Goal: Task Accomplishment & Management: Use online tool/utility

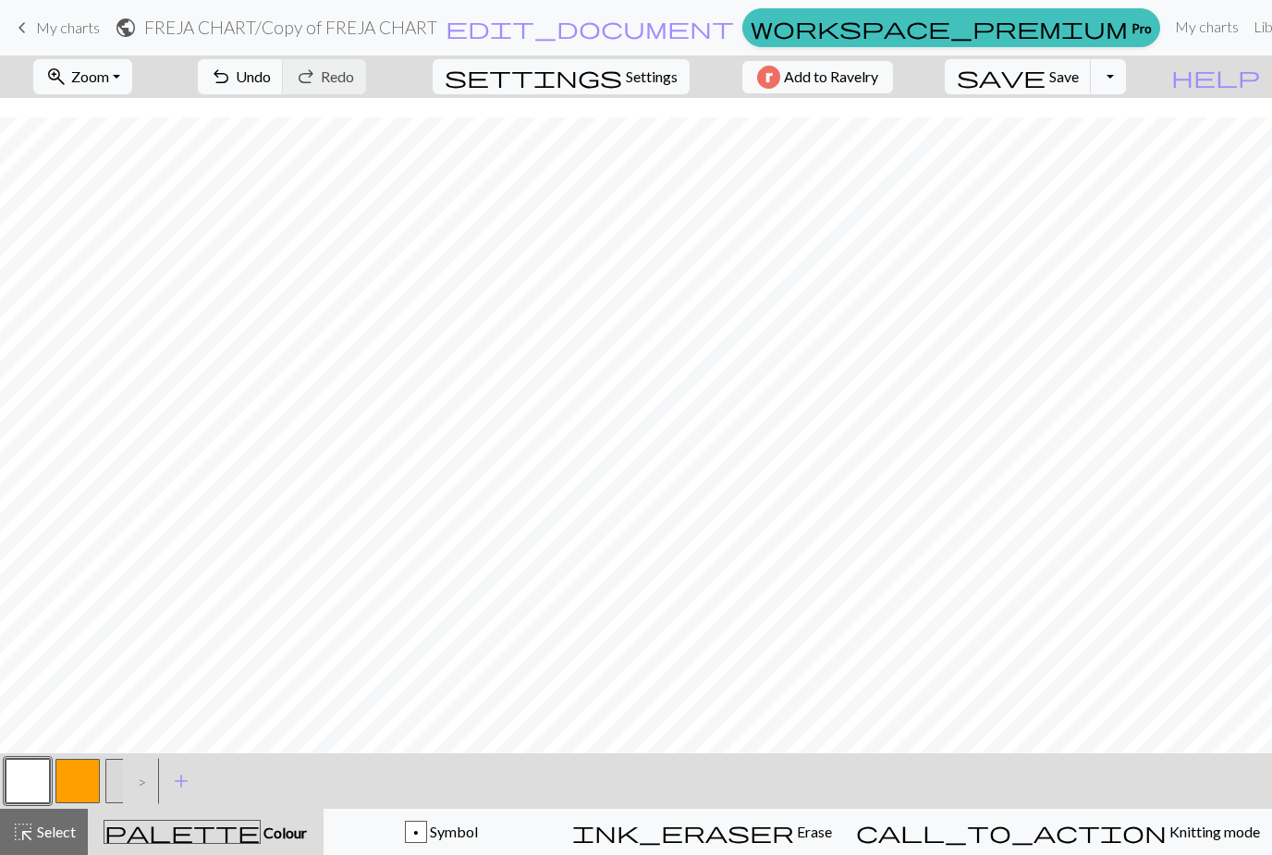
scroll to position [19, 0]
click at [78, 780] on button "button" at bounding box center [77, 781] width 44 height 44
click at [284, 88] on button "undo Undo Undo" at bounding box center [241, 76] width 86 height 35
click at [271, 81] on span "Undo" at bounding box center [253, 76] width 35 height 18
click at [271, 77] on span "Undo" at bounding box center [253, 76] width 35 height 18
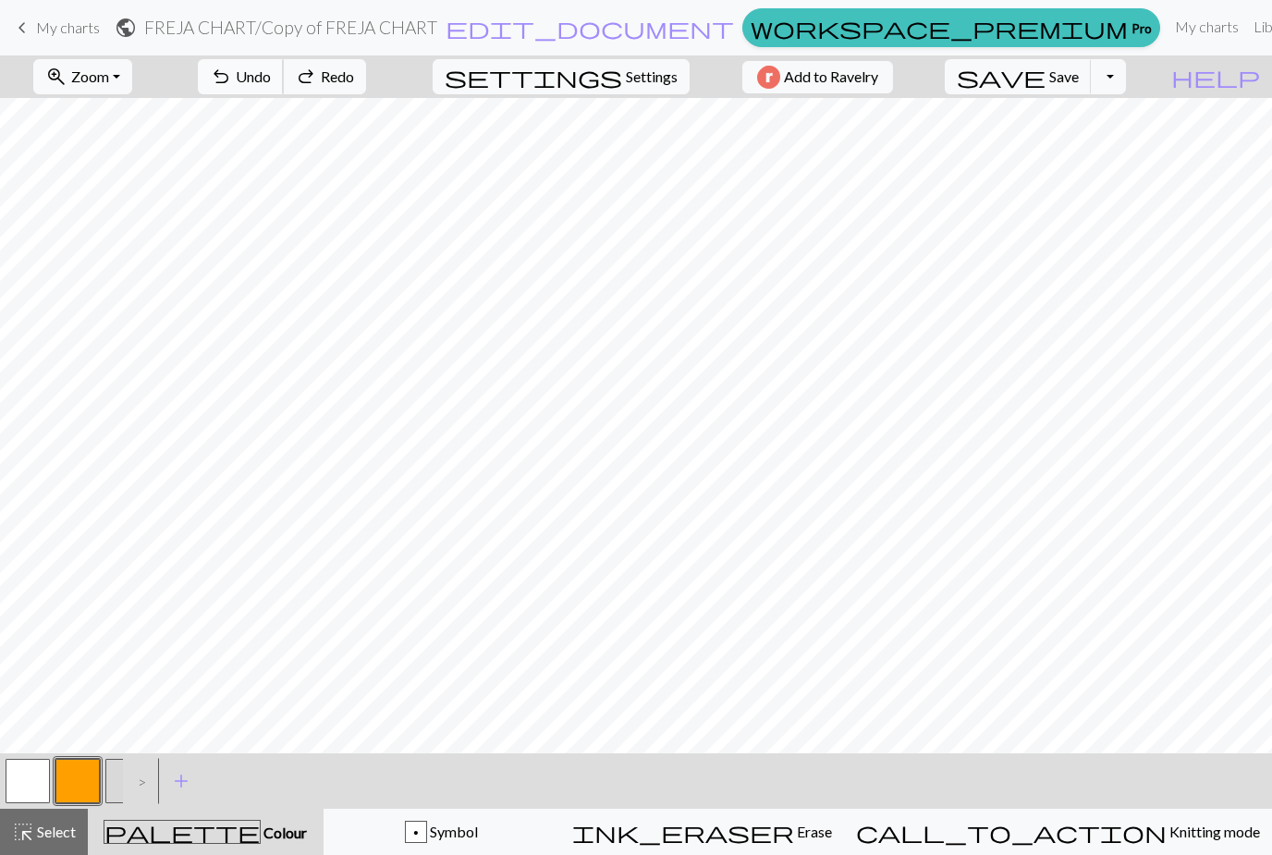
click at [271, 72] on span "Undo" at bounding box center [253, 76] width 35 height 18
click at [271, 75] on span "Undo" at bounding box center [253, 76] width 35 height 18
click at [271, 74] on span "Undo" at bounding box center [253, 76] width 35 height 18
click at [271, 77] on span "Undo" at bounding box center [253, 76] width 35 height 18
click at [271, 76] on span "Undo" at bounding box center [253, 76] width 35 height 18
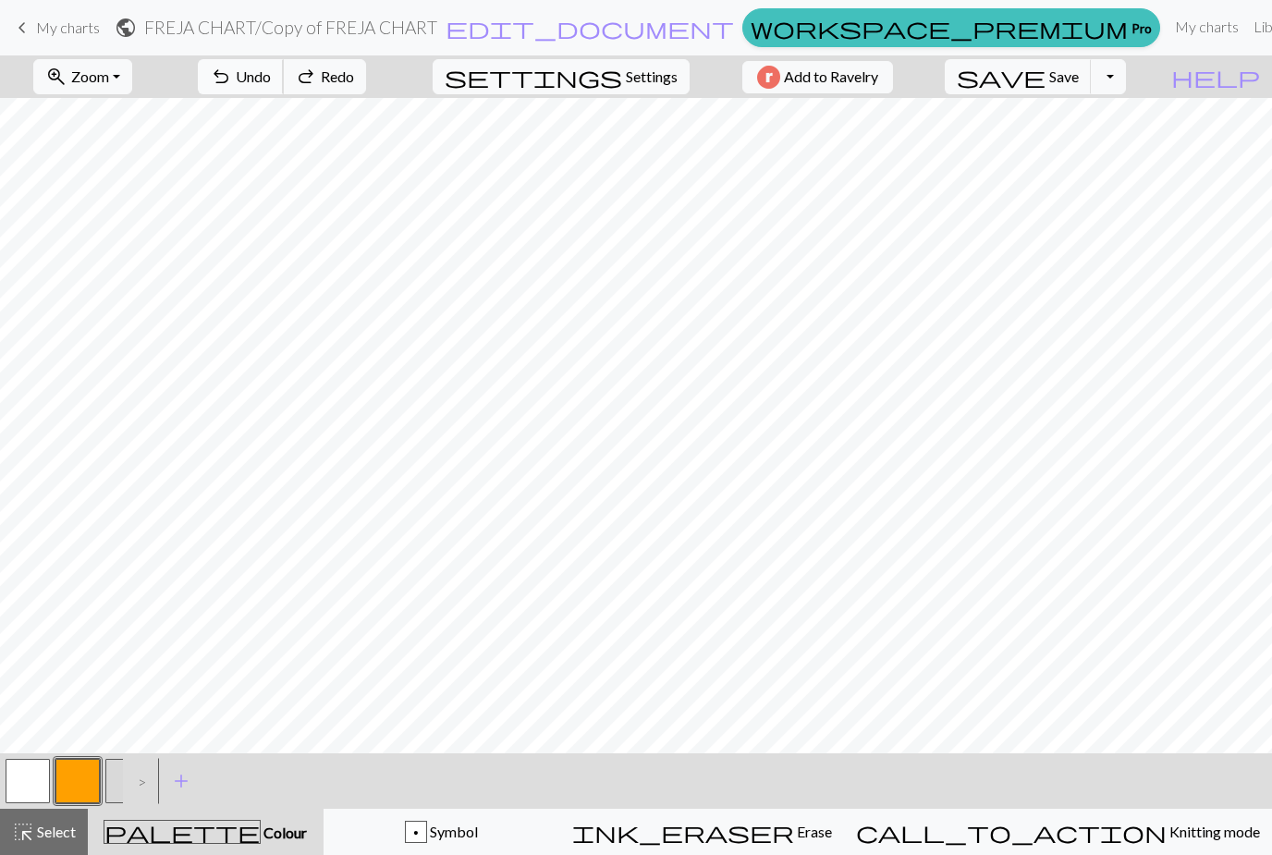
click at [271, 74] on span "Undo" at bounding box center [253, 76] width 35 height 18
click at [271, 82] on span "Undo" at bounding box center [253, 76] width 35 height 18
click at [29, 790] on button "button" at bounding box center [28, 781] width 44 height 44
click at [29, 785] on button "button" at bounding box center [28, 781] width 44 height 44
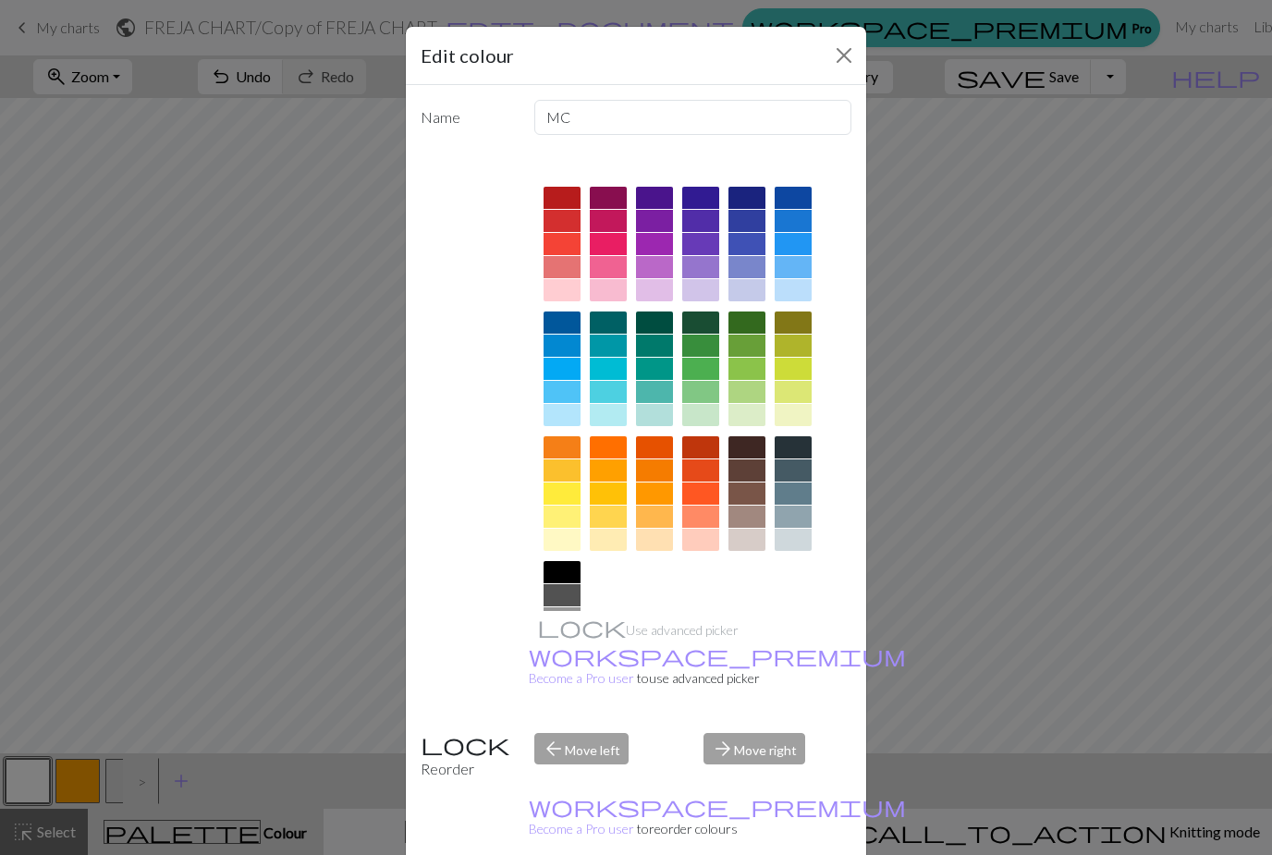
click at [851, 49] on button "Close" at bounding box center [844, 56] width 30 height 30
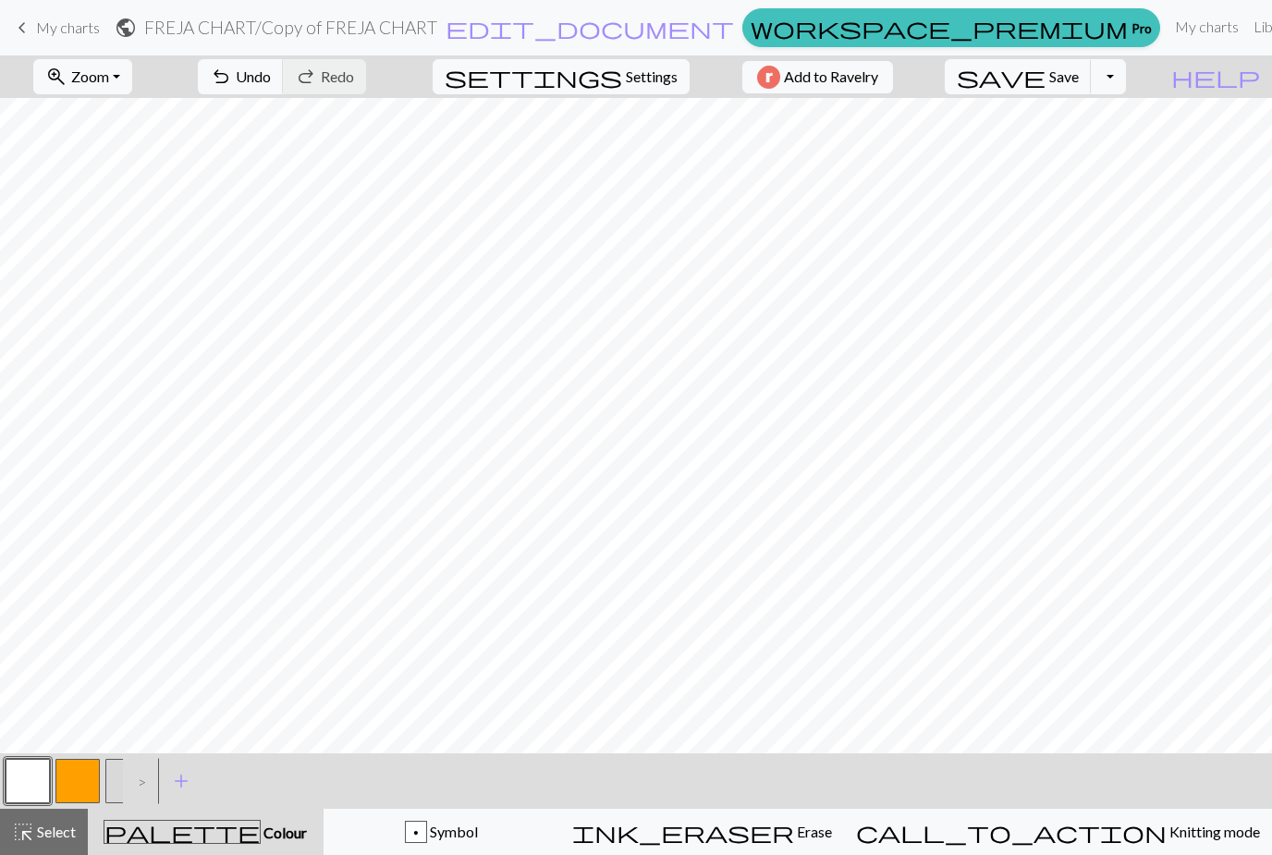
click at [79, 790] on button "button" at bounding box center [77, 781] width 44 height 44
click at [30, 778] on button "button" at bounding box center [28, 781] width 44 height 44
click at [33, 784] on button "button" at bounding box center [28, 781] width 44 height 44
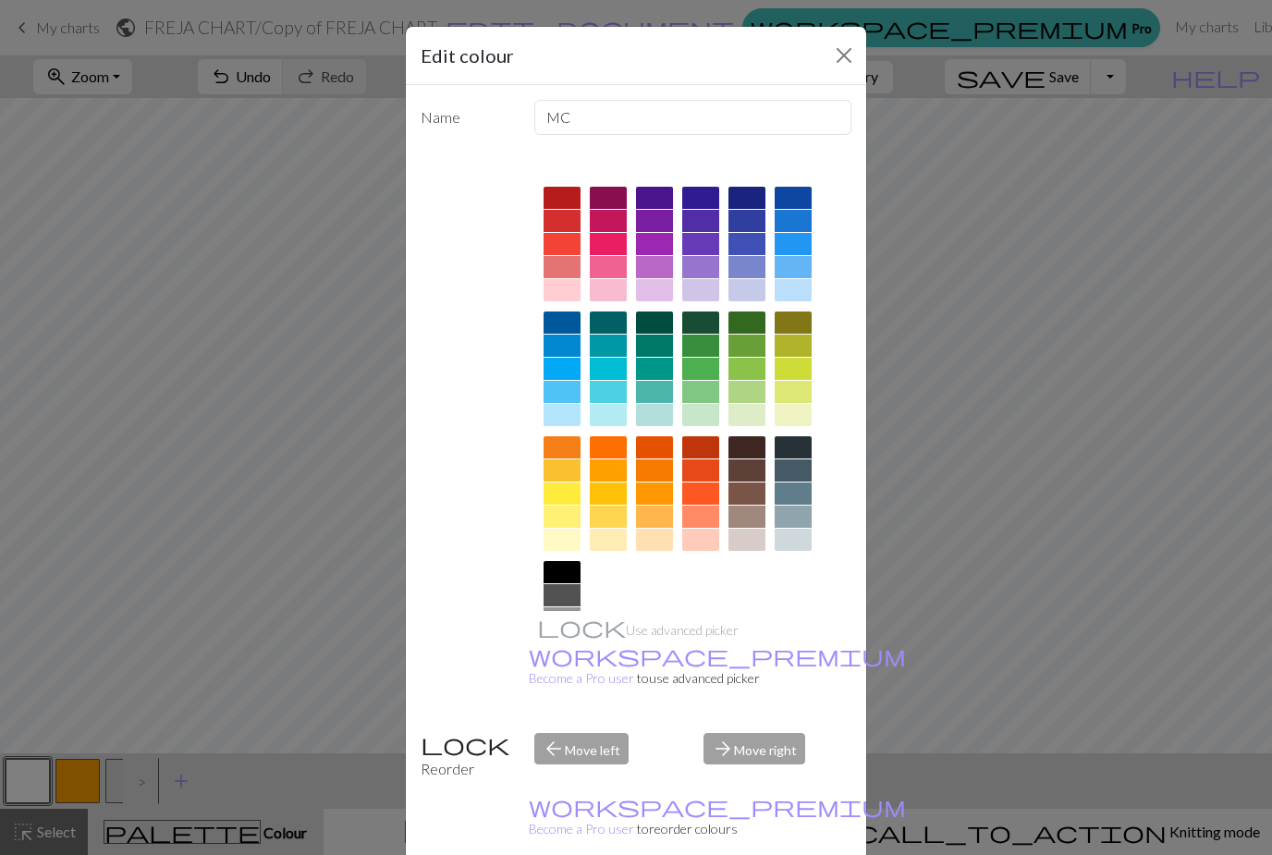
click at [853, 58] on button "Close" at bounding box center [844, 56] width 30 height 30
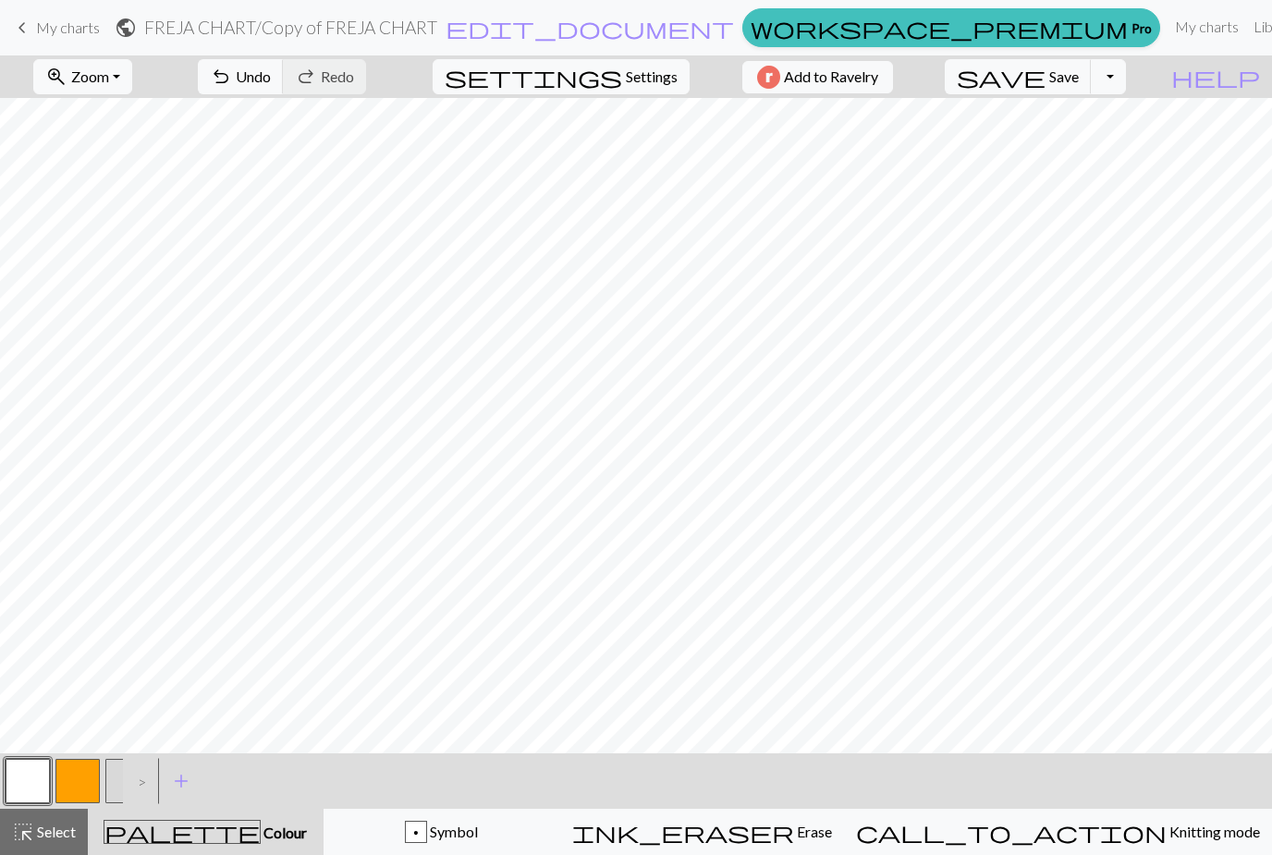
click at [81, 778] on button "button" at bounding box center [77, 781] width 44 height 44
click at [24, 787] on button "button" at bounding box center [28, 781] width 44 height 44
click at [21, 786] on button "button" at bounding box center [28, 781] width 44 height 44
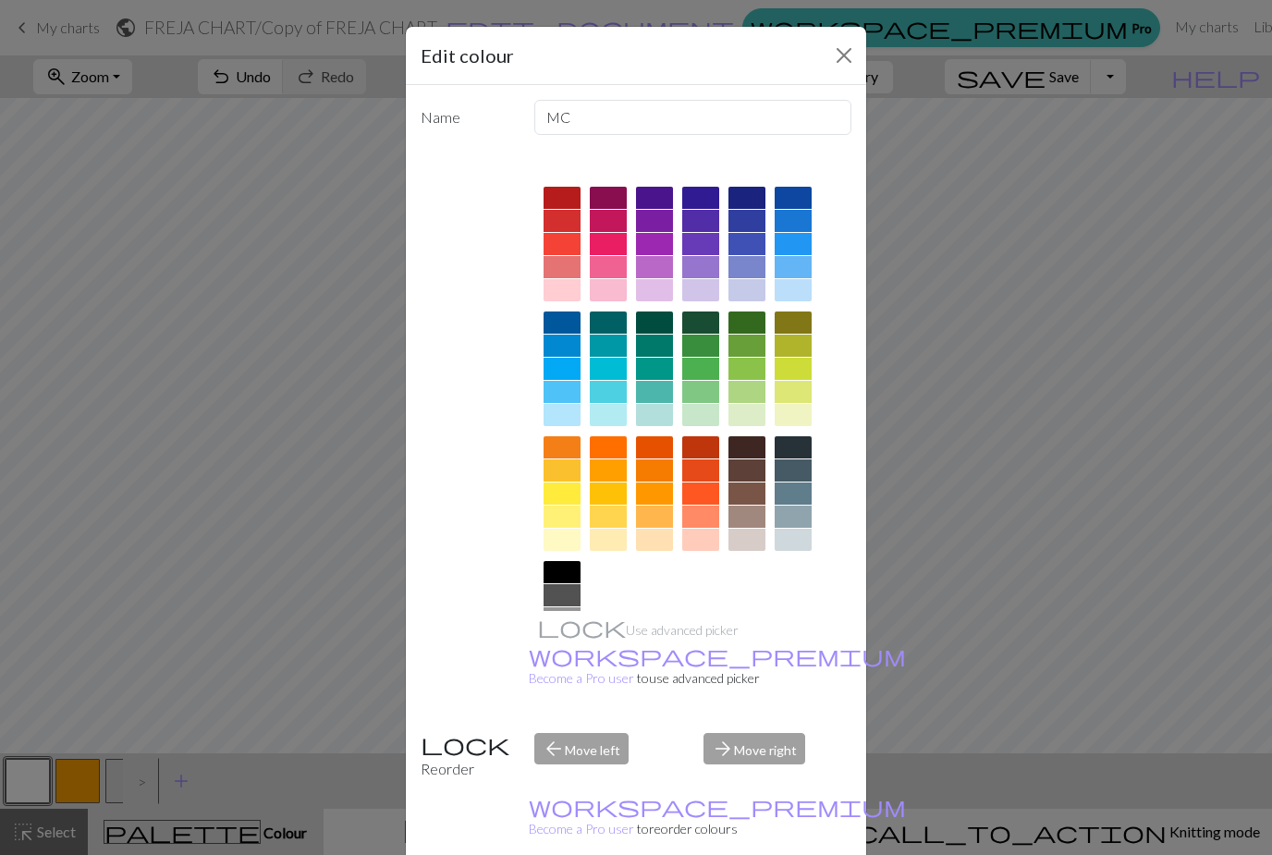
click at [851, 58] on button "Close" at bounding box center [844, 56] width 30 height 30
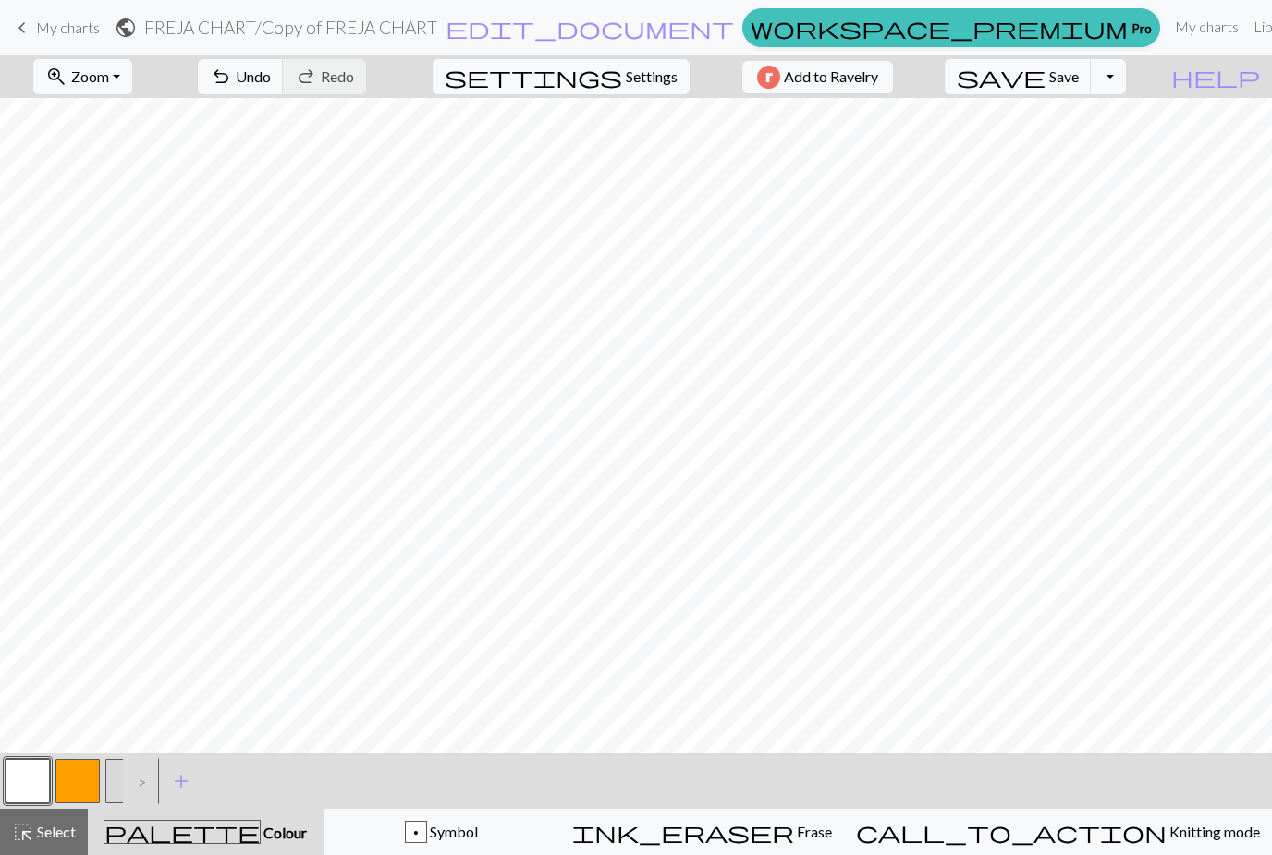
click at [88, 785] on button "button" at bounding box center [77, 781] width 44 height 44
click at [34, 785] on button "button" at bounding box center [28, 781] width 44 height 44
click at [81, 788] on button "button" at bounding box center [77, 781] width 44 height 44
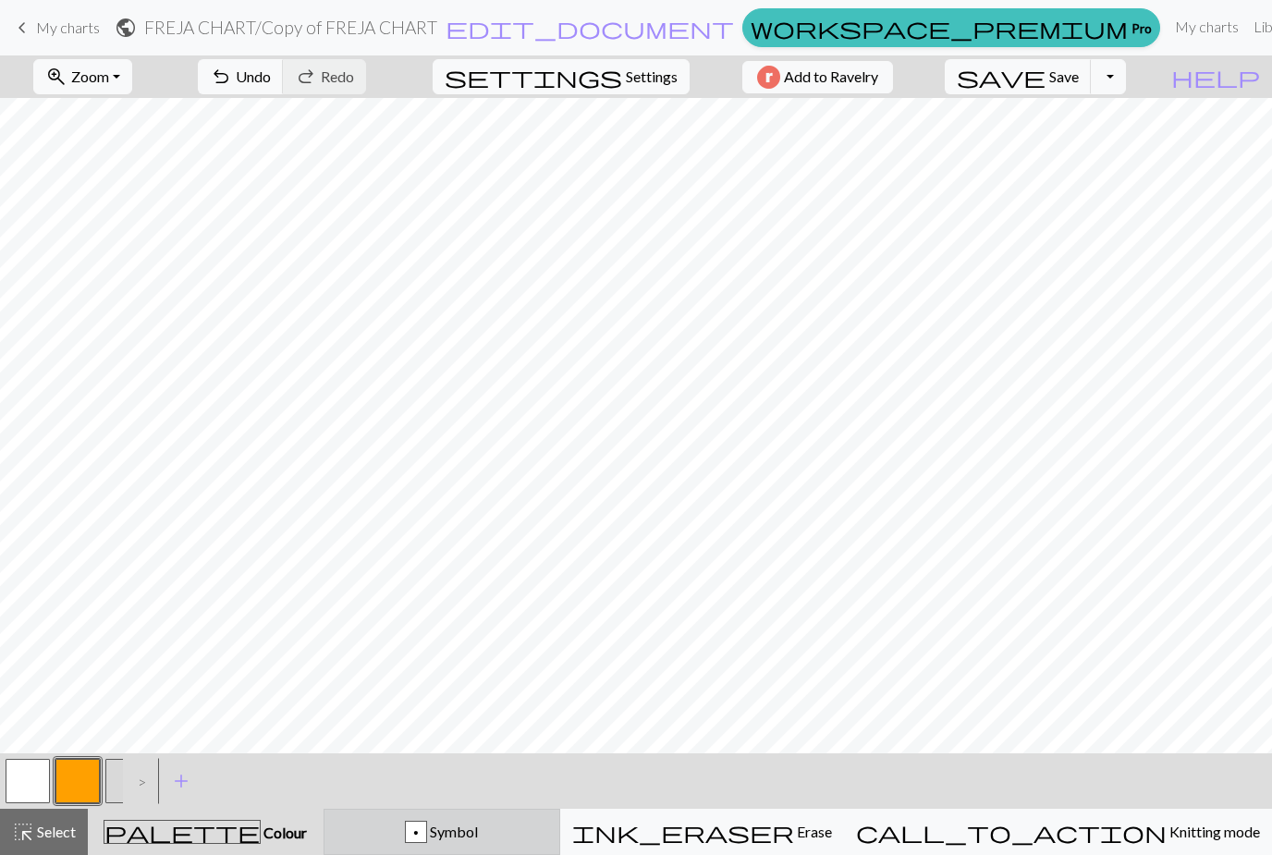
click at [478, 835] on span "Symbol" at bounding box center [452, 831] width 51 height 18
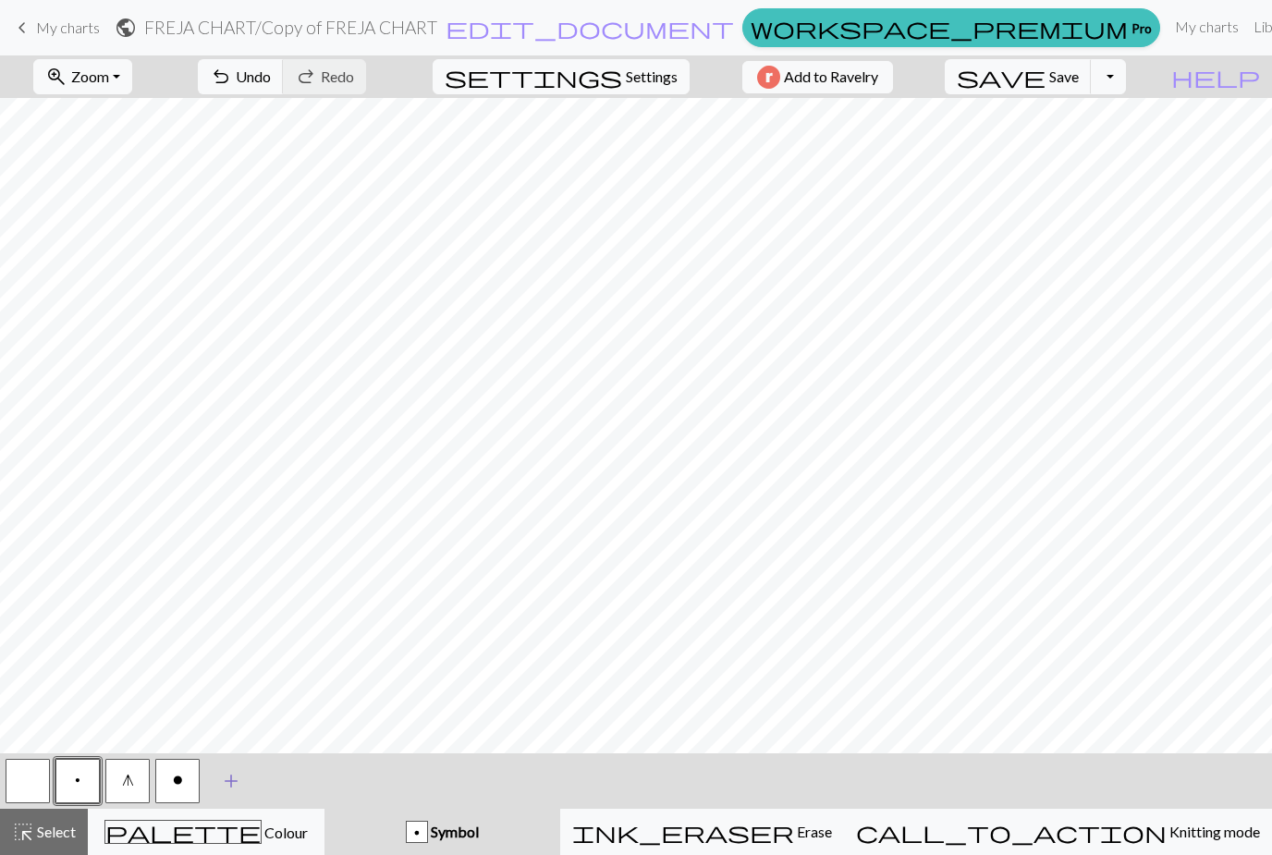
click at [234, 782] on span "add" at bounding box center [231, 781] width 22 height 26
click at [224, 788] on button "button" at bounding box center [227, 781] width 44 height 44
click at [235, 781] on button "button" at bounding box center [227, 781] width 44 height 44
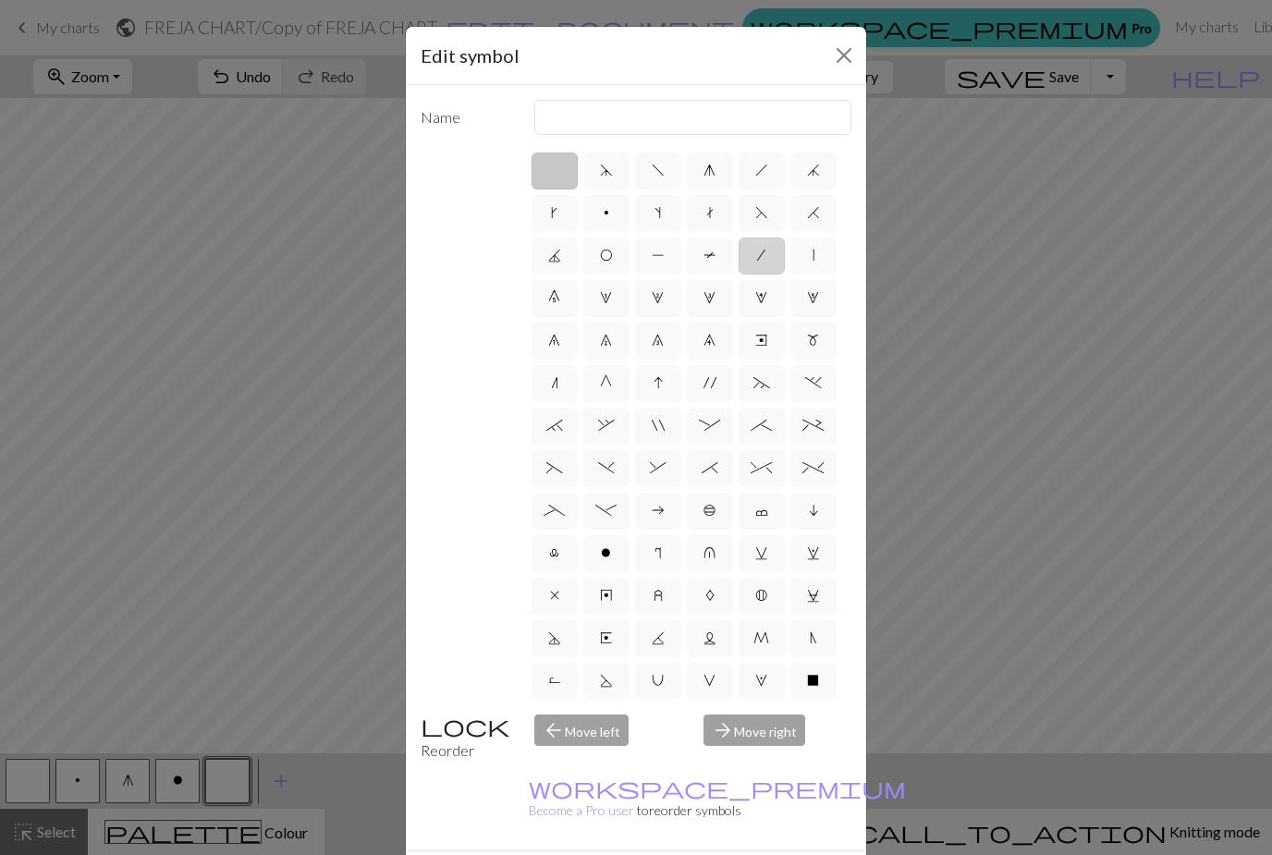
click at [765, 259] on label "/" at bounding box center [761, 255] width 46 height 37
click at [765, 256] on input "/" at bounding box center [763, 250] width 12 height 12
radio input "true"
type input "right leaning decrease"
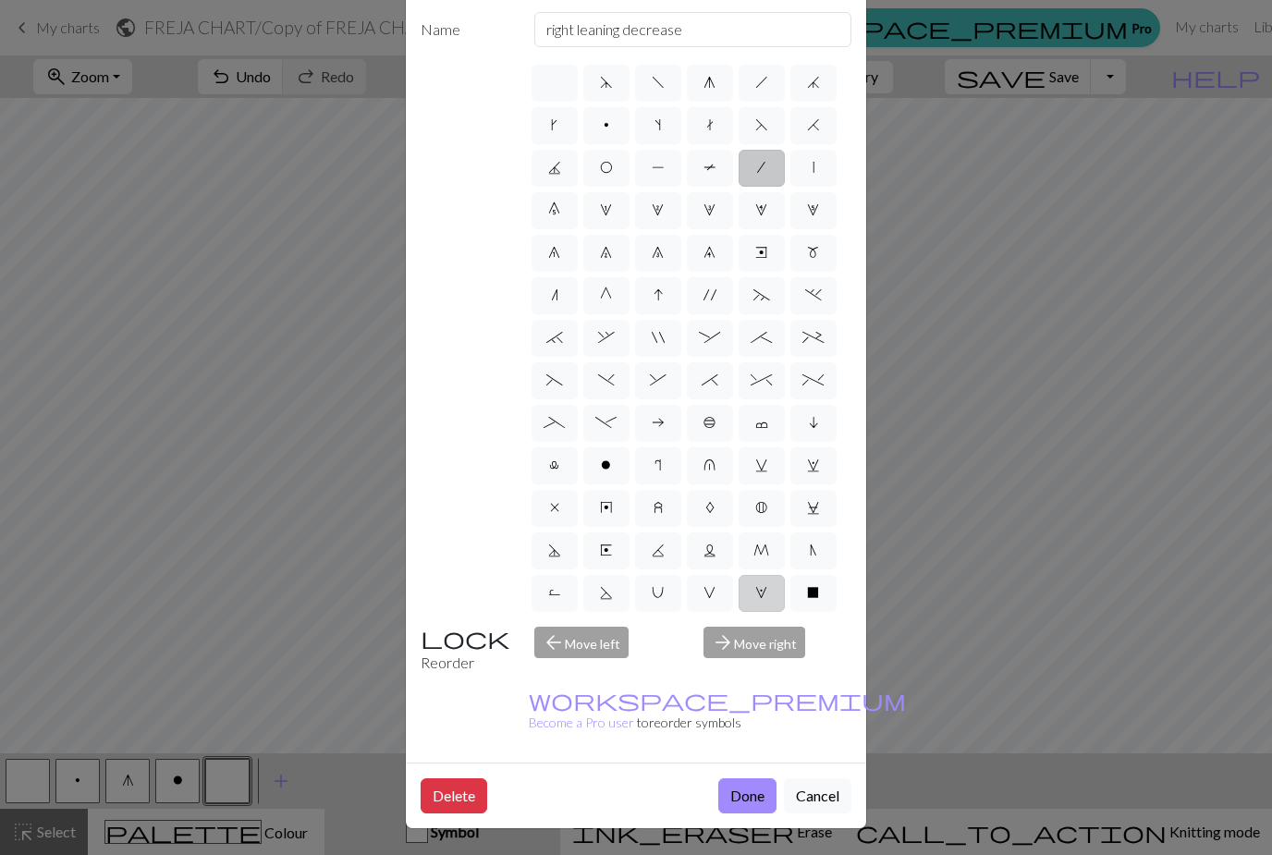
scroll to position [95, 0]
click at [745, 794] on button "Done" at bounding box center [747, 795] width 58 height 35
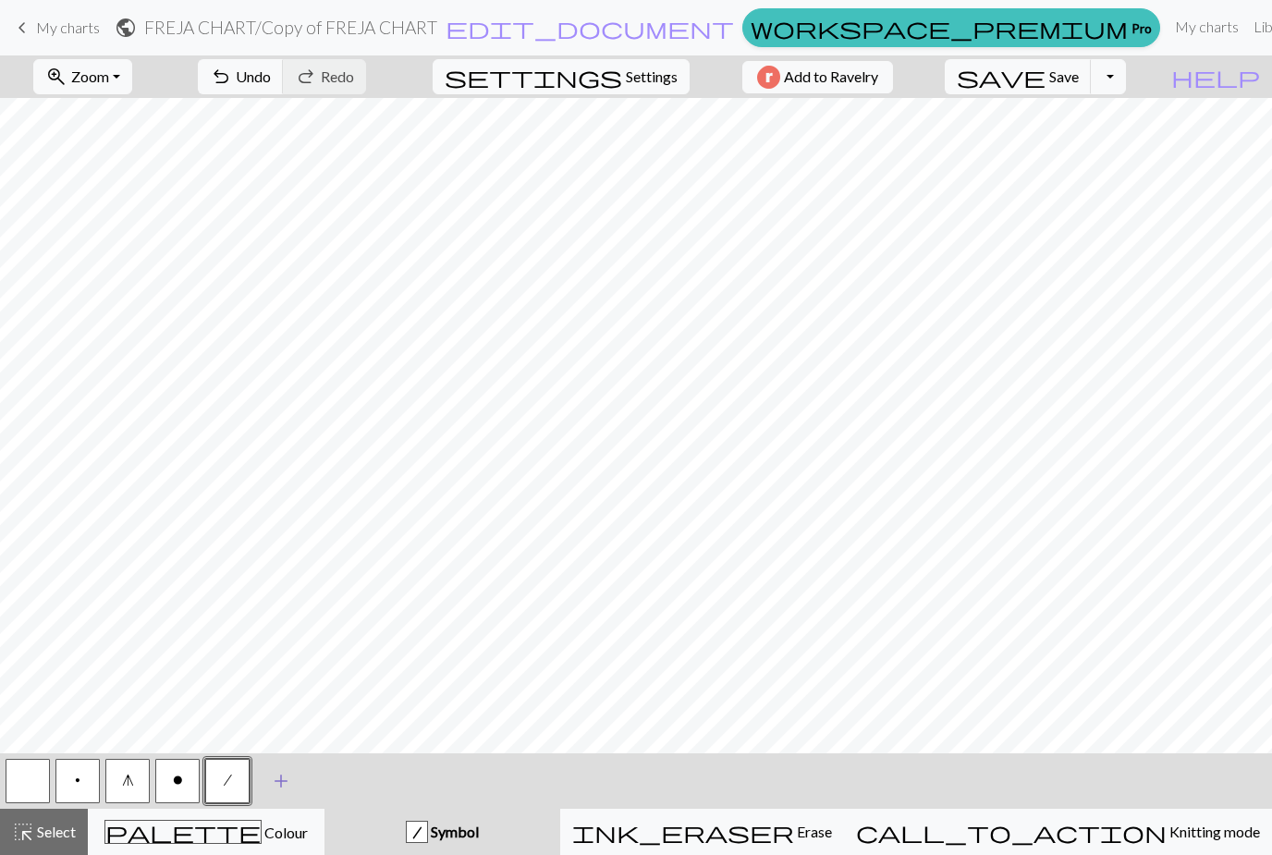
click at [285, 783] on span "add" at bounding box center [281, 781] width 22 height 26
click at [282, 773] on button "button" at bounding box center [277, 781] width 44 height 44
click at [288, 774] on button "button" at bounding box center [277, 781] width 44 height 44
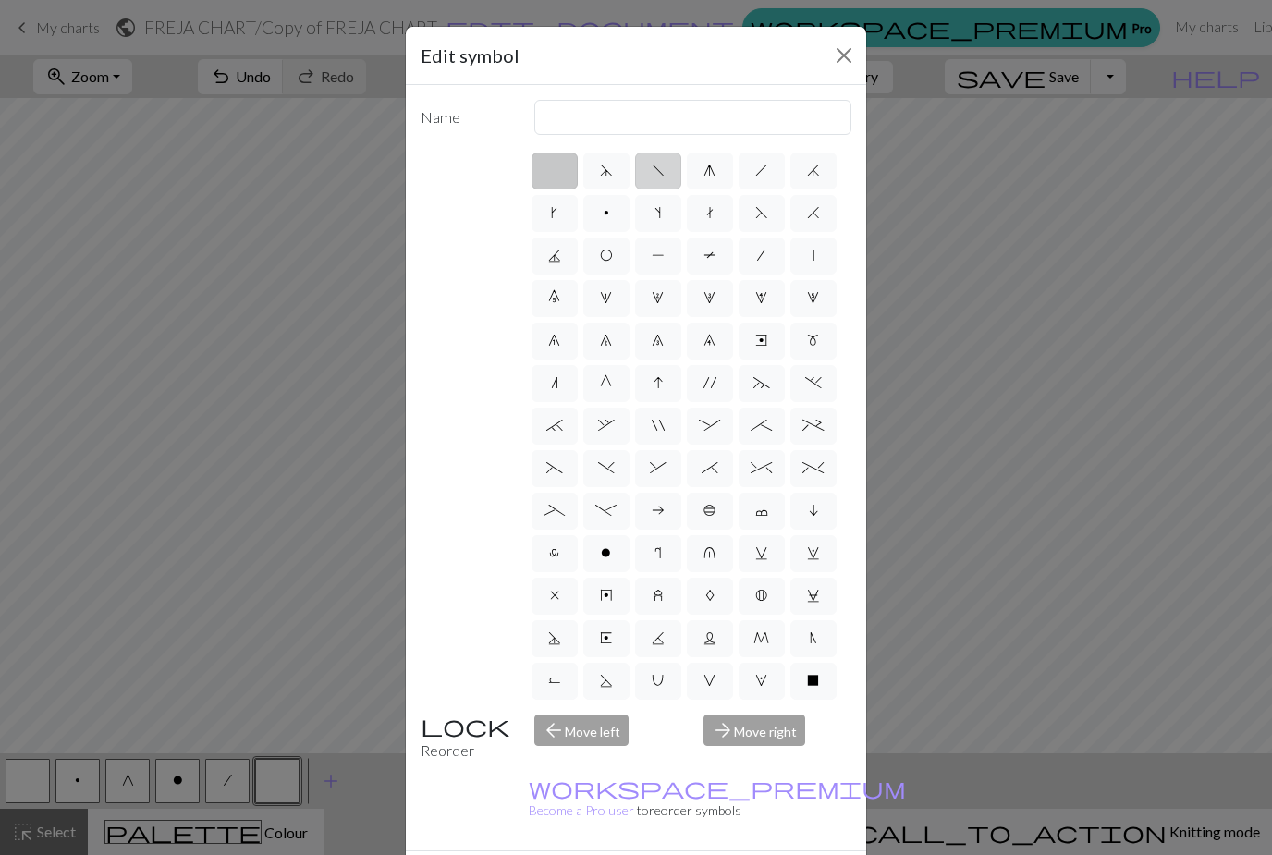
click at [654, 176] on span "f" at bounding box center [657, 170] width 13 height 15
click at [654, 171] on input "f" at bounding box center [657, 165] width 12 height 12
radio input "true"
type input "left leaning decrease"
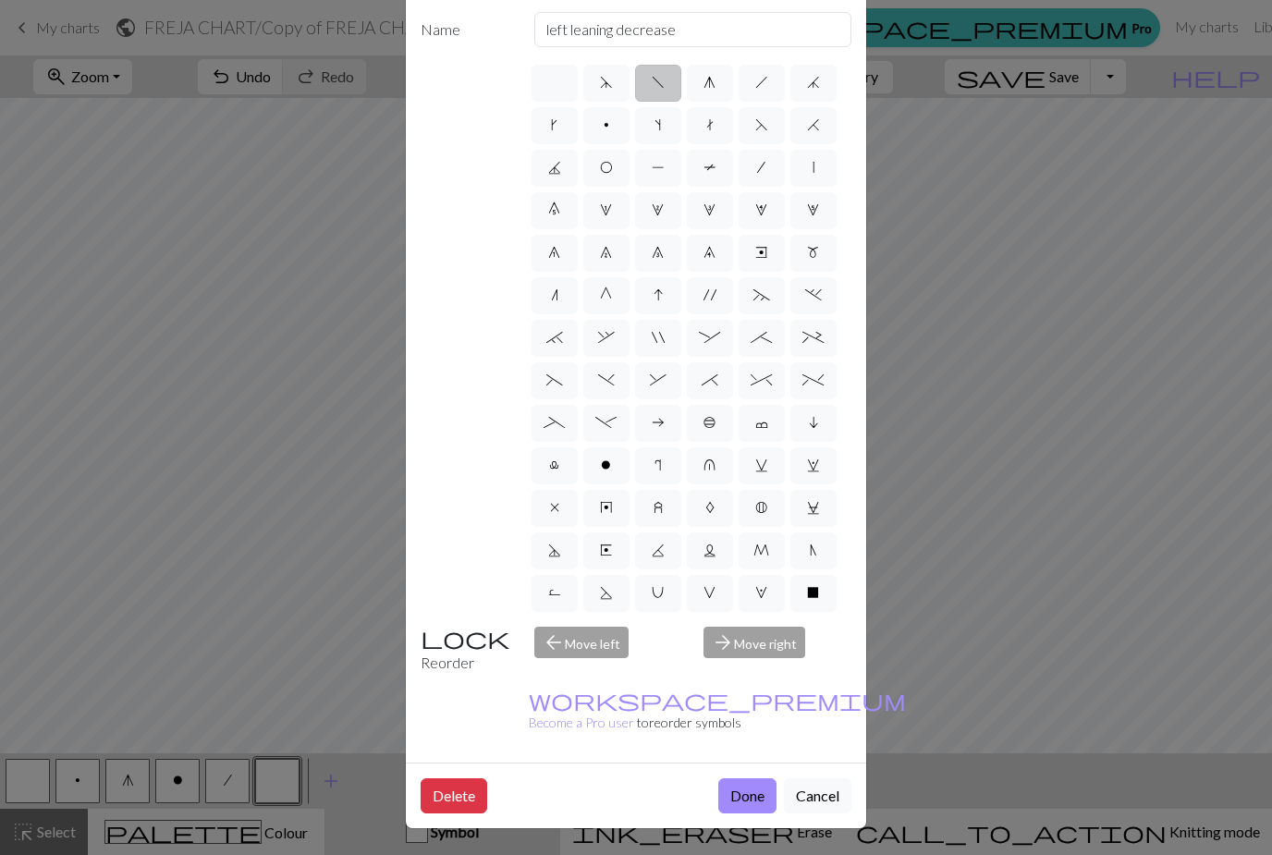
click at [748, 796] on button "Done" at bounding box center [747, 795] width 58 height 35
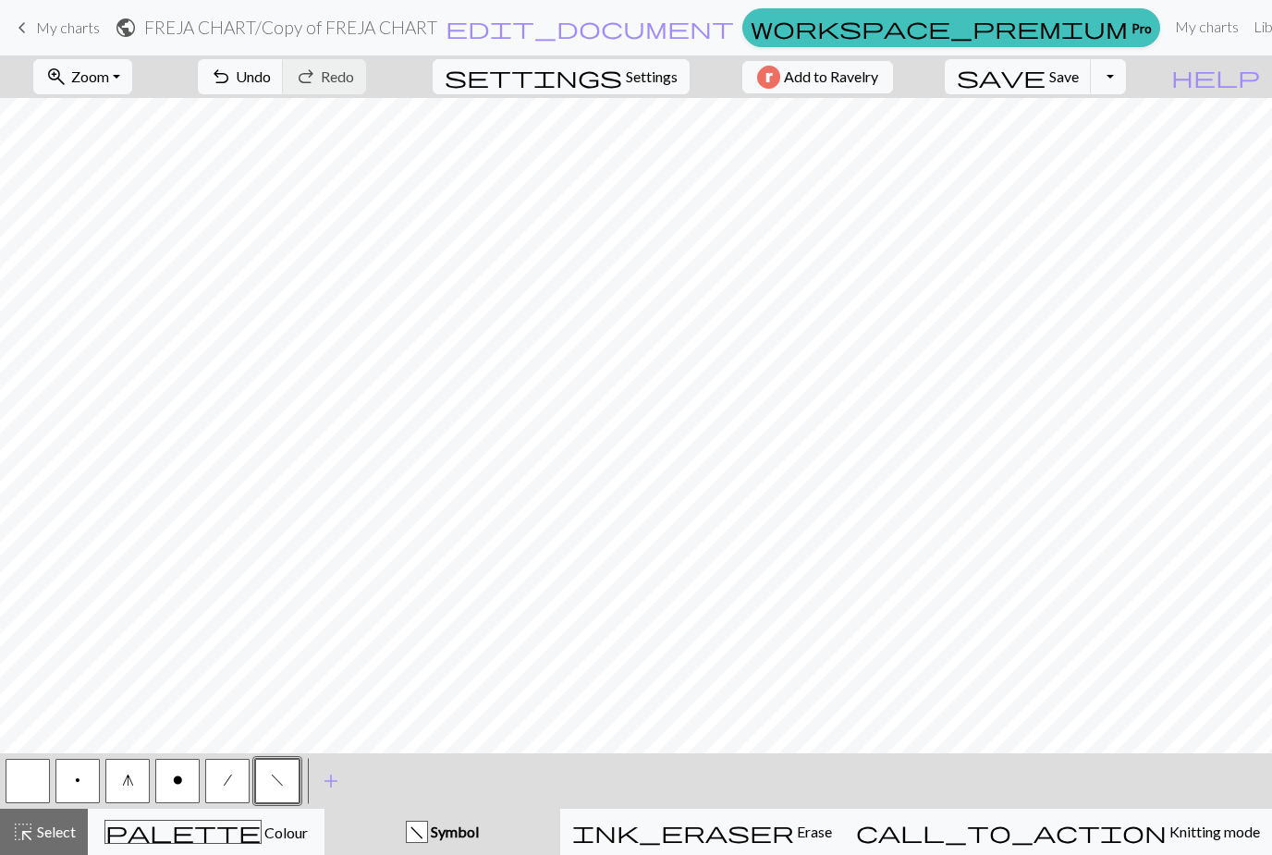
click at [234, 794] on button "/" at bounding box center [227, 781] width 44 height 44
click at [281, 809] on button "palette Colour Colour" at bounding box center [206, 832] width 237 height 46
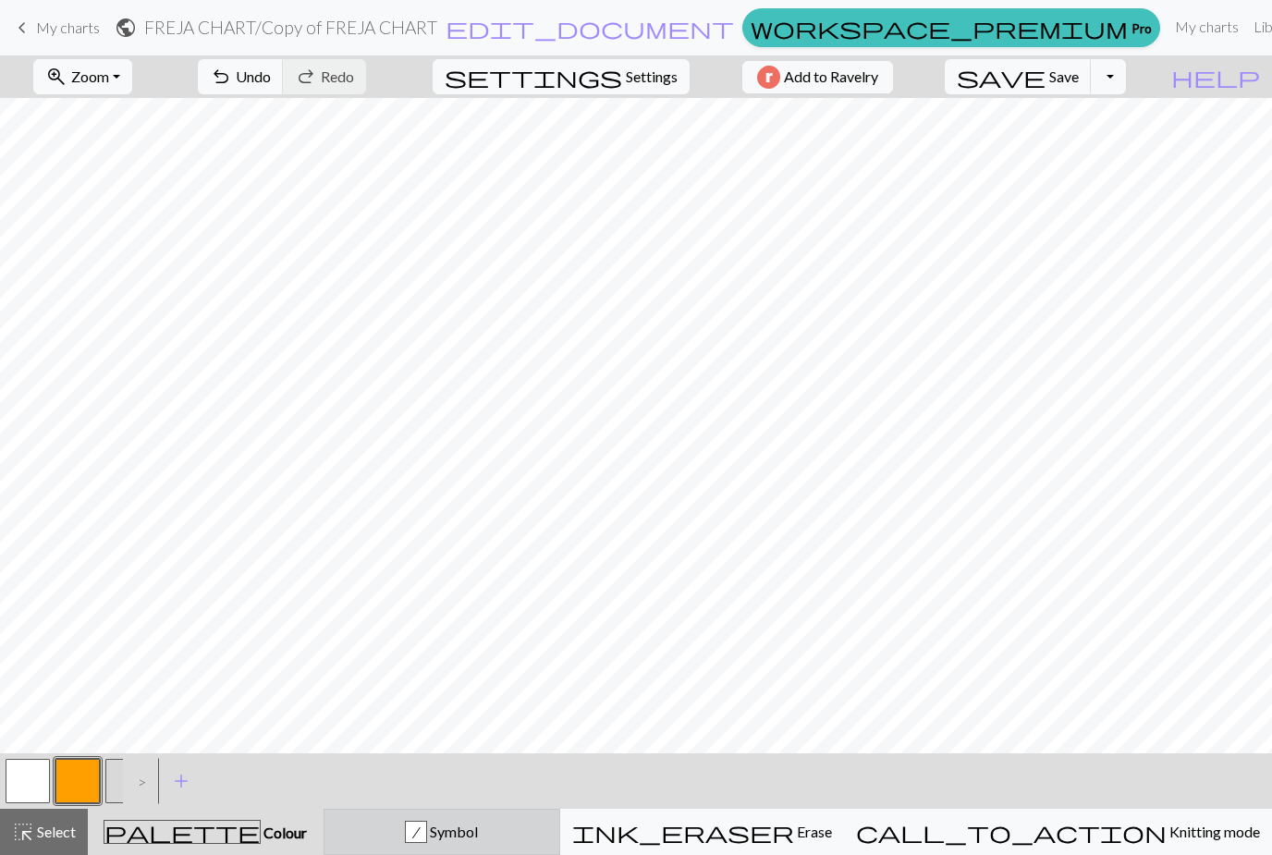
click at [478, 834] on span "Symbol" at bounding box center [452, 831] width 51 height 18
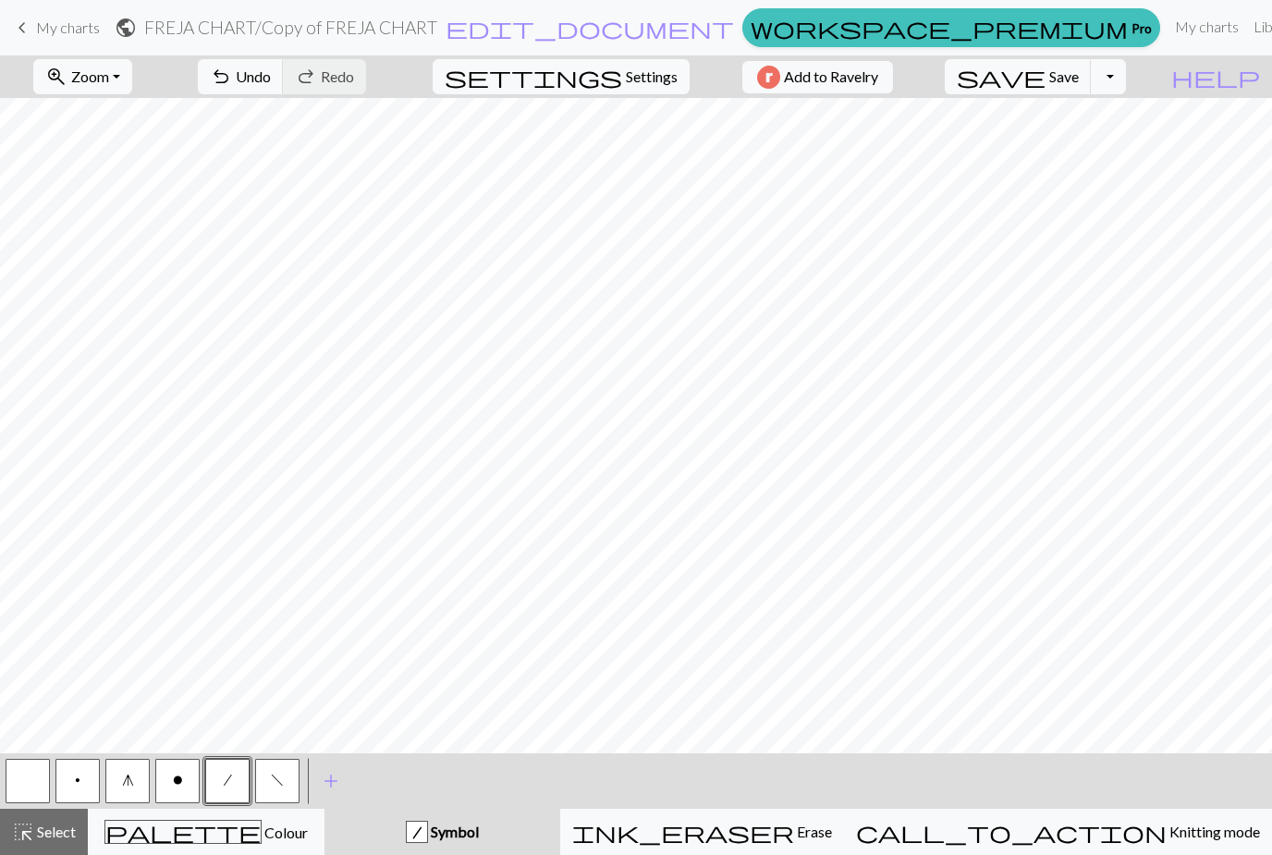
click at [276, 785] on span "f" at bounding box center [277, 780] width 13 height 15
click at [282, 787] on span "f" at bounding box center [277, 780] width 13 height 15
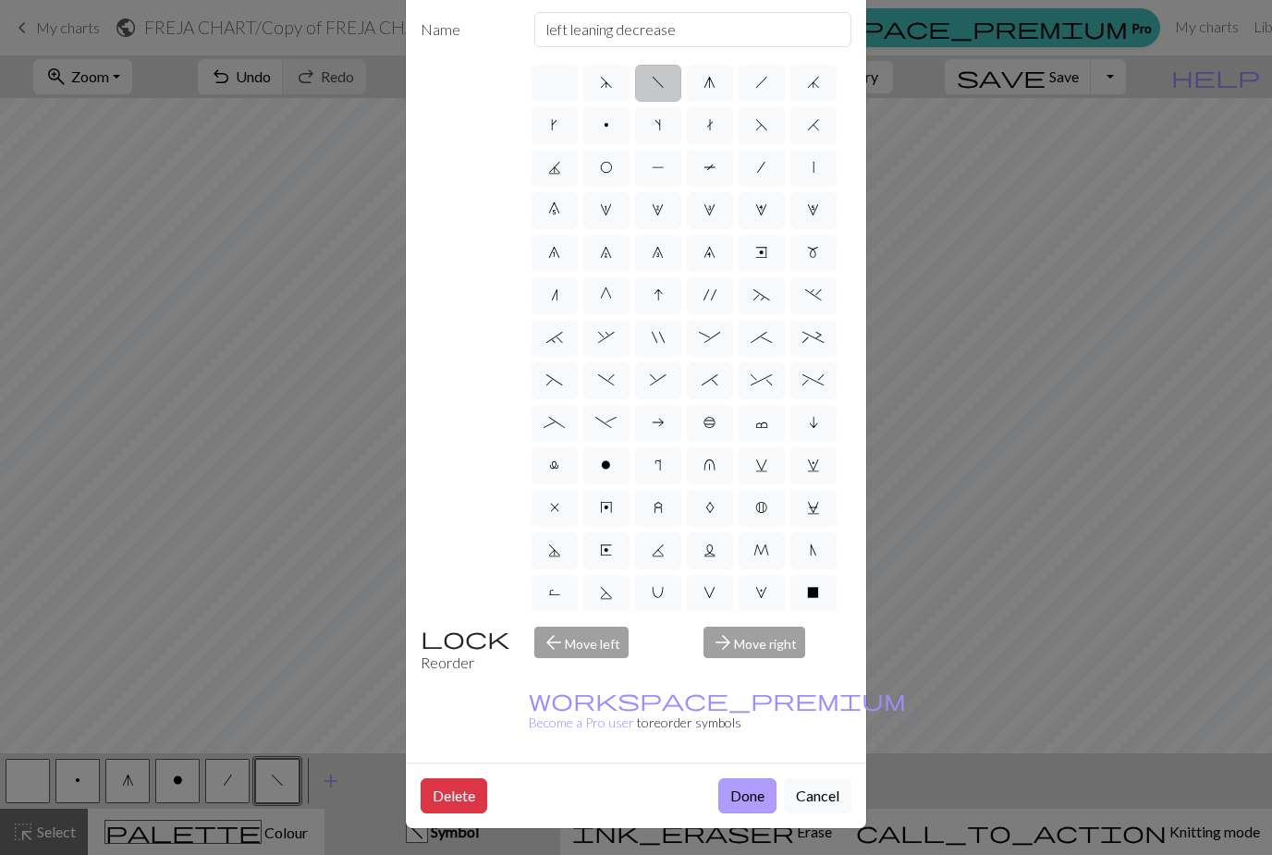
click at [750, 797] on button "Done" at bounding box center [747, 795] width 58 height 35
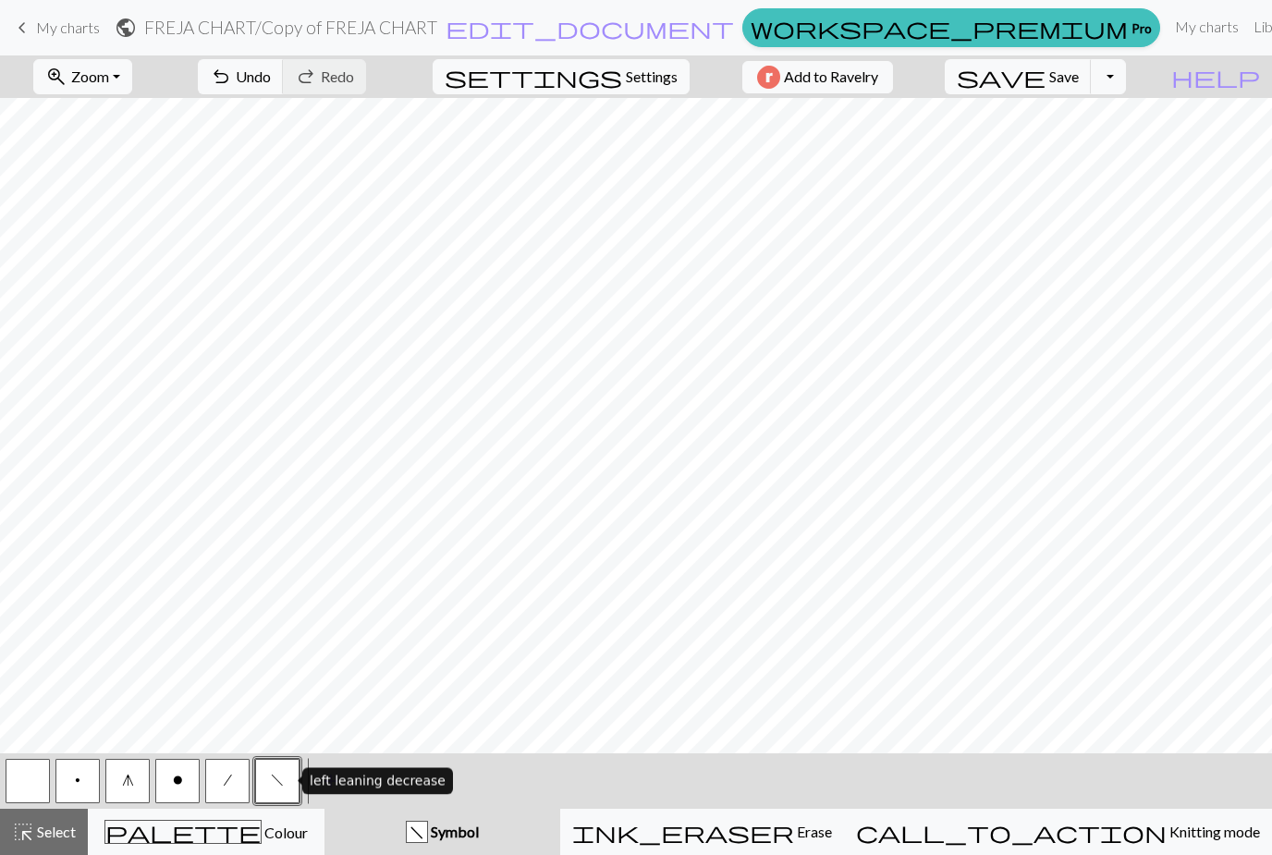
click at [287, 792] on button "f" at bounding box center [277, 781] width 44 height 44
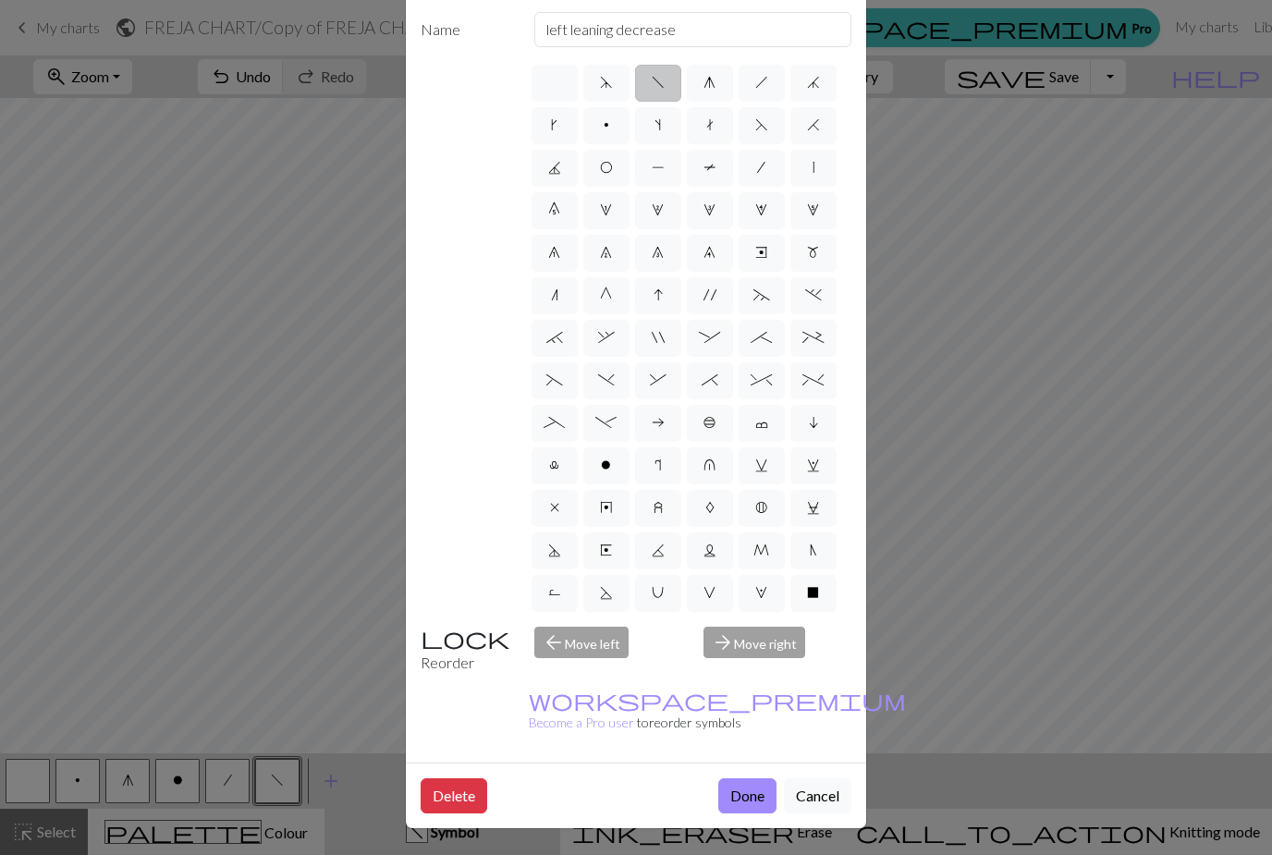
click at [751, 802] on button "Done" at bounding box center [747, 795] width 58 height 35
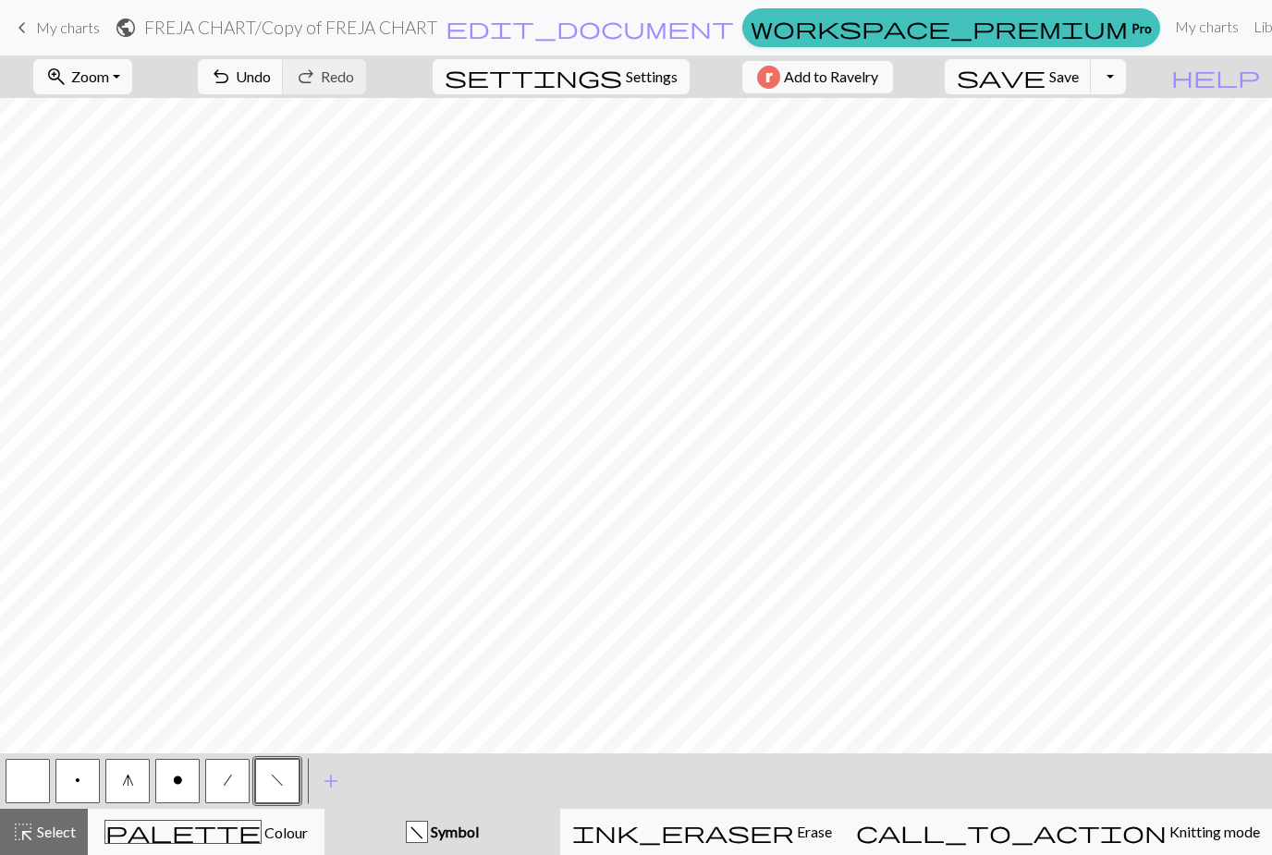
click at [280, 790] on button "f" at bounding box center [277, 781] width 44 height 44
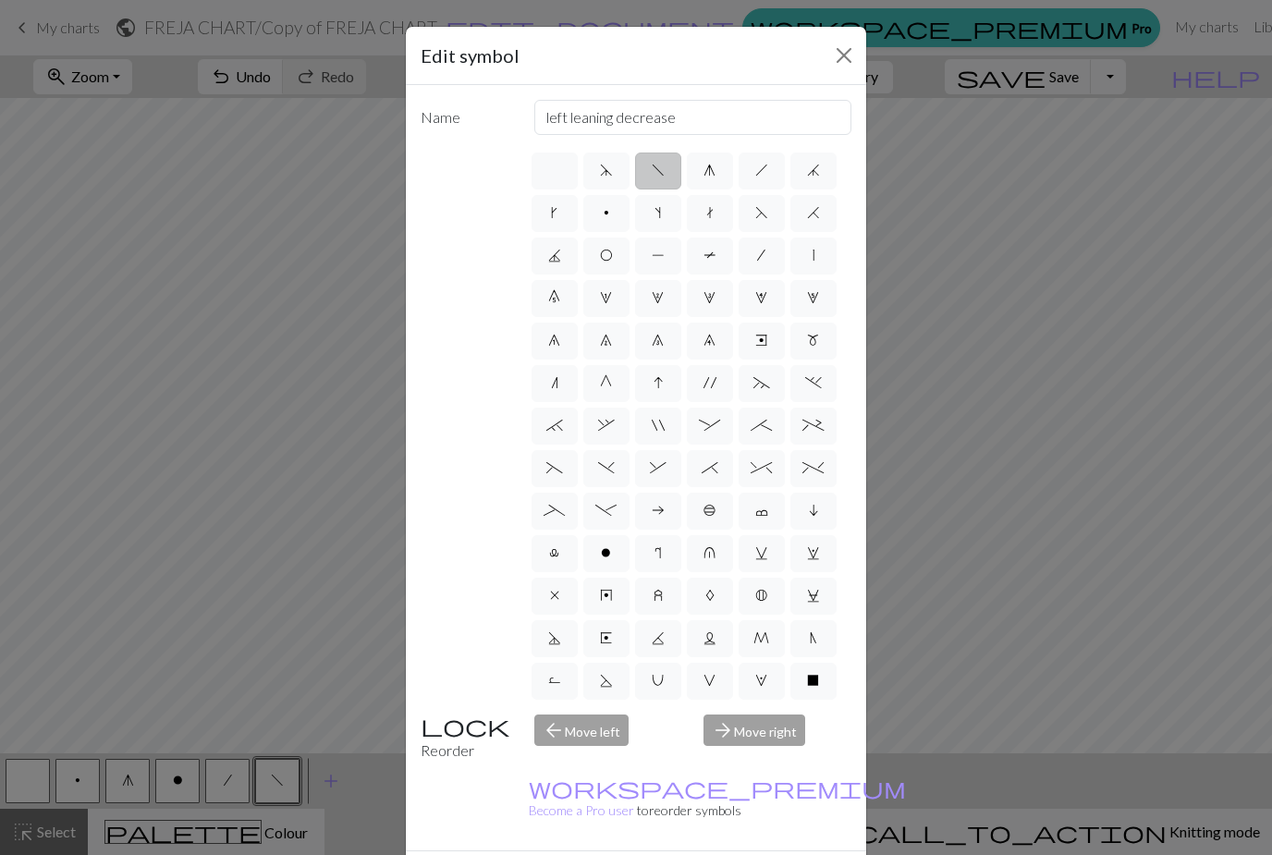
click at [847, 59] on button "Close" at bounding box center [844, 56] width 30 height 30
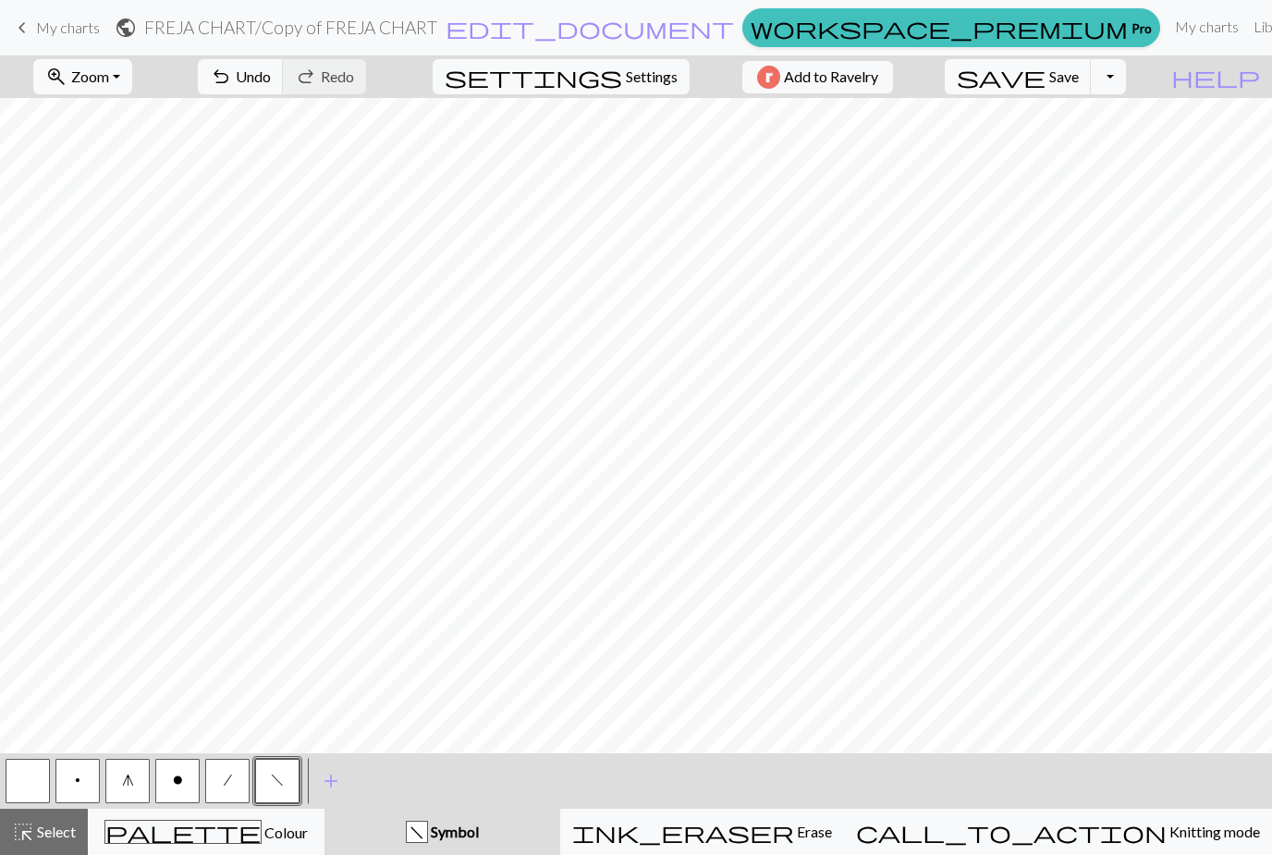
click at [26, 790] on button "button" at bounding box center [28, 781] width 44 height 44
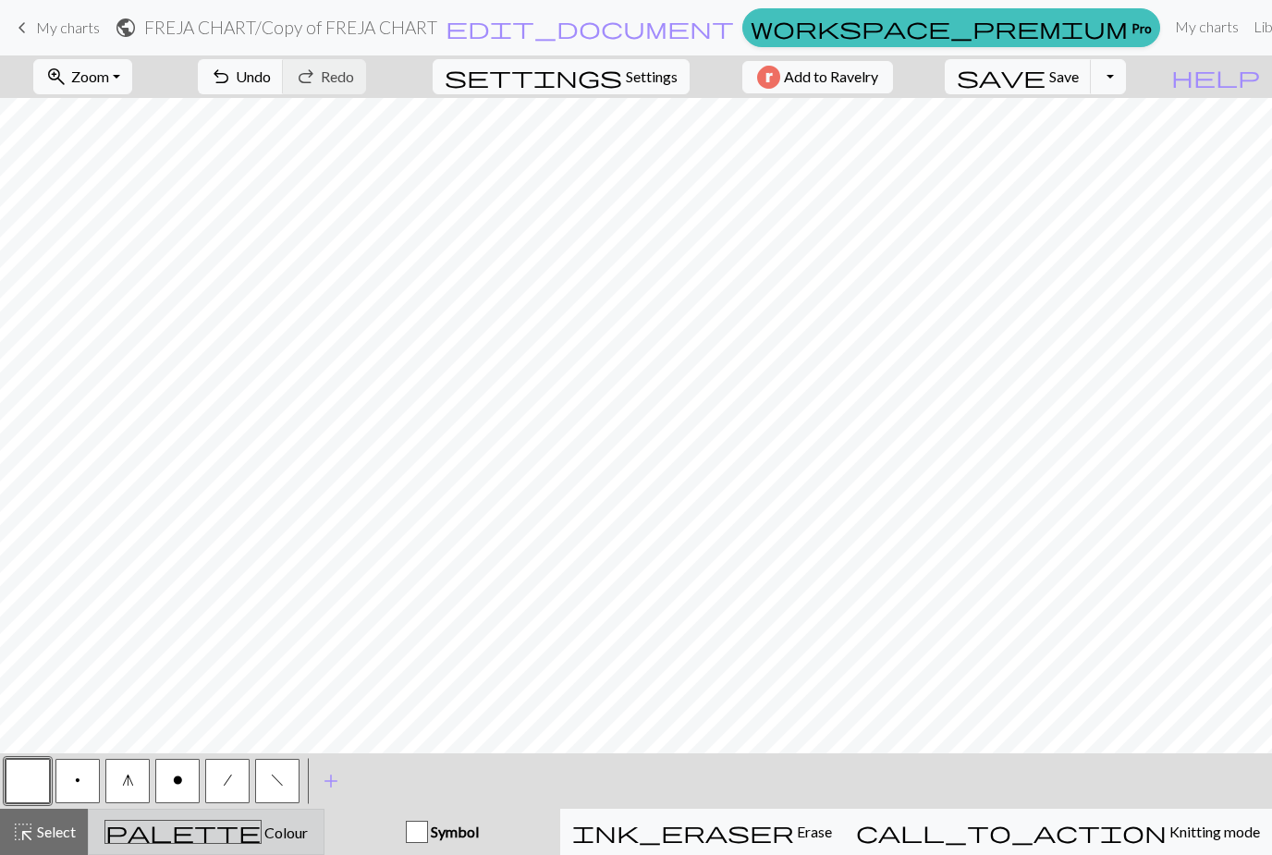
click at [312, 836] on div "palette Colour Colour" at bounding box center [206, 832] width 213 height 24
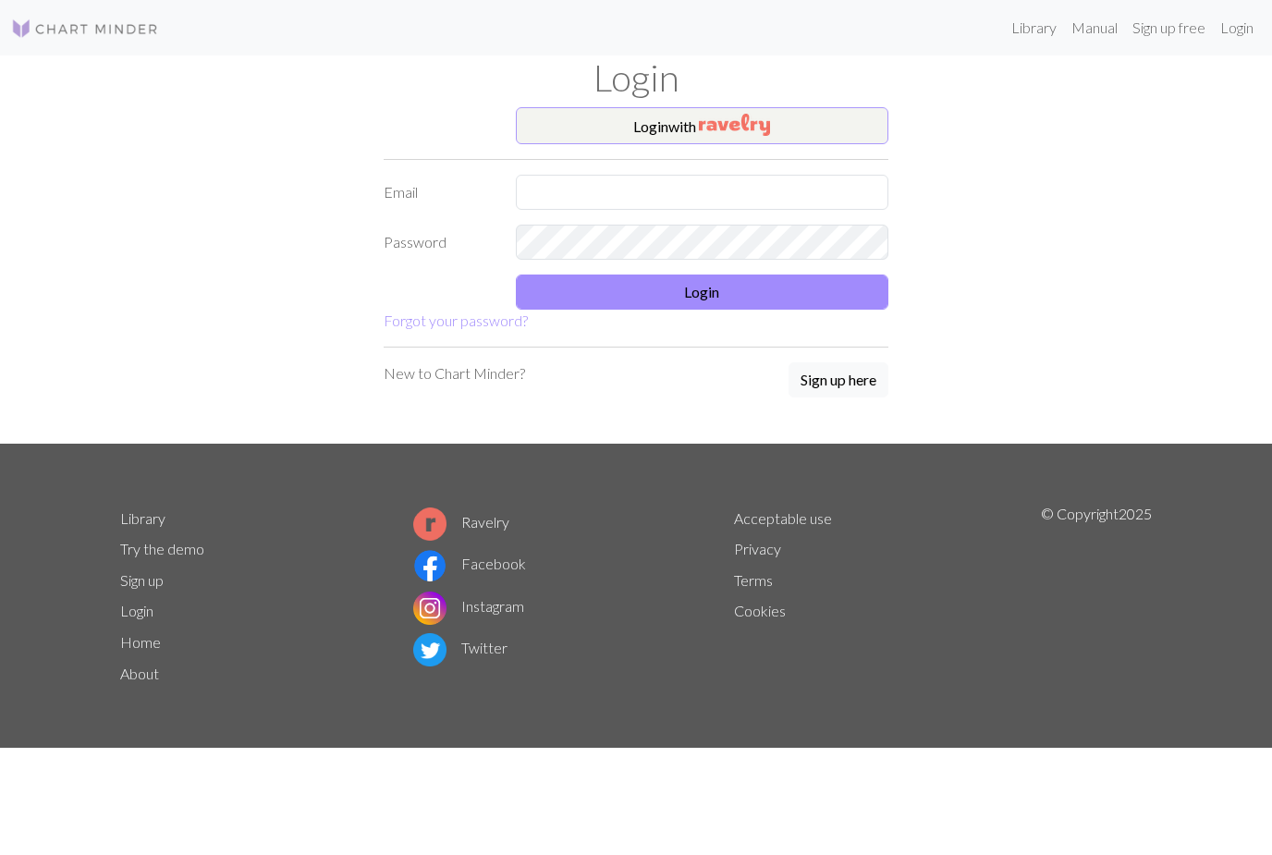
click at [727, 128] on img "button" at bounding box center [734, 125] width 71 height 22
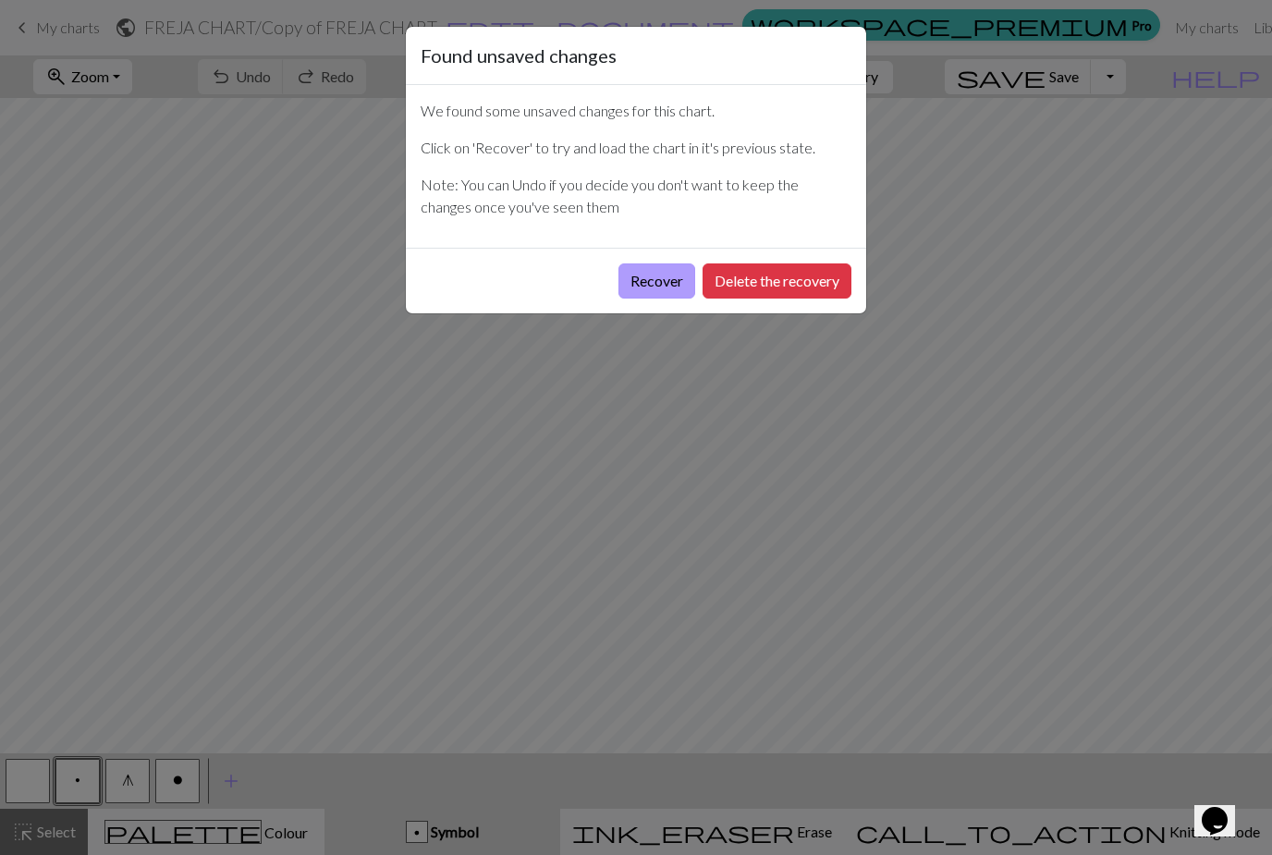
click at [660, 286] on button "Recover" at bounding box center [656, 280] width 77 height 35
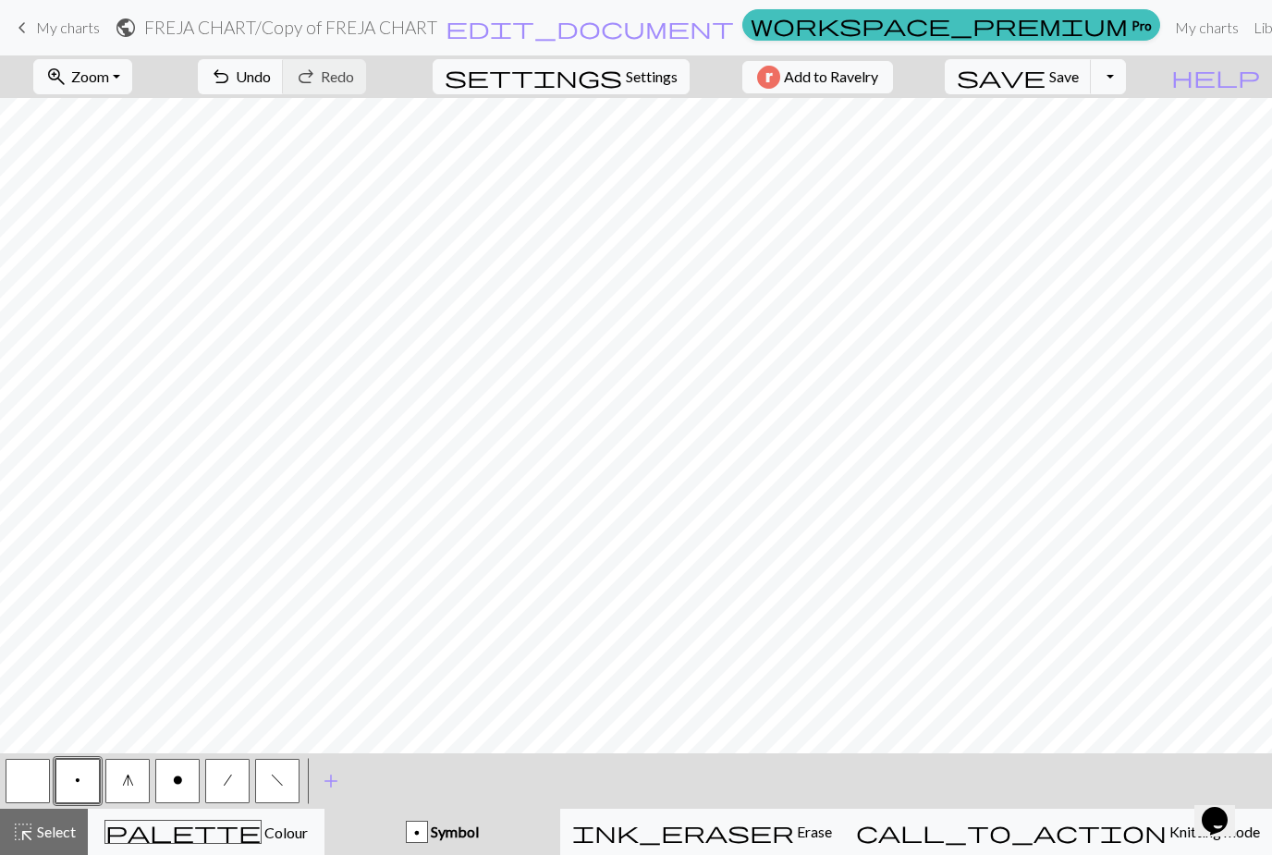
click at [277, 790] on button "f" at bounding box center [277, 781] width 44 height 44
click at [234, 791] on button "/" at bounding box center [227, 781] width 44 height 44
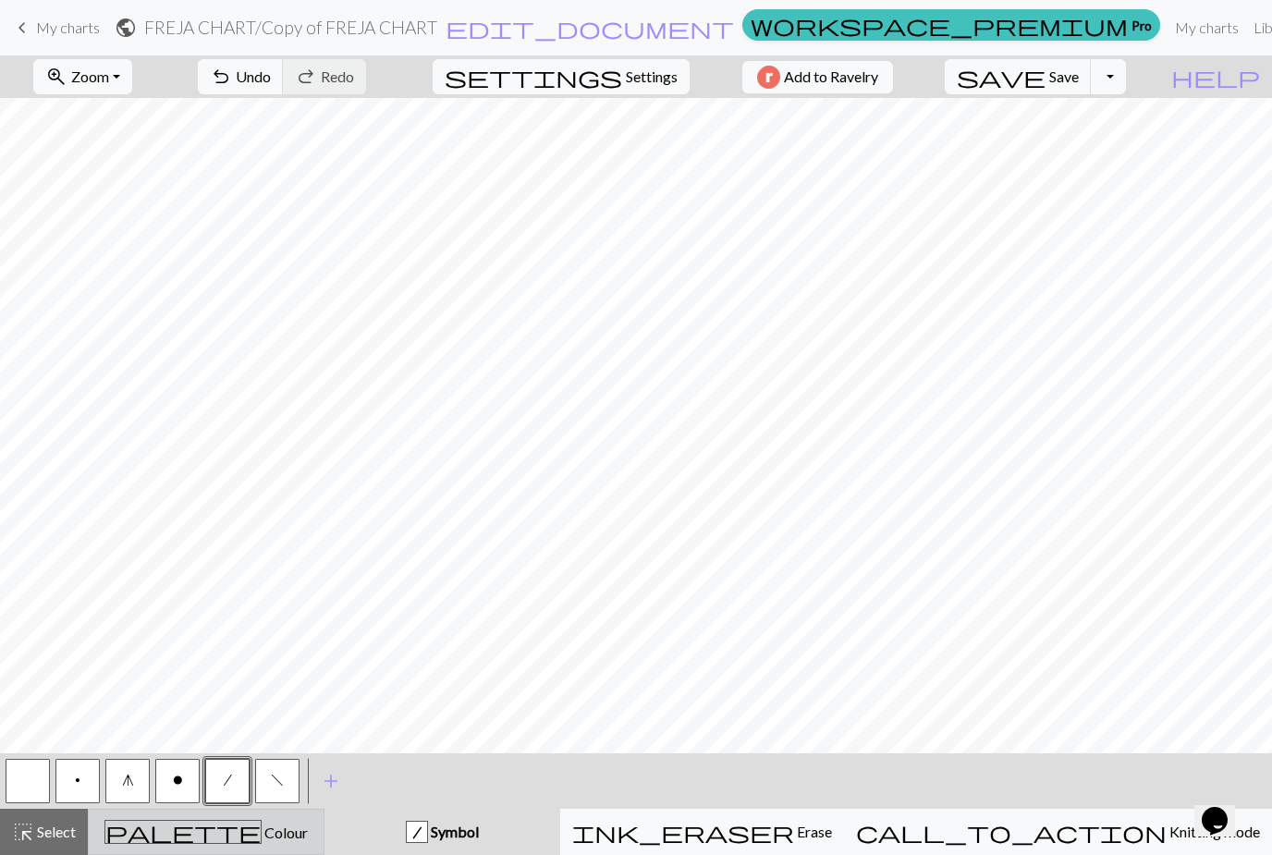
click at [160, 842] on div "palette Colour Colour" at bounding box center [206, 832] width 213 height 24
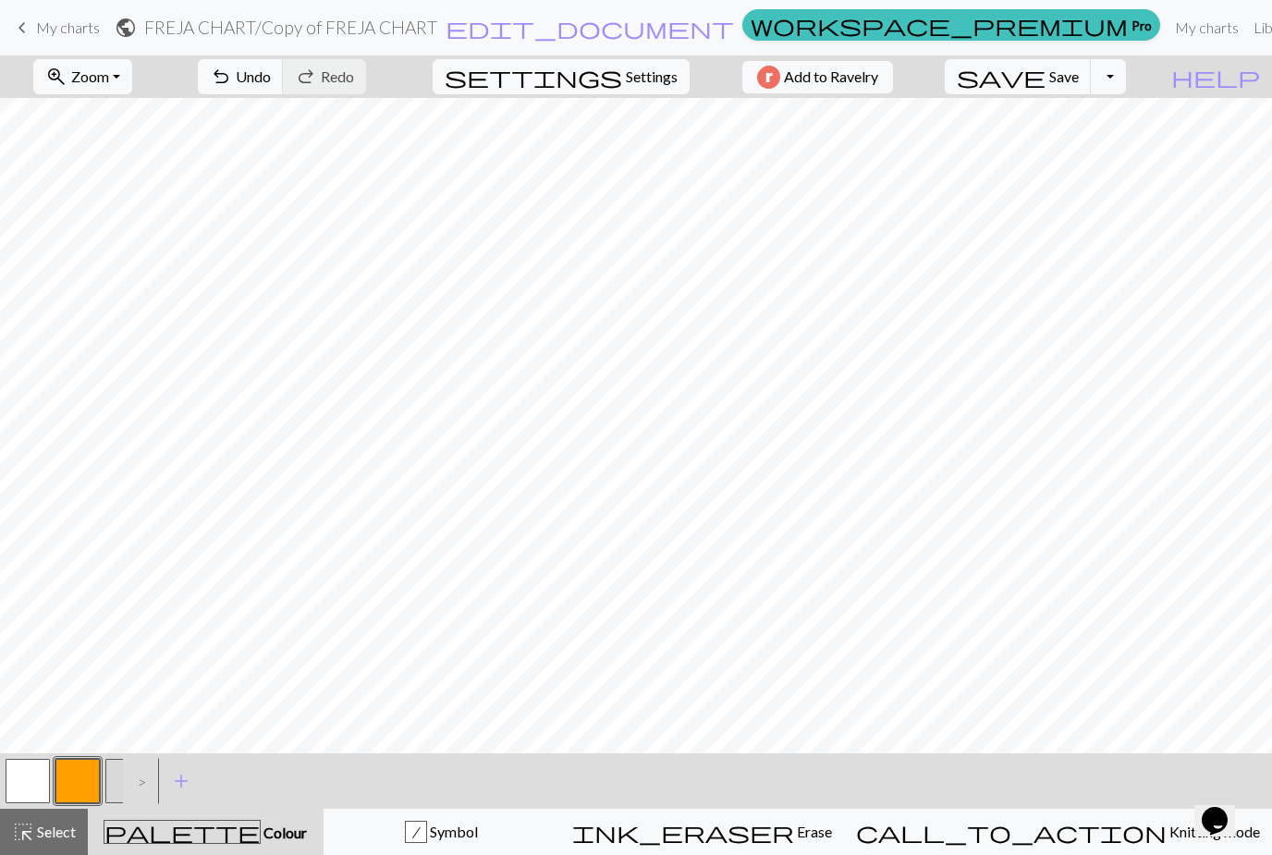
click at [28, 773] on button "button" at bounding box center [28, 781] width 44 height 44
click at [83, 785] on button "button" at bounding box center [77, 781] width 44 height 44
click at [43, 785] on button "button" at bounding box center [28, 781] width 44 height 44
click at [38, 785] on button "button" at bounding box center [28, 781] width 44 height 44
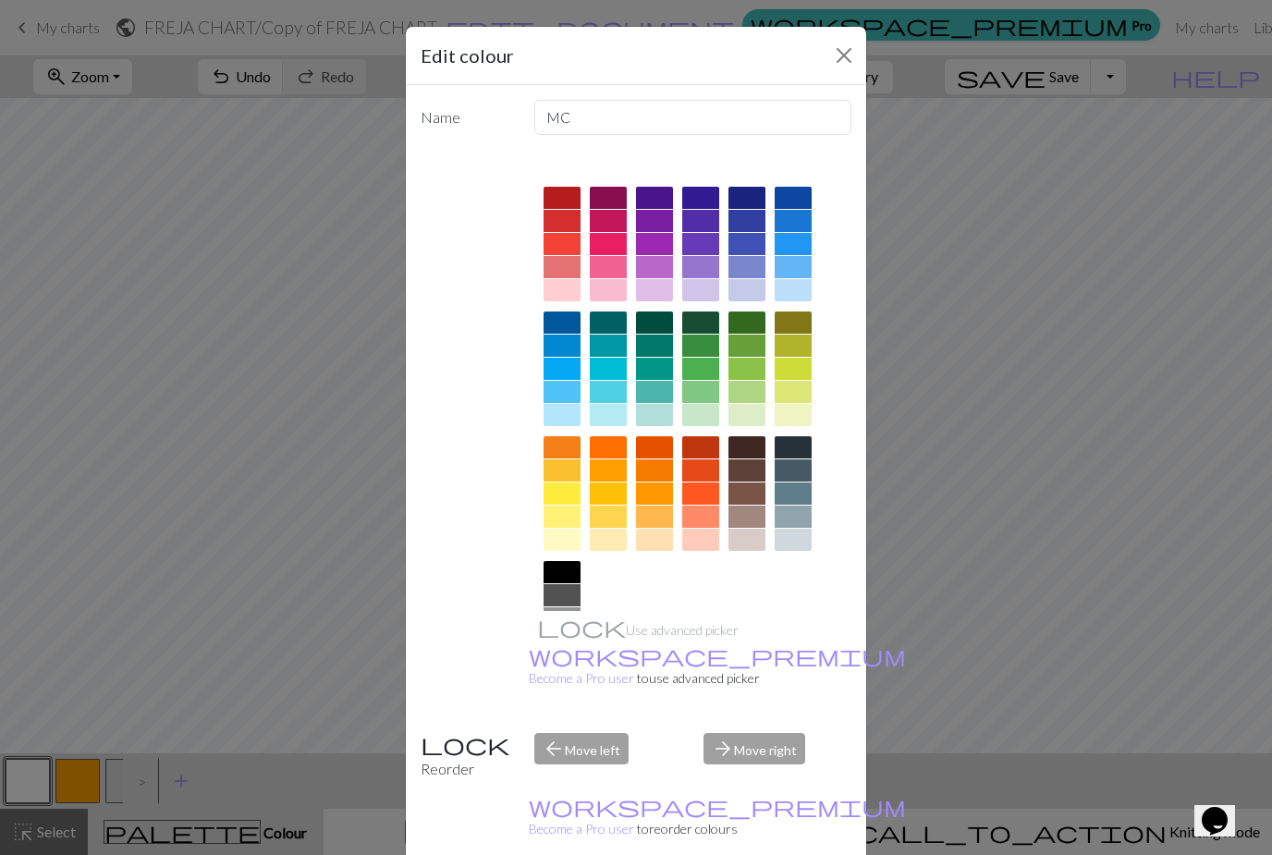
click at [838, 66] on button "Close" at bounding box center [844, 56] width 30 height 30
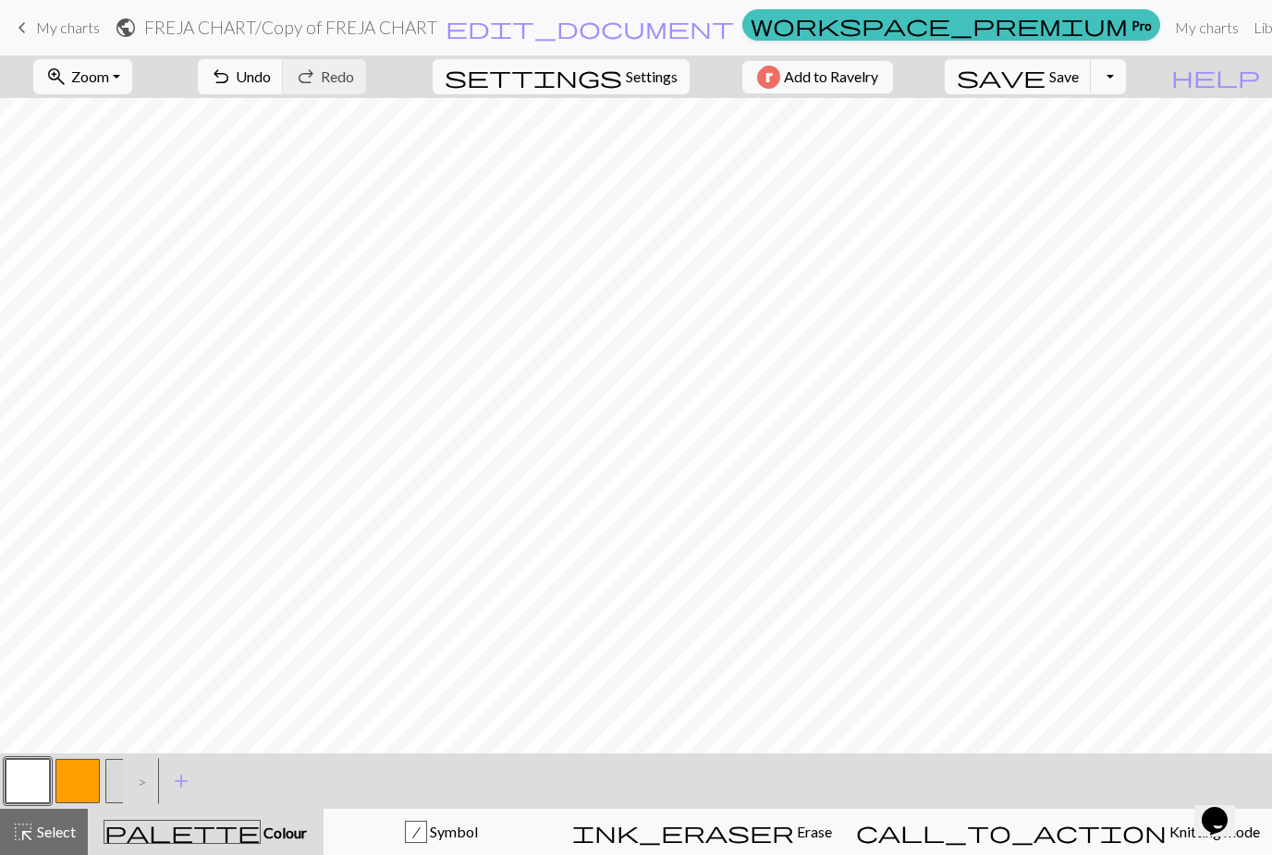
click at [79, 782] on button "button" at bounding box center [77, 781] width 44 height 44
click at [30, 791] on button "button" at bounding box center [28, 781] width 44 height 44
click at [478, 830] on span "Symbol" at bounding box center [452, 831] width 51 height 18
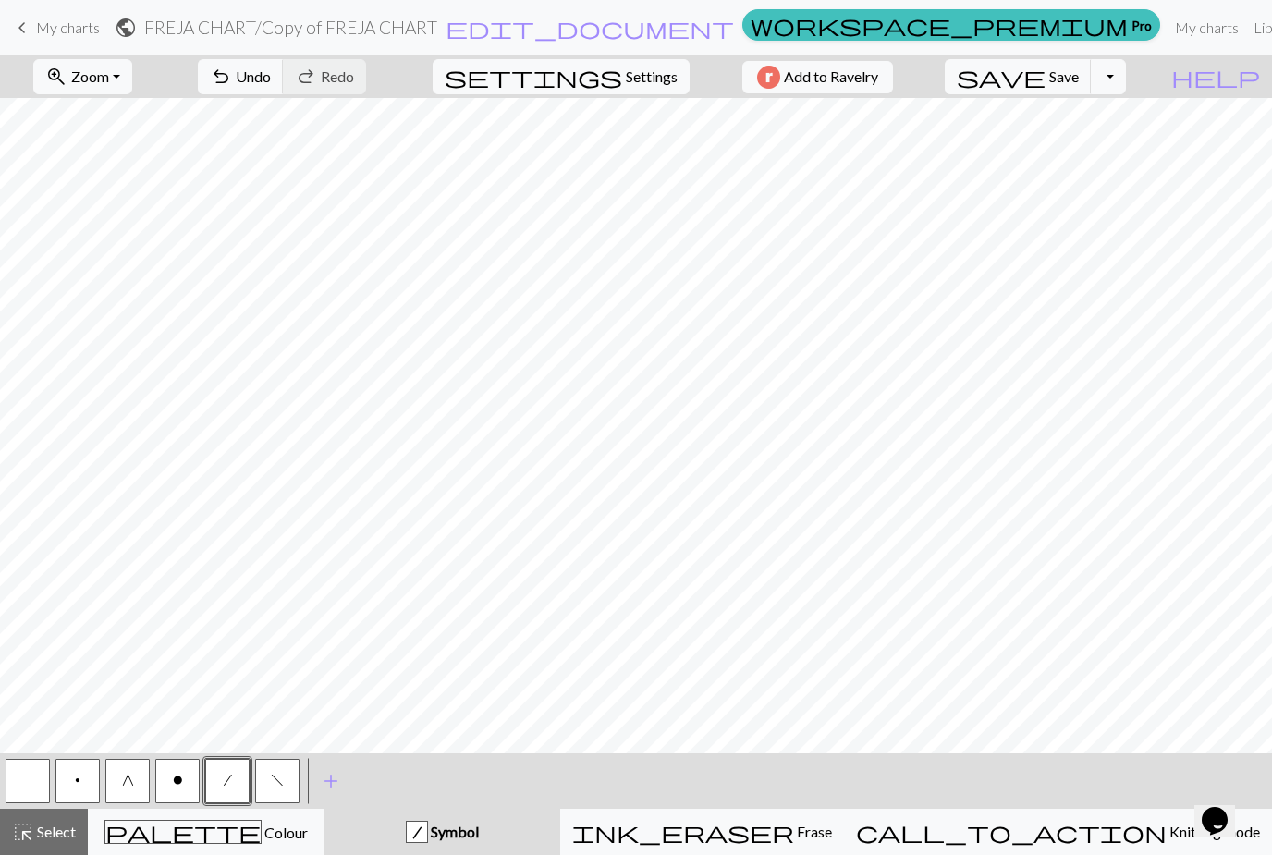
click at [29, 792] on button "button" at bounding box center [28, 781] width 44 height 44
click at [277, 785] on span "f" at bounding box center [277, 780] width 13 height 15
click at [32, 785] on button "button" at bounding box center [28, 781] width 44 height 44
click at [23, 795] on button "button" at bounding box center [28, 781] width 44 height 44
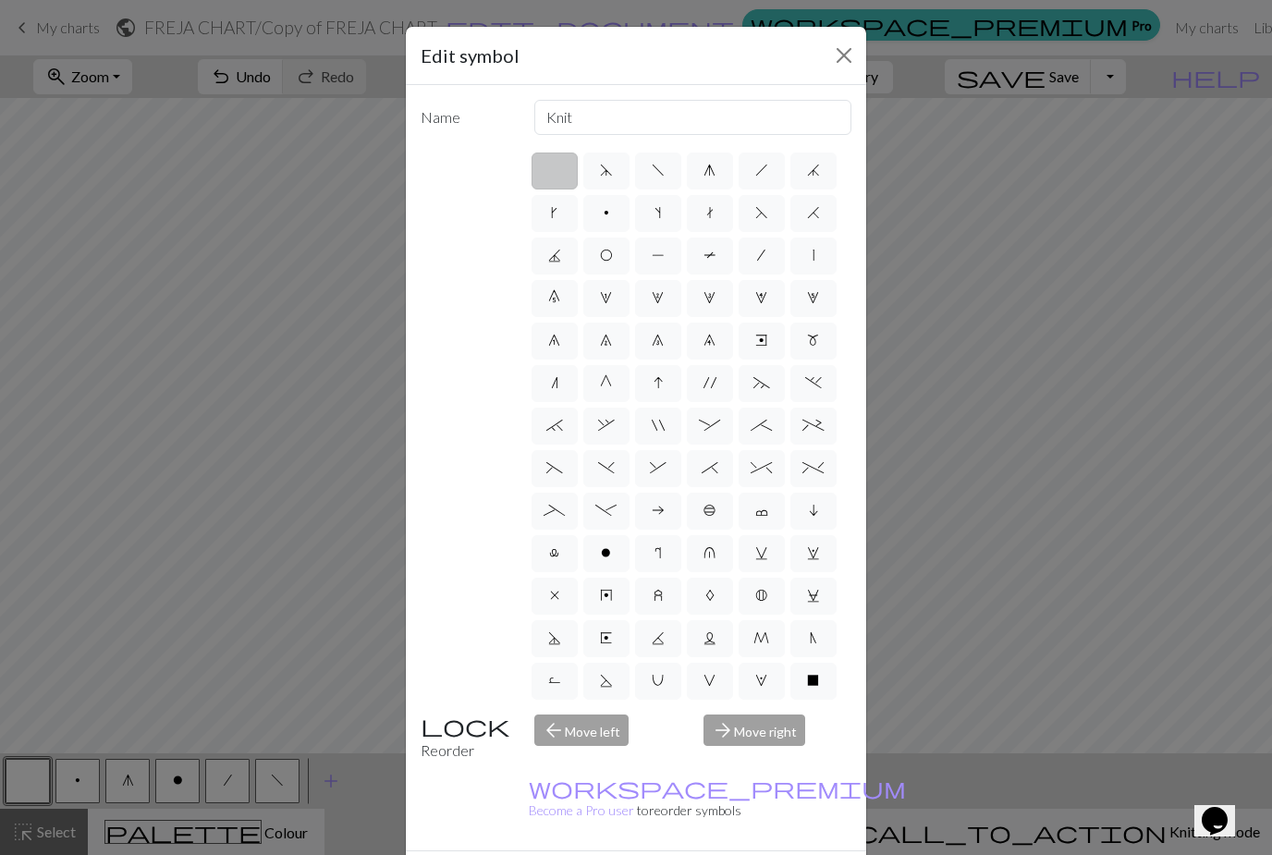
click at [844, 54] on button "Close" at bounding box center [844, 56] width 30 height 30
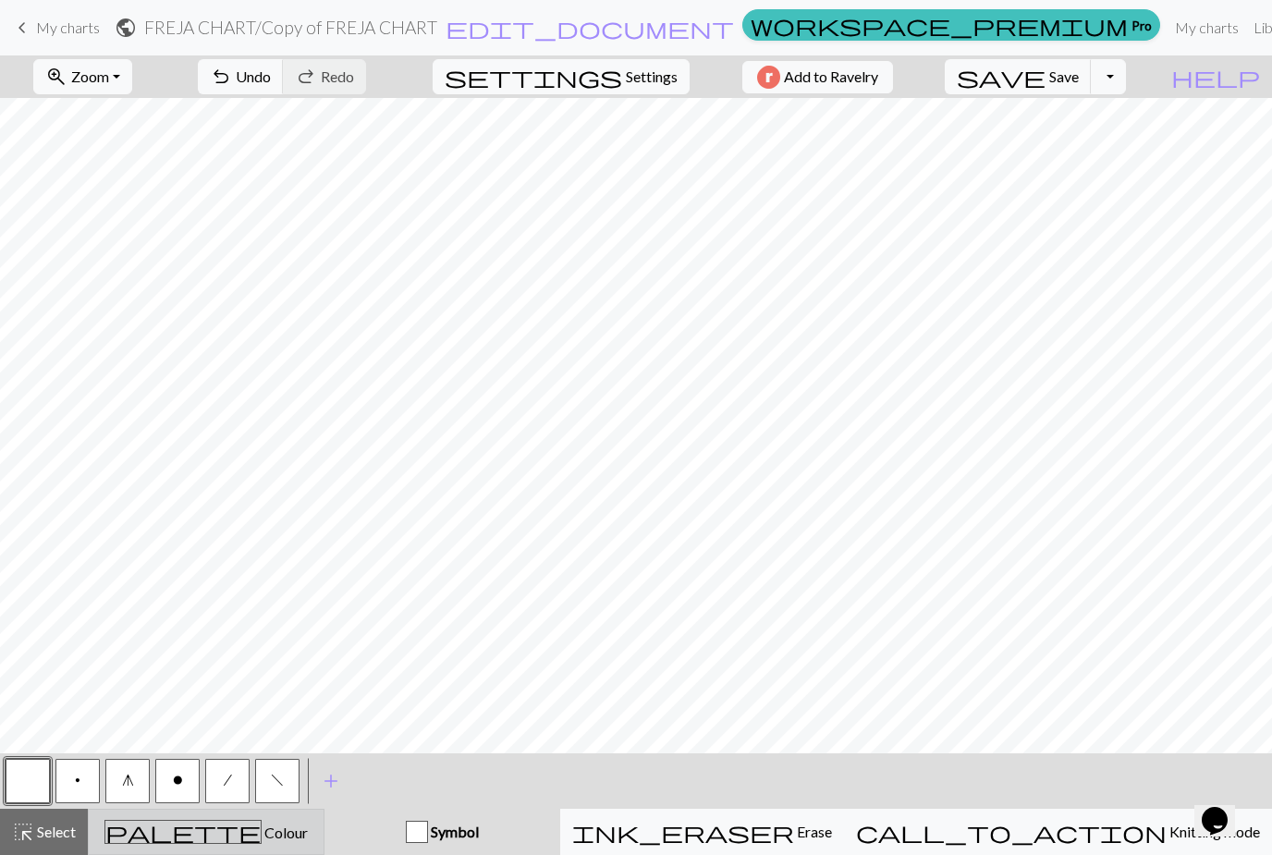
click at [312, 843] on div "palette Colour Colour" at bounding box center [206, 832] width 213 height 24
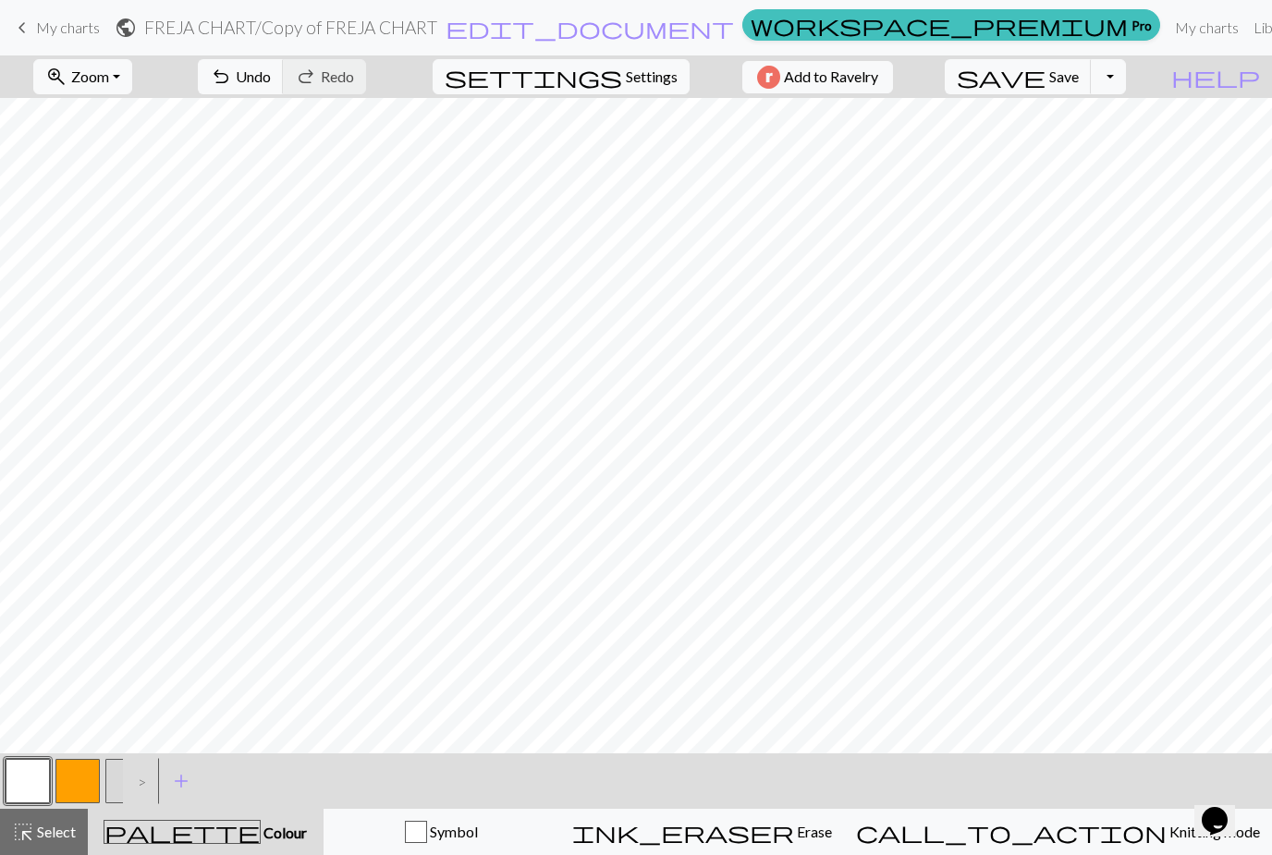
click at [116, 792] on button "button" at bounding box center [127, 781] width 44 height 44
click at [30, 797] on button "button" at bounding box center [28, 781] width 44 height 44
click at [261, 841] on span "Colour" at bounding box center [284, 832] width 46 height 18
click at [261, 831] on span "Colour" at bounding box center [284, 832] width 46 height 18
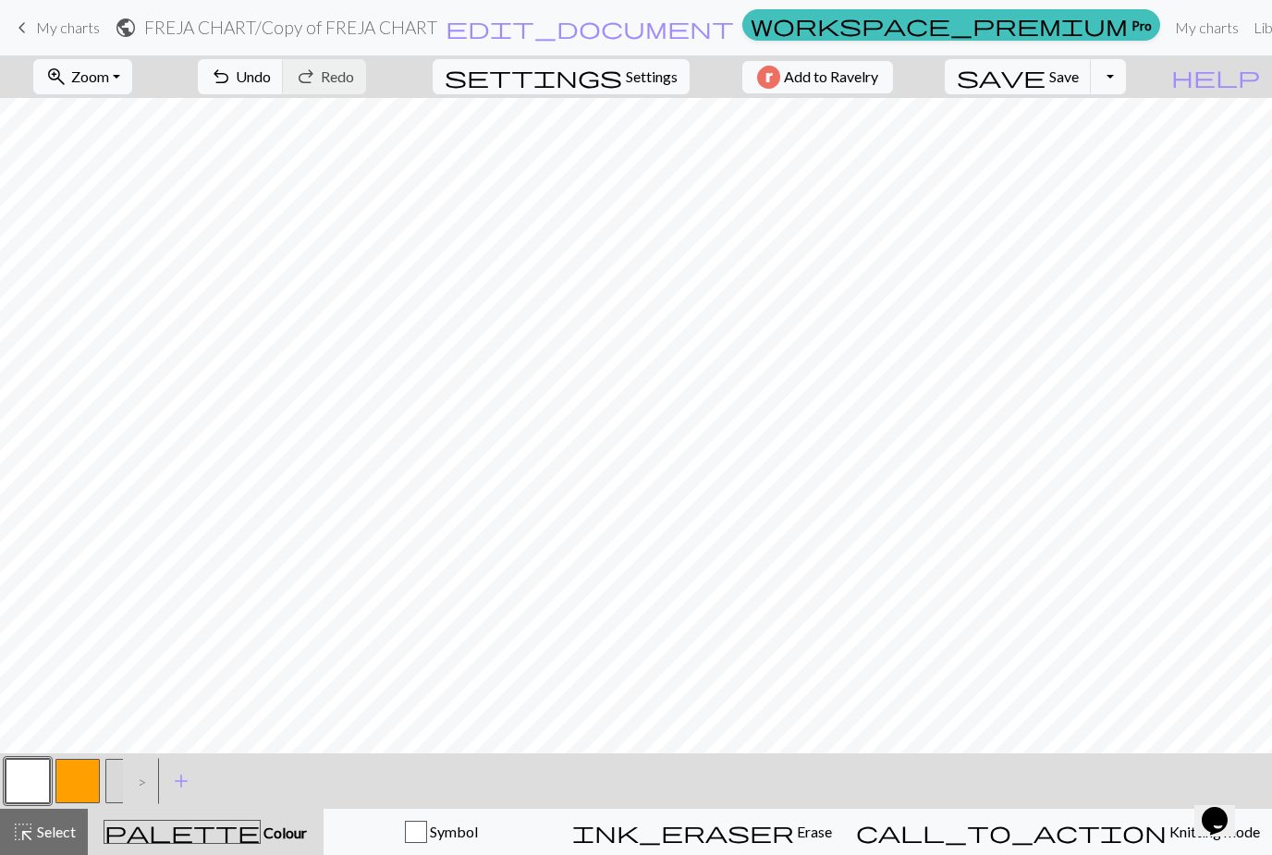
click at [20, 784] on button "button" at bounding box center [28, 781] width 44 height 44
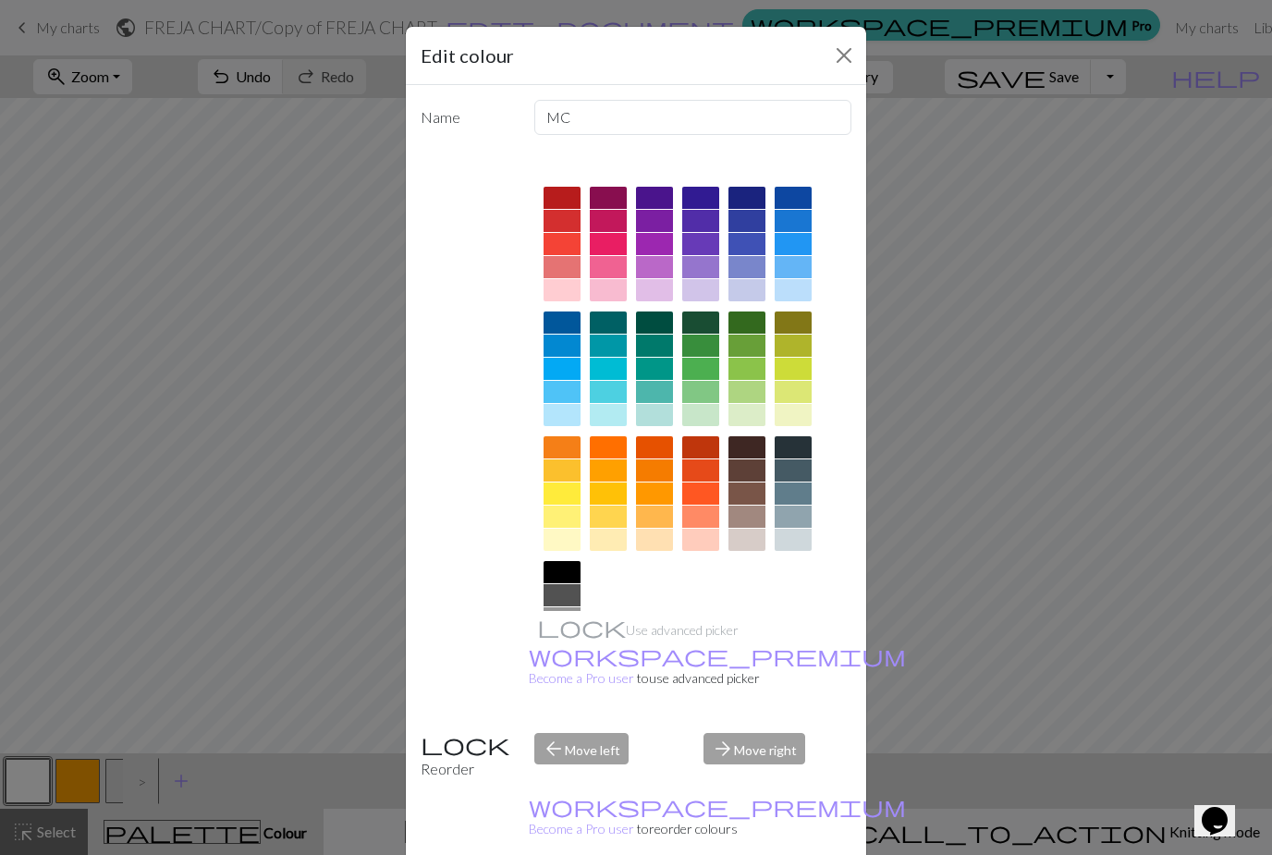
click at [841, 57] on button "Close" at bounding box center [844, 56] width 30 height 30
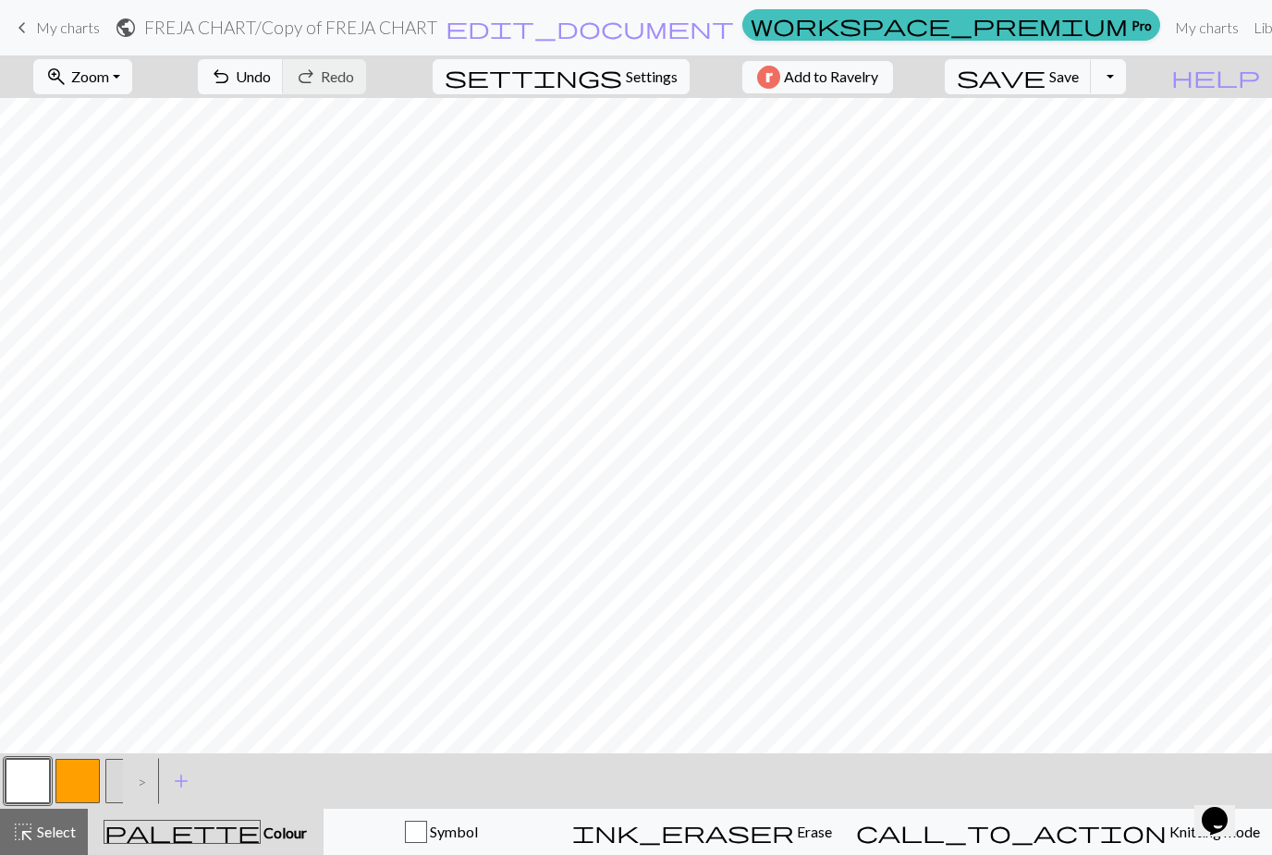
click at [80, 786] on button "button" at bounding box center [77, 781] width 44 height 44
click at [75, 784] on button "button" at bounding box center [77, 781] width 44 height 44
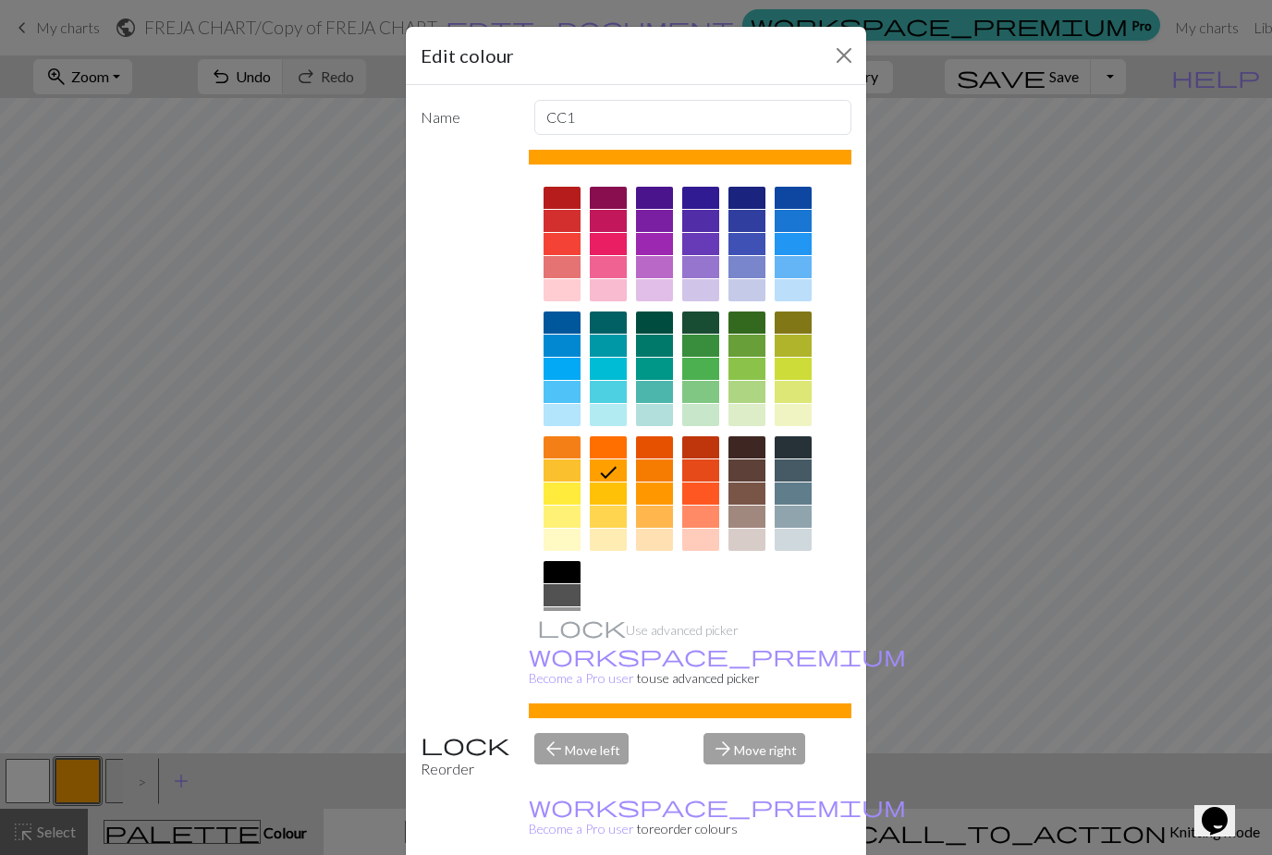
click at [841, 60] on button "Close" at bounding box center [844, 56] width 30 height 30
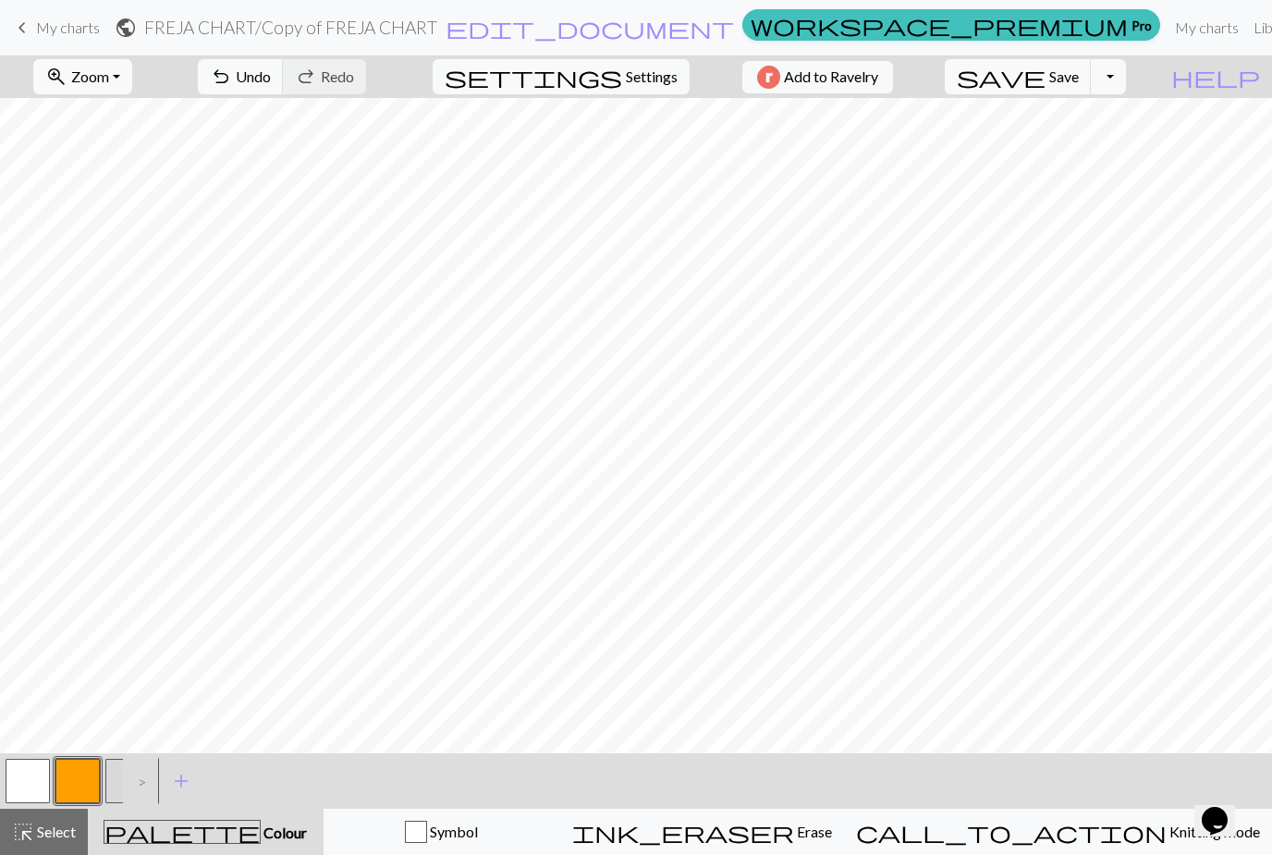
click at [20, 784] on button "button" at bounding box center [28, 781] width 44 height 44
click at [30, 785] on button "button" at bounding box center [28, 781] width 44 height 44
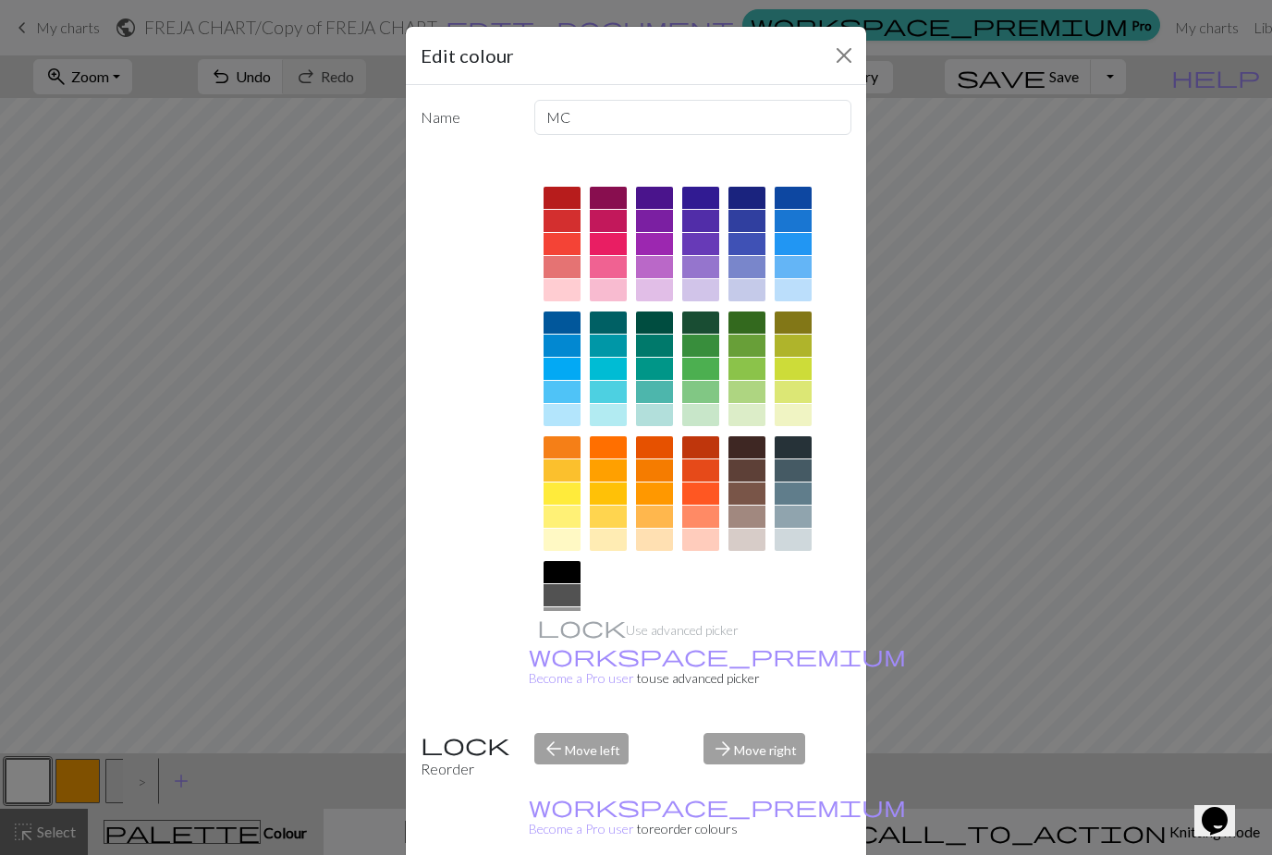
click at [748, 269] on div at bounding box center [746, 267] width 37 height 22
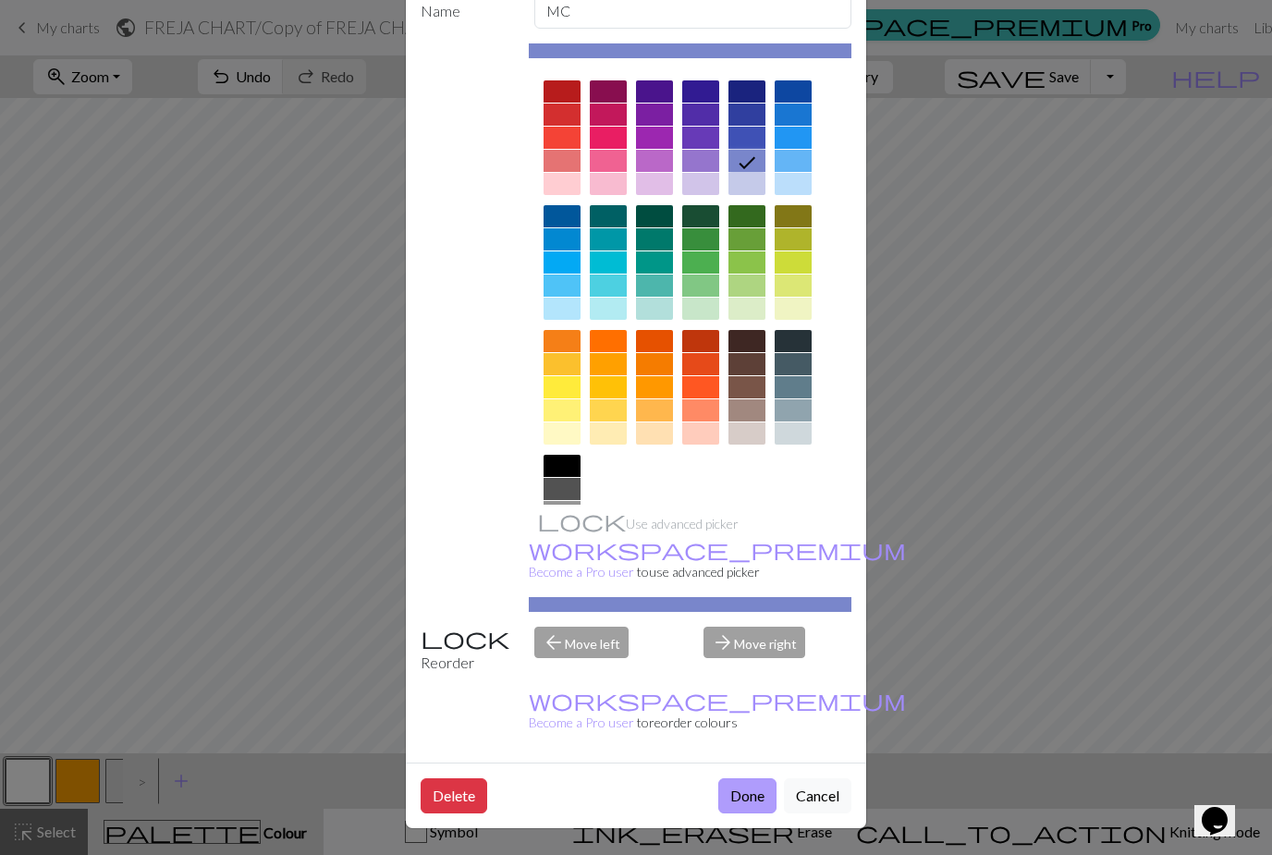
scroll to position [105, 0]
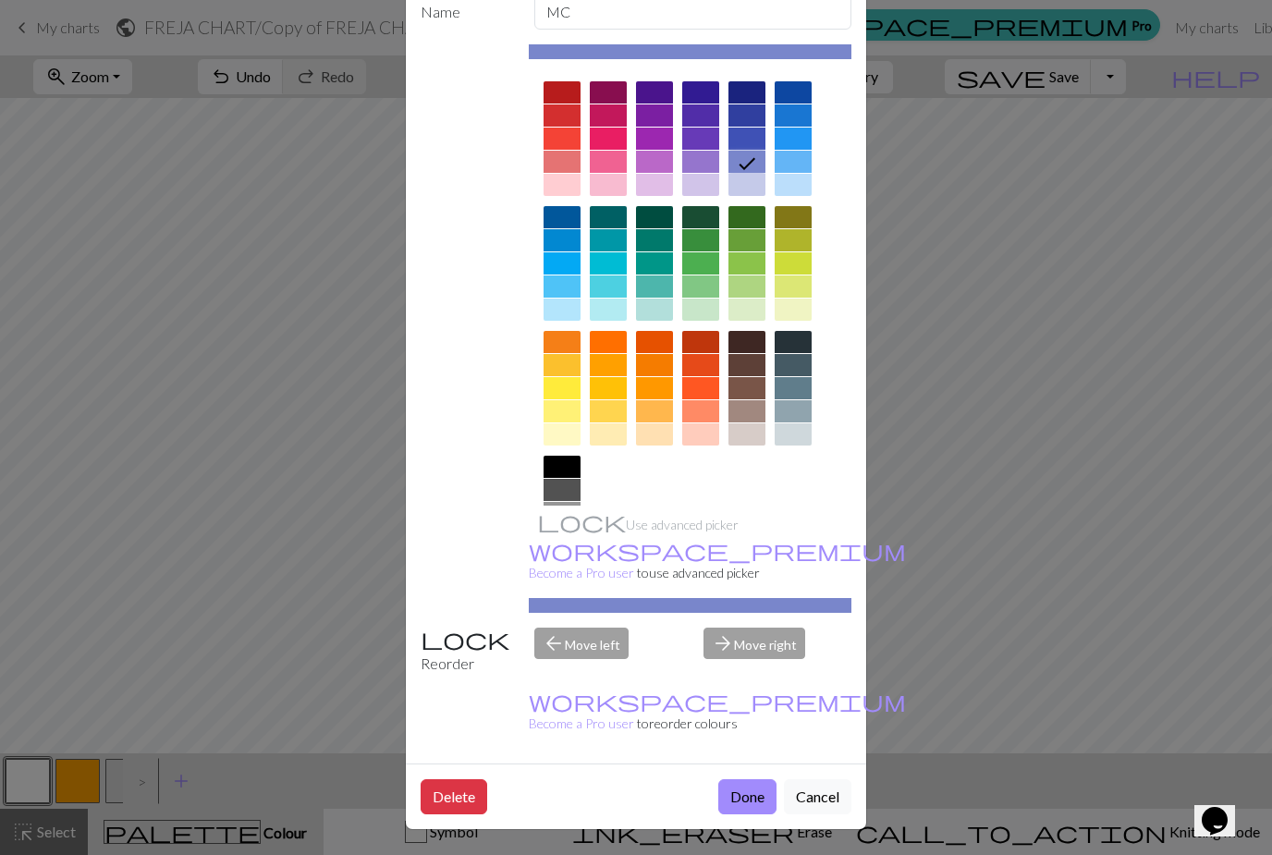
click at [755, 809] on button "Done" at bounding box center [747, 796] width 58 height 35
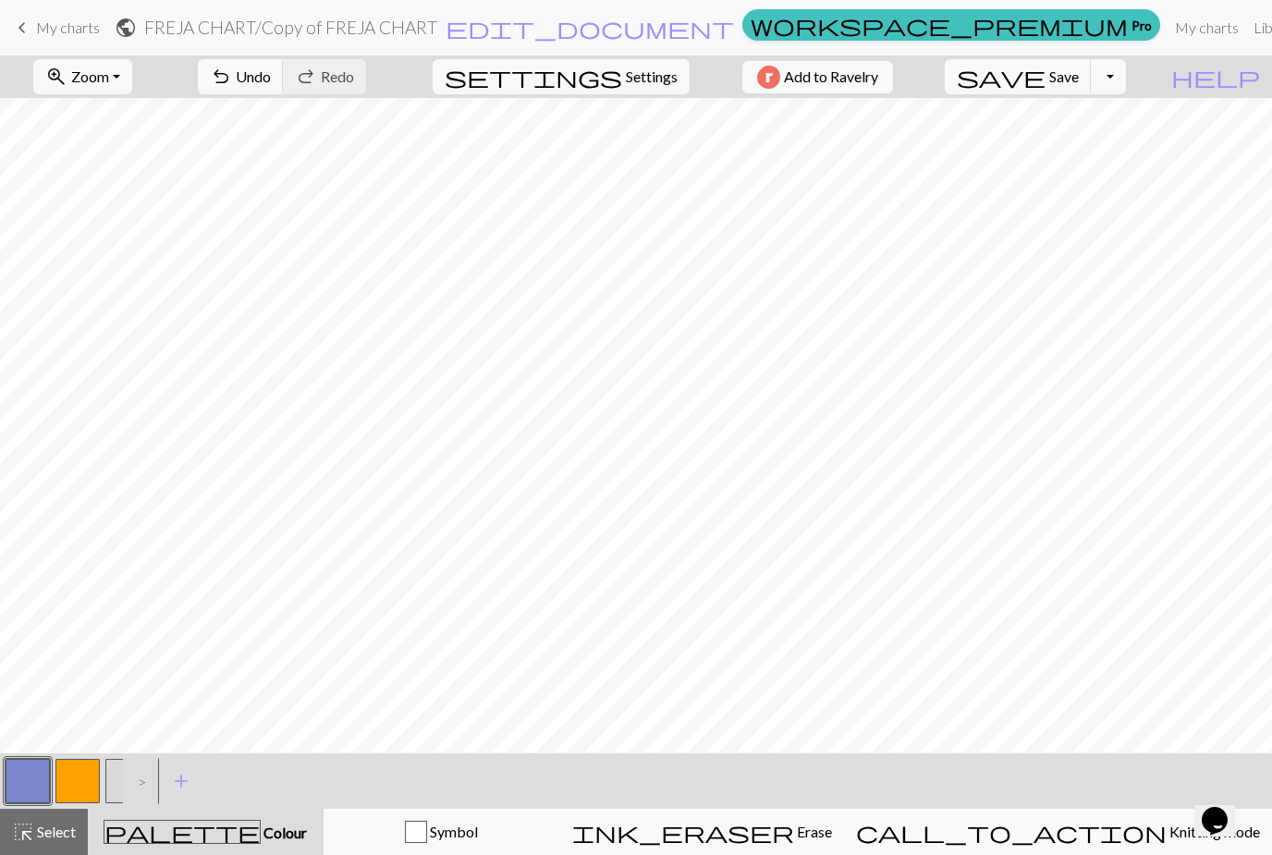
click at [82, 785] on button "button" at bounding box center [77, 781] width 44 height 44
click at [79, 782] on button "button" at bounding box center [77, 781] width 44 height 44
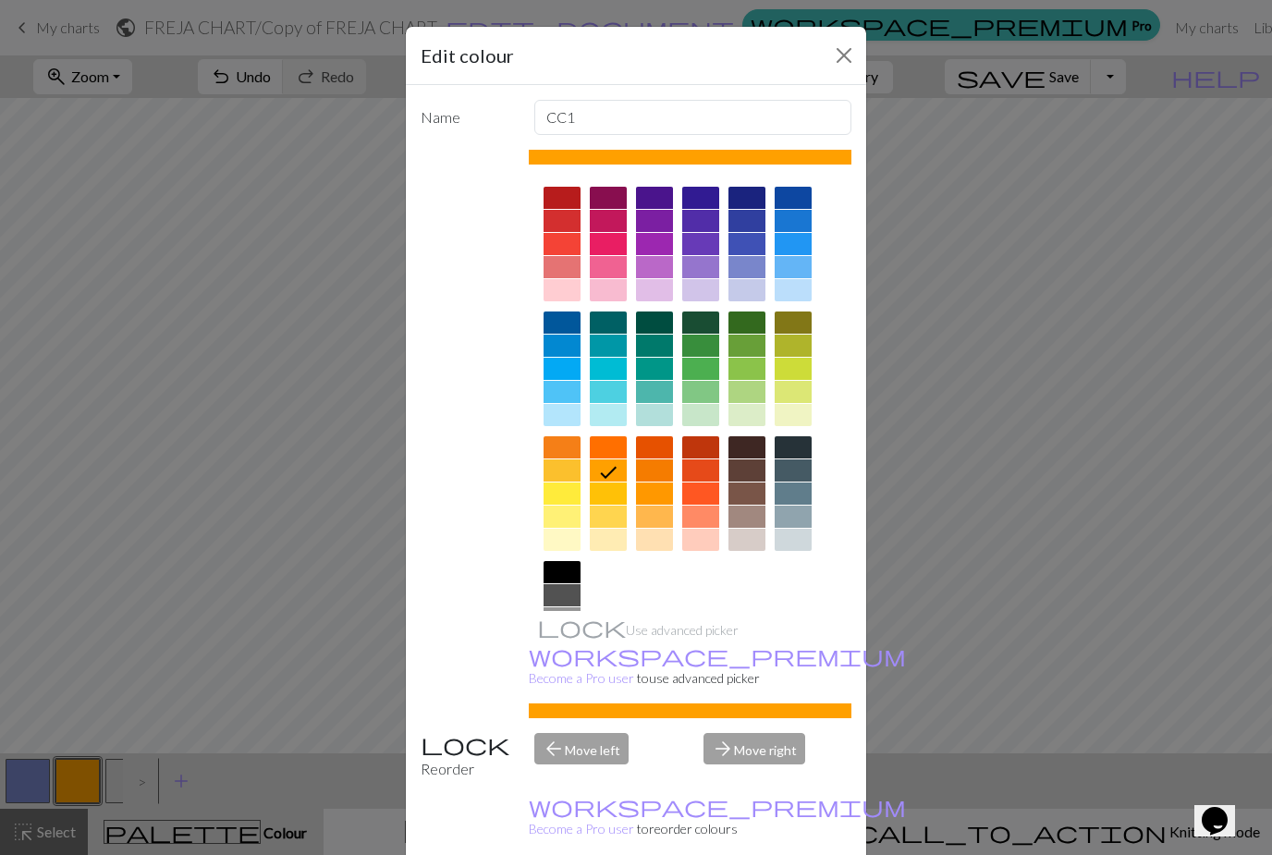
click at [608, 521] on div at bounding box center [608, 516] width 37 height 22
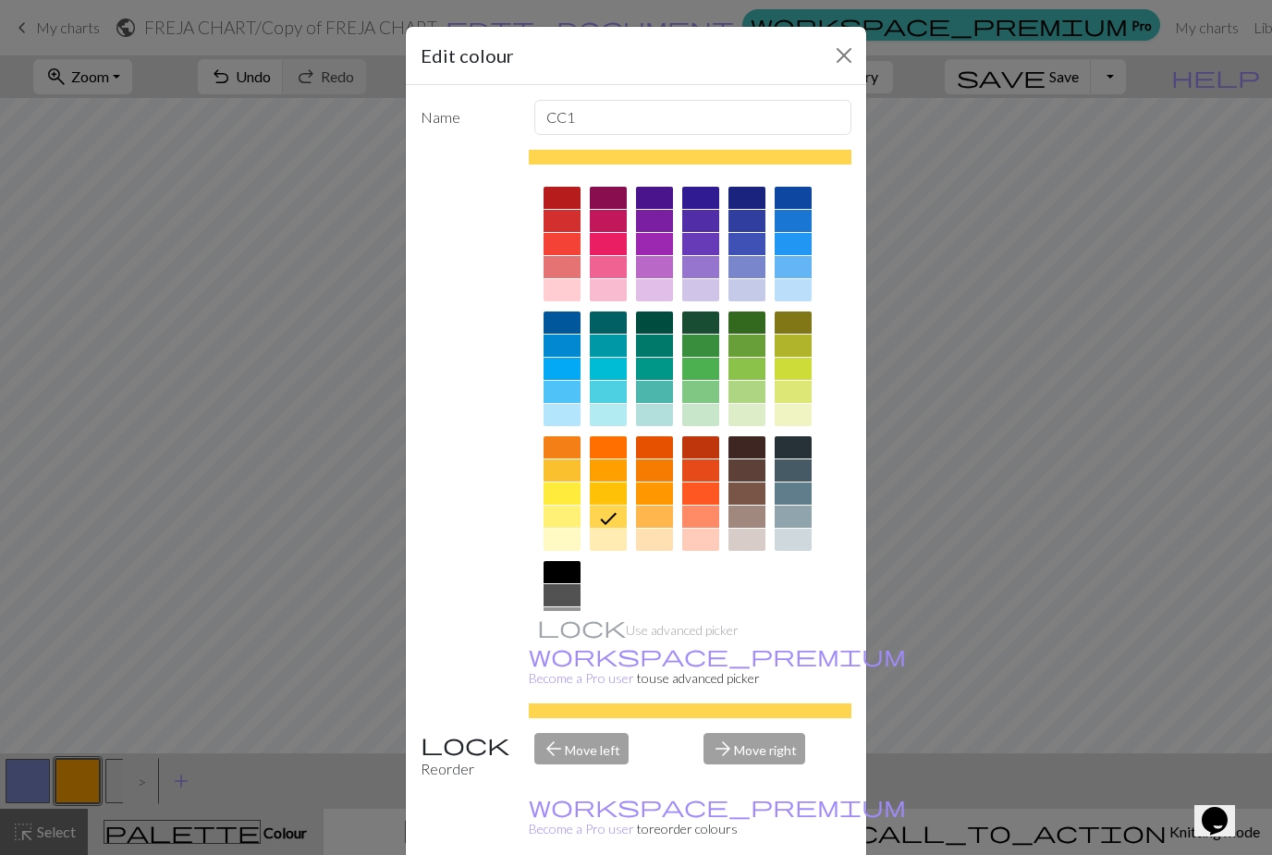
click at [564, 499] on div at bounding box center [561, 493] width 37 height 22
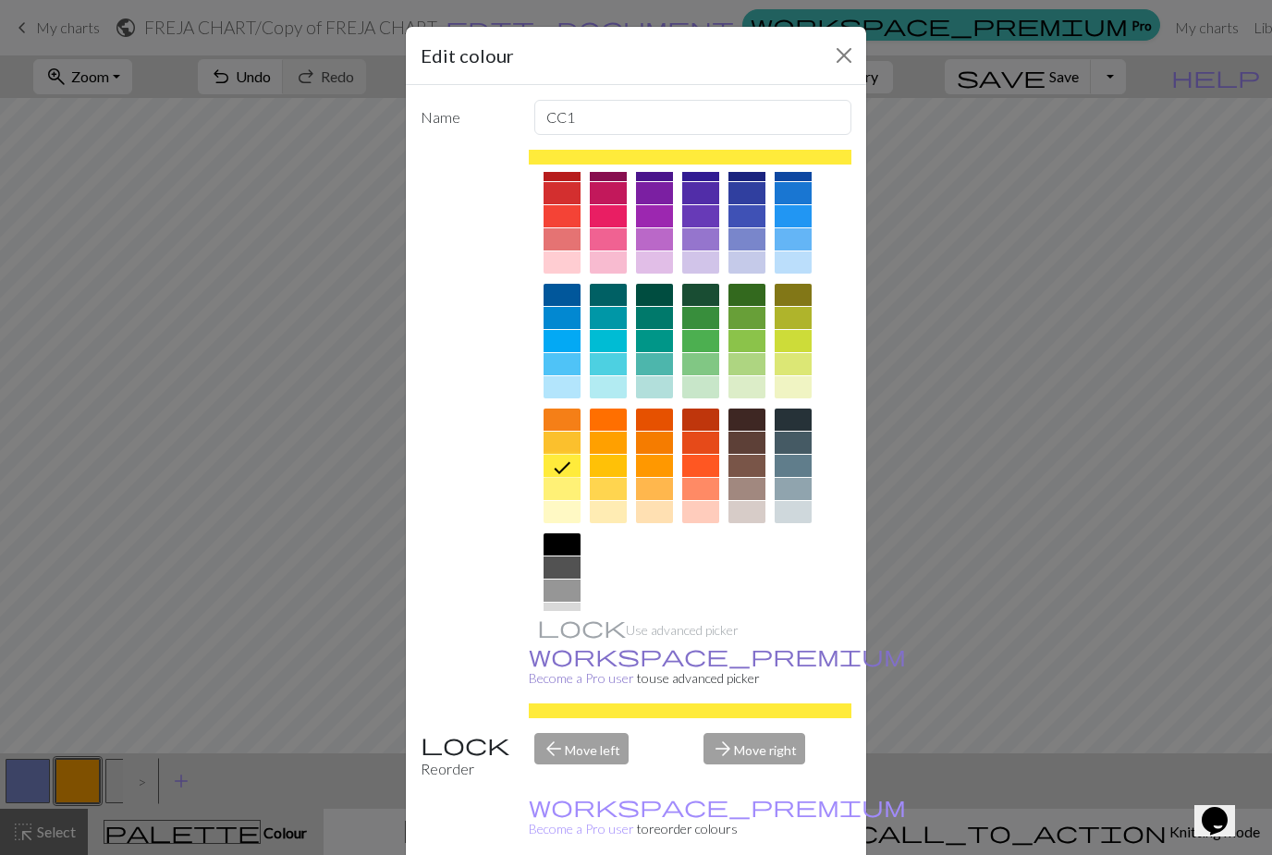
scroll to position [27, 0]
click at [820, 538] on div at bounding box center [690, 404] width 323 height 519
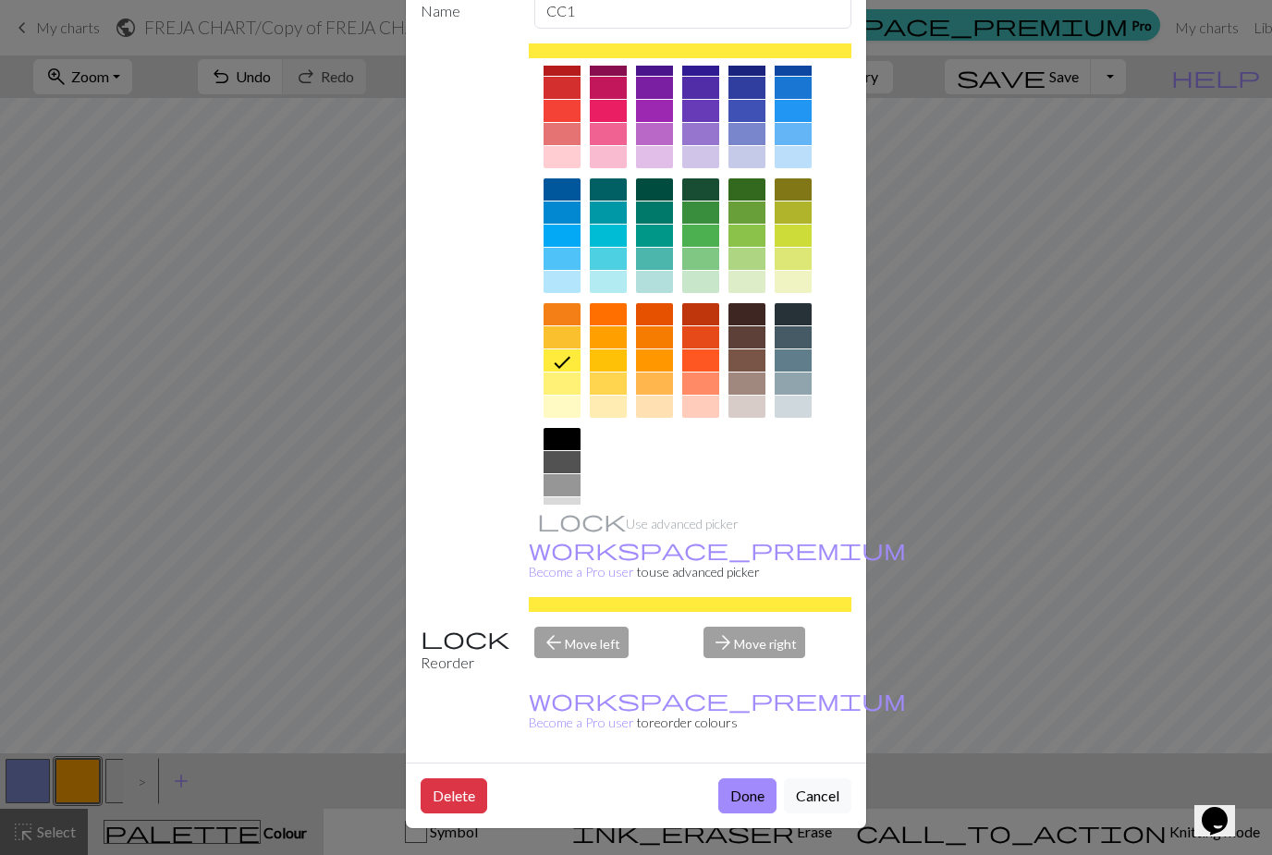
scroll to position [105, 0]
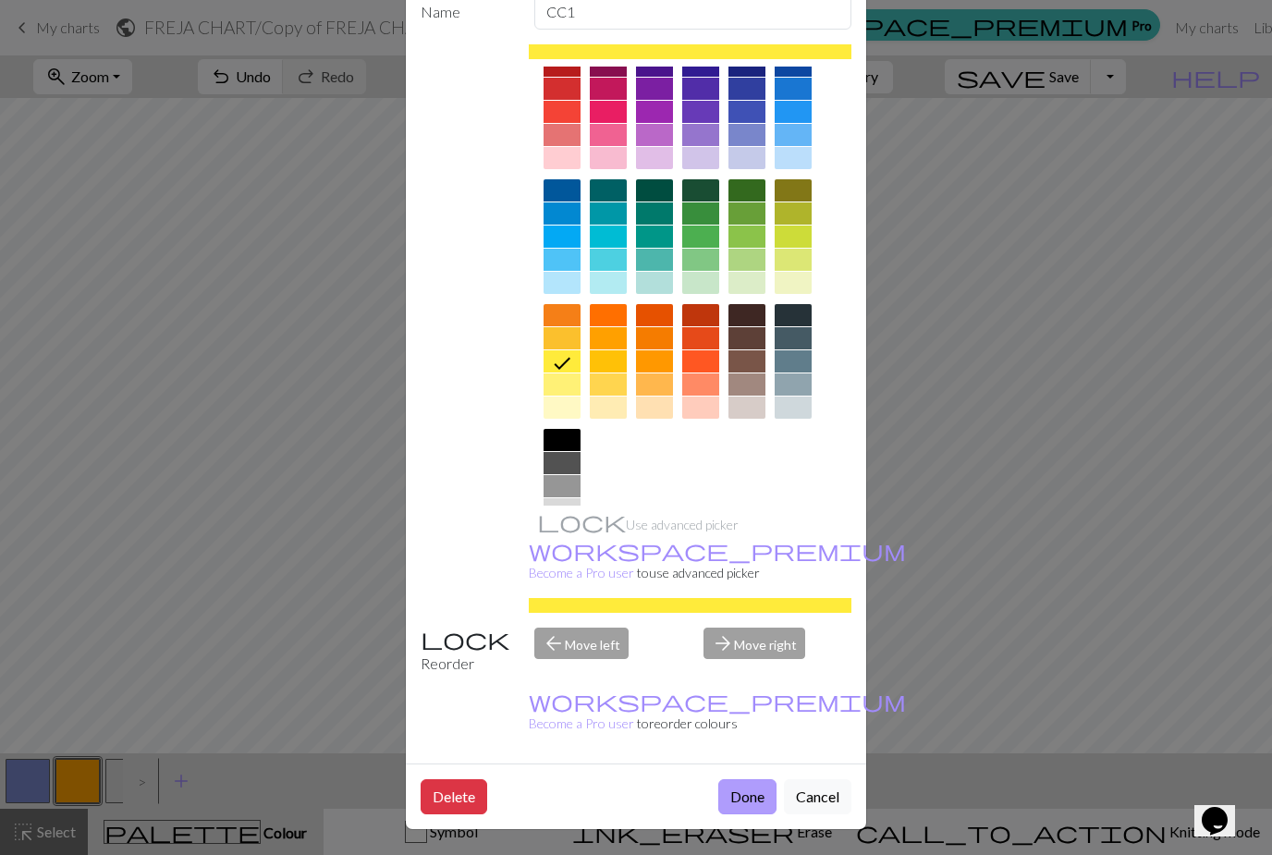
click at [748, 792] on button "Done" at bounding box center [747, 796] width 58 height 35
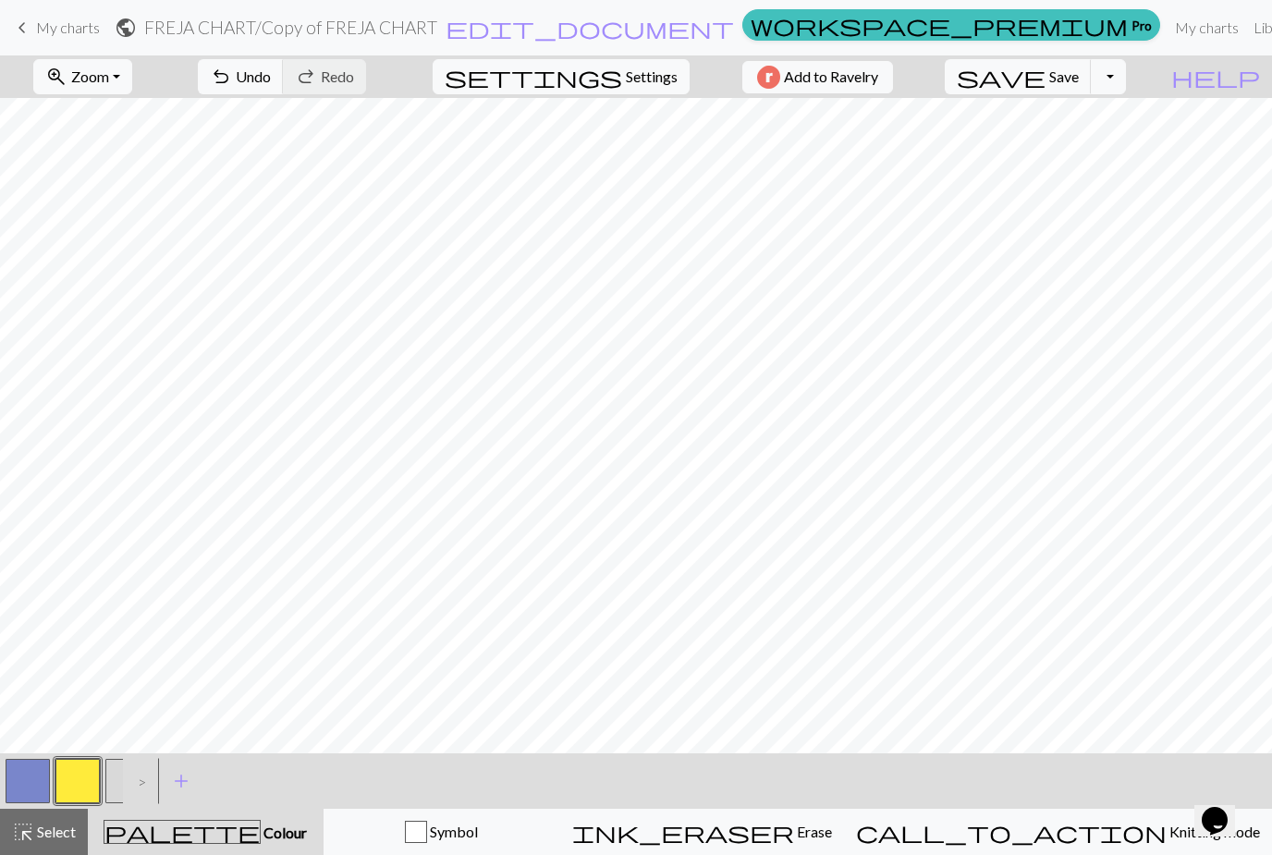
click at [24, 784] on button "button" at bounding box center [28, 781] width 44 height 44
click at [33, 786] on button "button" at bounding box center [28, 781] width 44 height 44
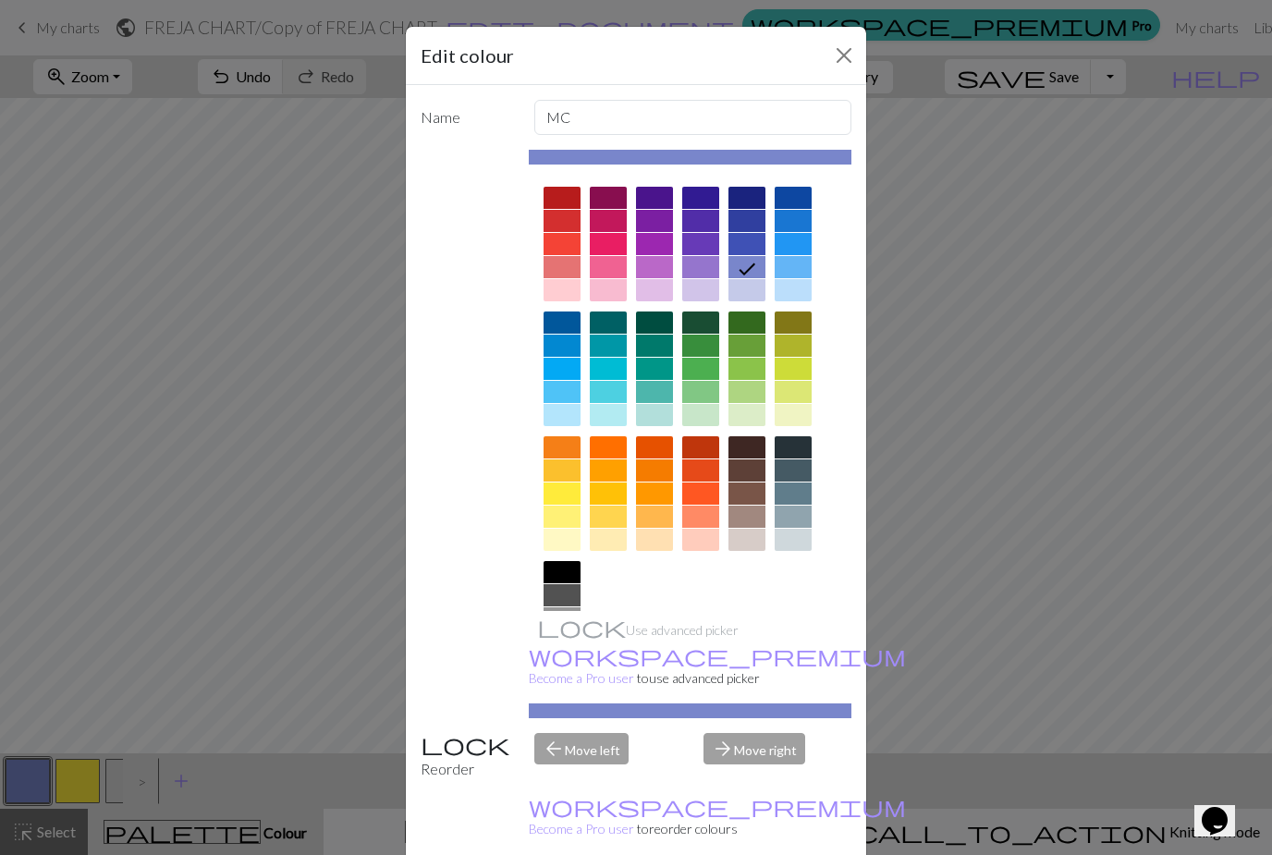
click at [834, 67] on button "Close" at bounding box center [844, 56] width 30 height 30
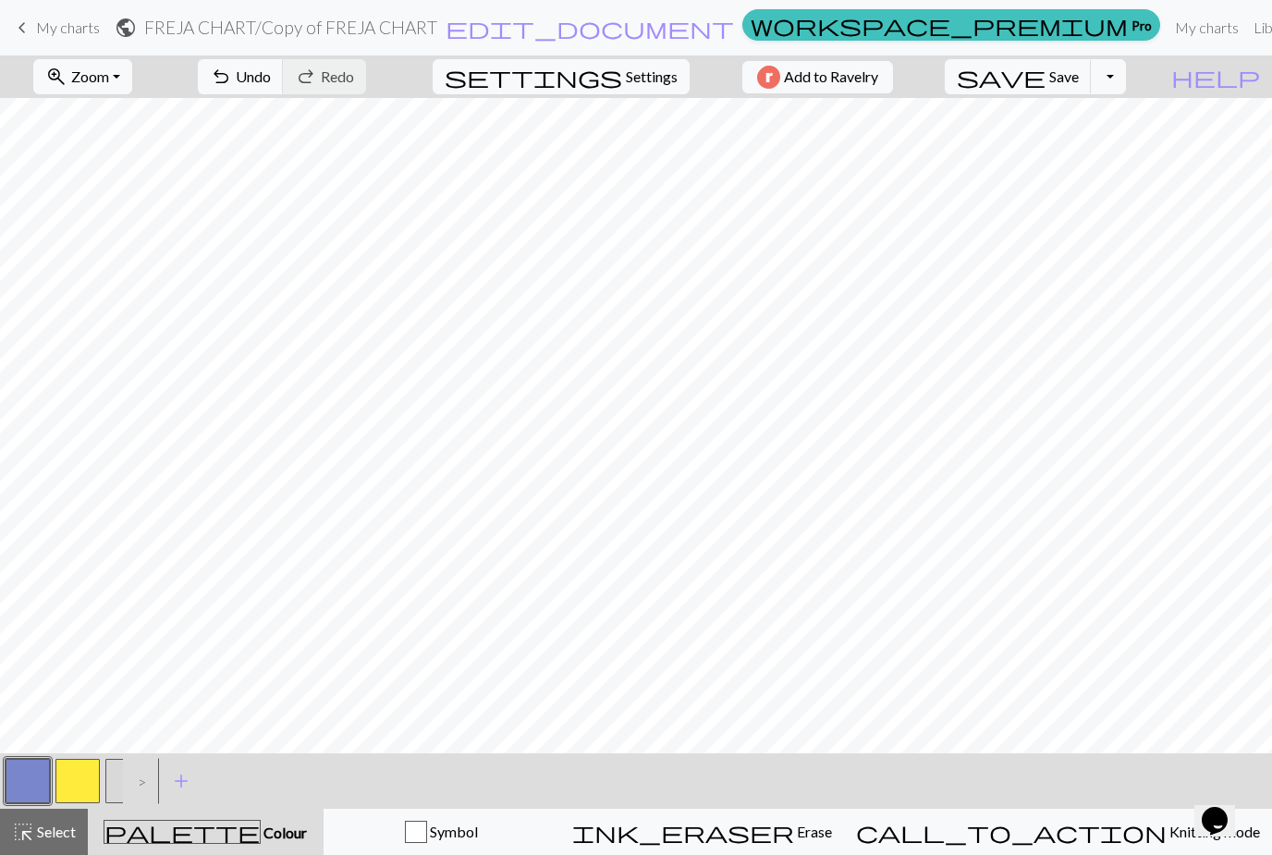
click at [79, 791] on button "button" at bounding box center [77, 781] width 44 height 44
click at [27, 785] on button "button" at bounding box center [28, 781] width 44 height 44
click at [30, 782] on button "button" at bounding box center [28, 781] width 44 height 44
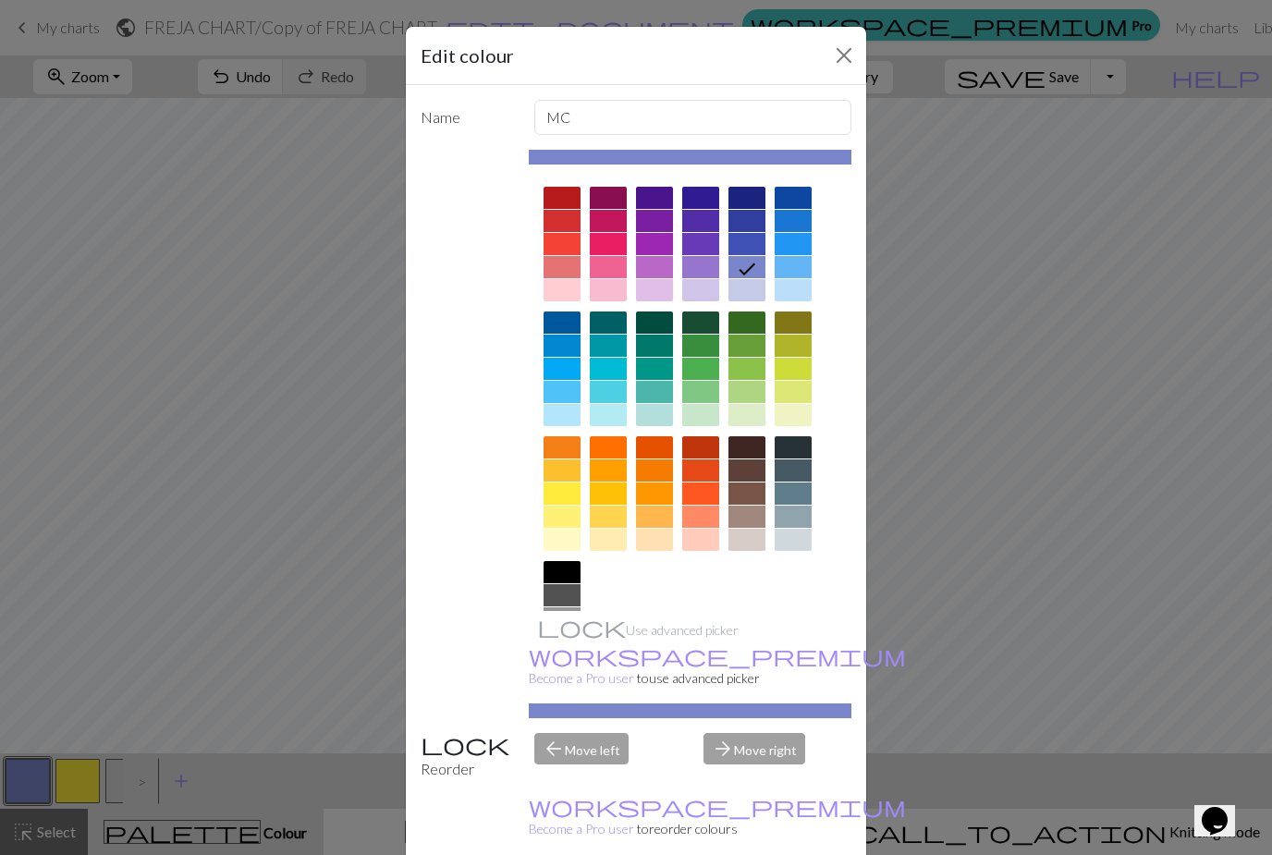
click at [845, 58] on button "Close" at bounding box center [844, 56] width 30 height 30
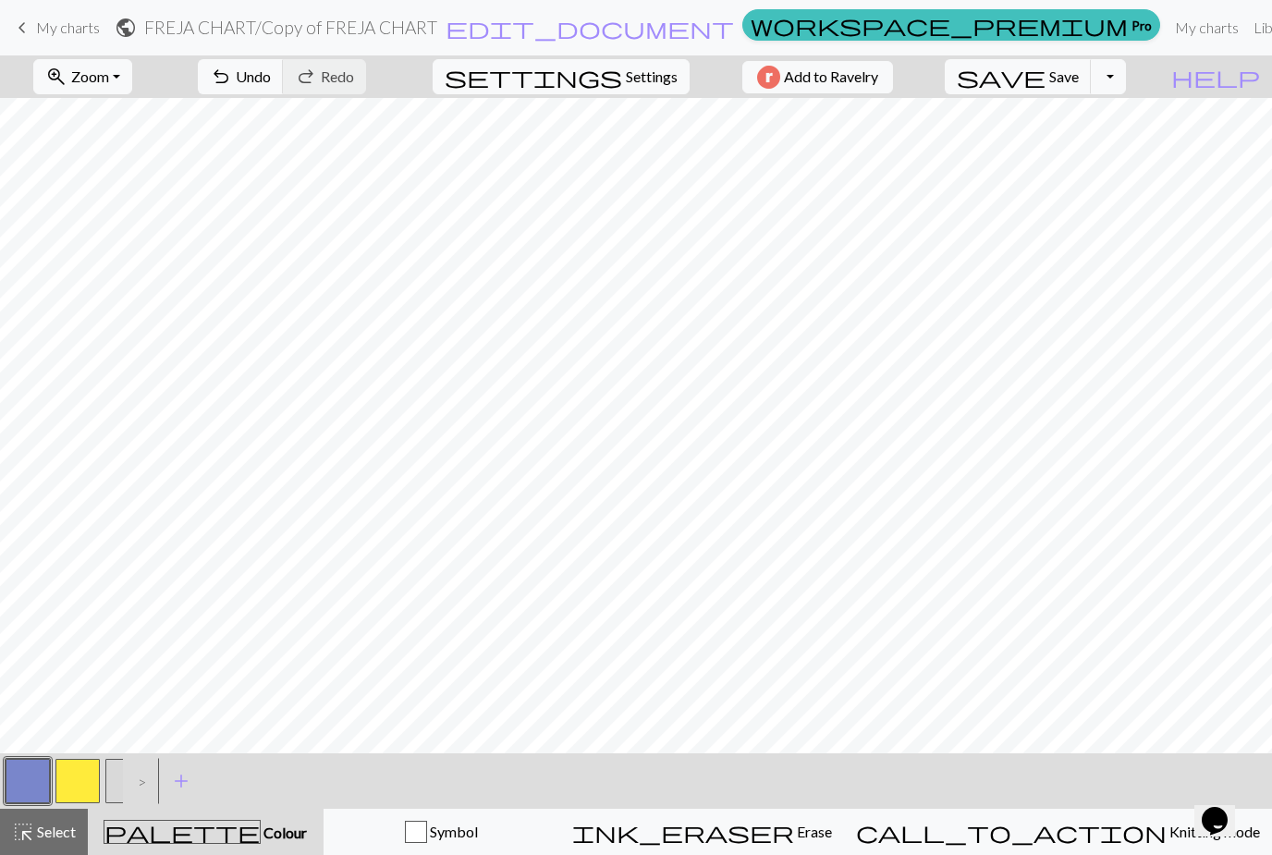
click at [91, 781] on button "button" at bounding box center [77, 781] width 44 height 44
click at [30, 781] on button "button" at bounding box center [28, 781] width 44 height 44
click at [80, 785] on button "button" at bounding box center [77, 781] width 44 height 44
click at [25, 783] on button "button" at bounding box center [28, 781] width 44 height 44
click at [29, 786] on button "button" at bounding box center [28, 781] width 44 height 44
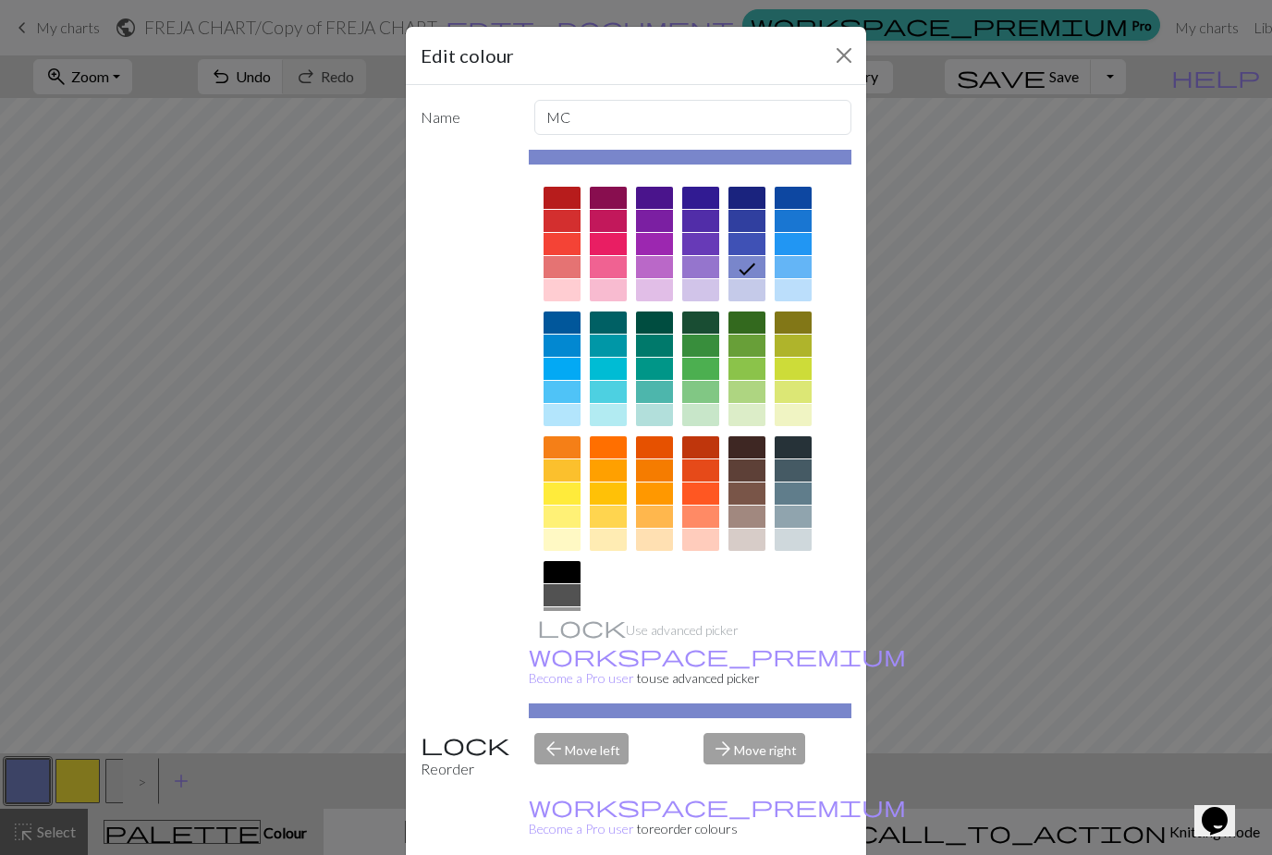
click at [801, 517] on div at bounding box center [792, 516] width 37 height 22
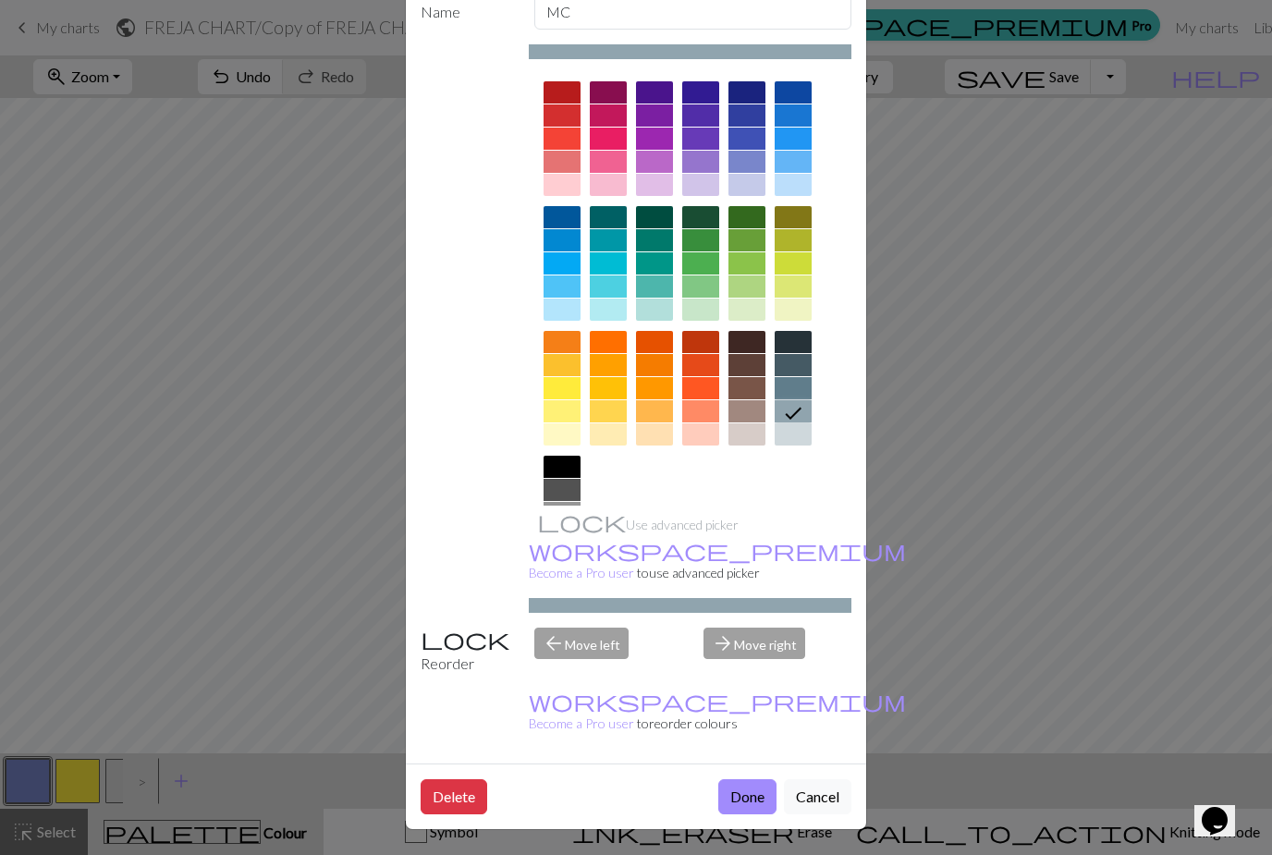
click at [756, 798] on button "Done" at bounding box center [747, 796] width 58 height 35
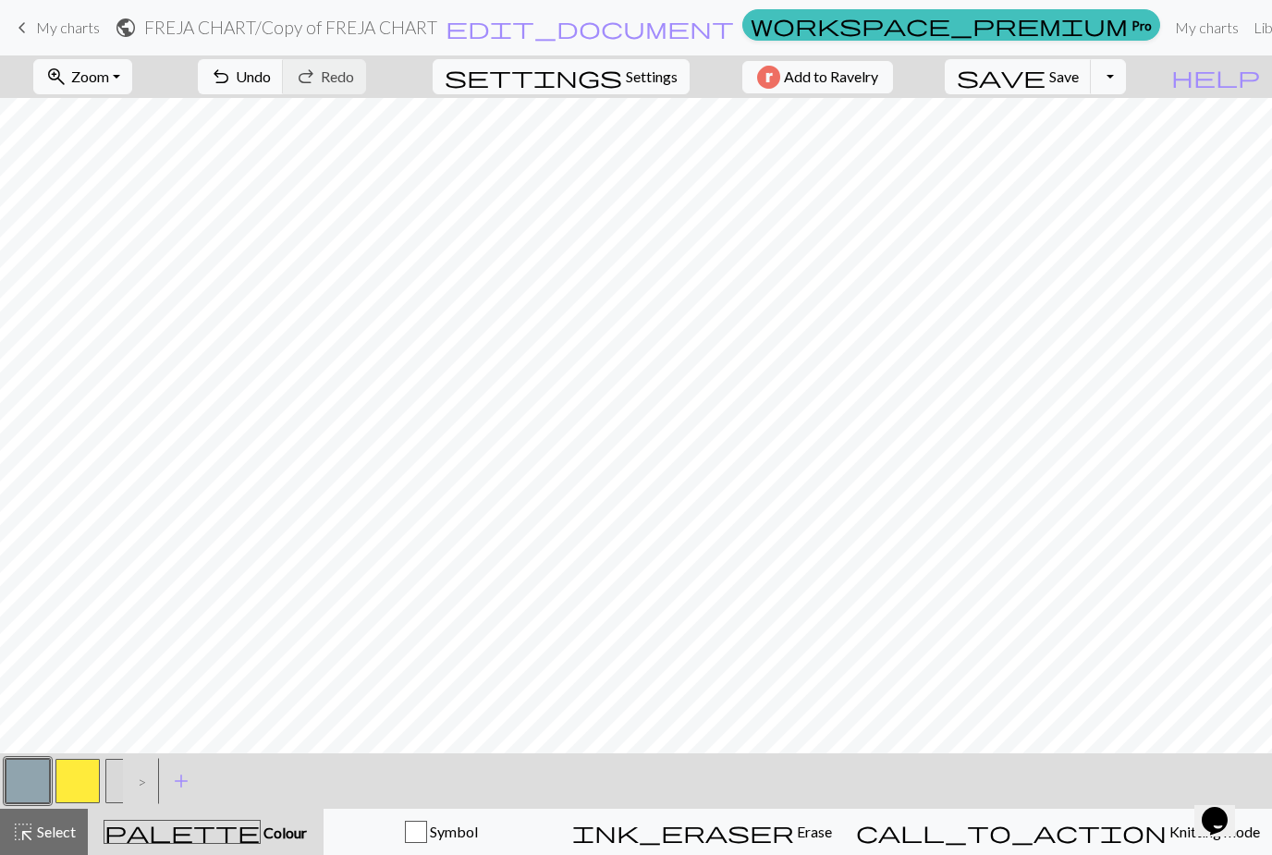
click at [79, 787] on button "button" at bounding box center [77, 781] width 44 height 44
click at [39, 785] on button "button" at bounding box center [28, 781] width 44 height 44
click at [270, 840] on span "Colour" at bounding box center [284, 832] width 46 height 18
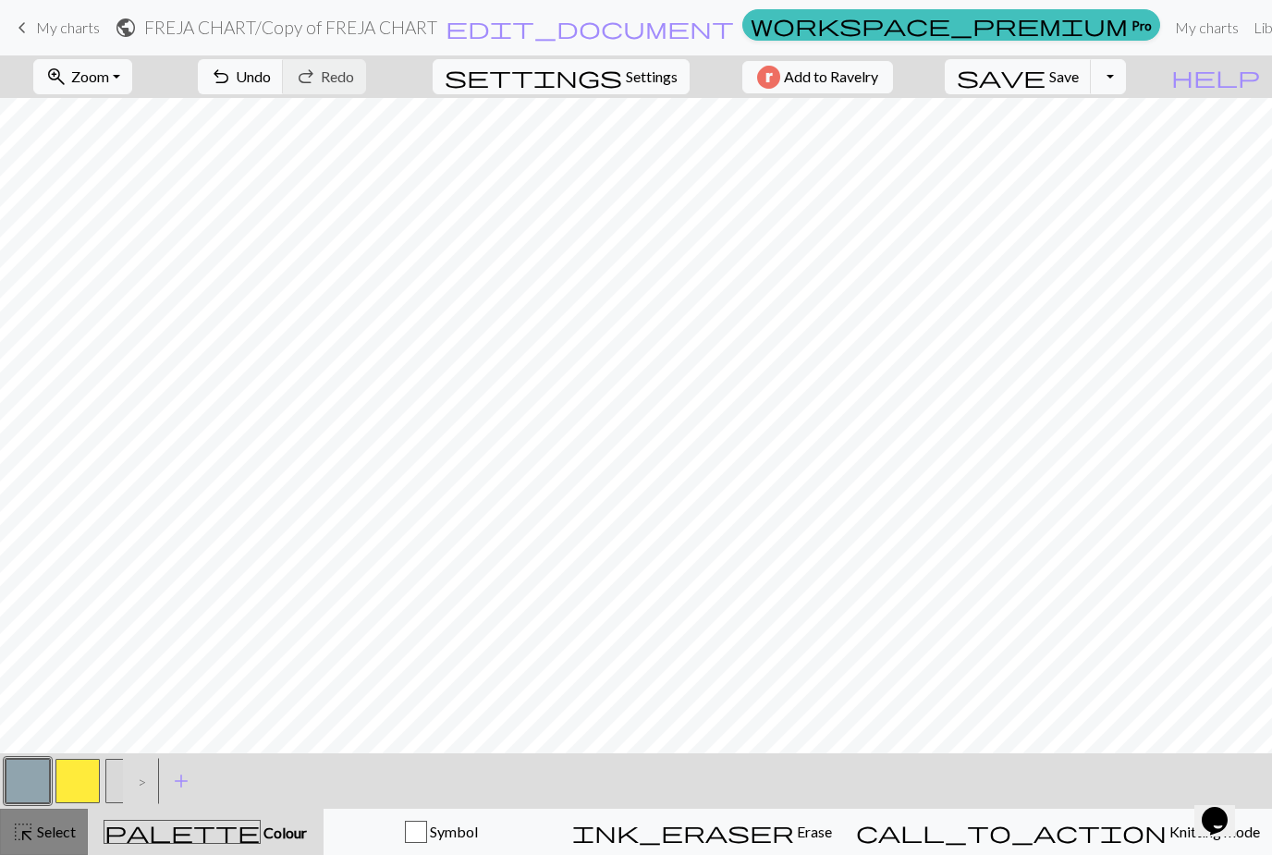
click at [52, 832] on span "Select" at bounding box center [55, 831] width 42 height 18
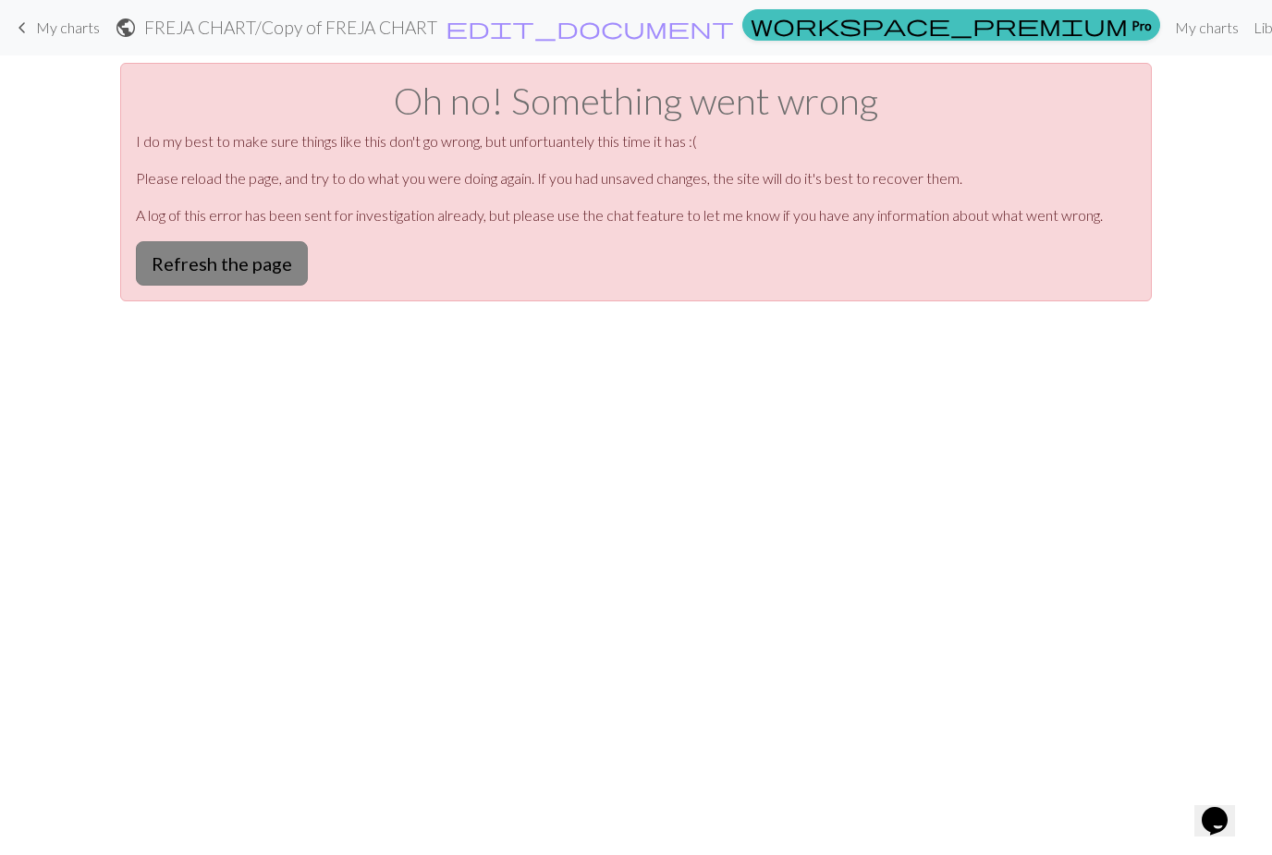
click at [262, 272] on button "Refresh the page" at bounding box center [222, 263] width 172 height 44
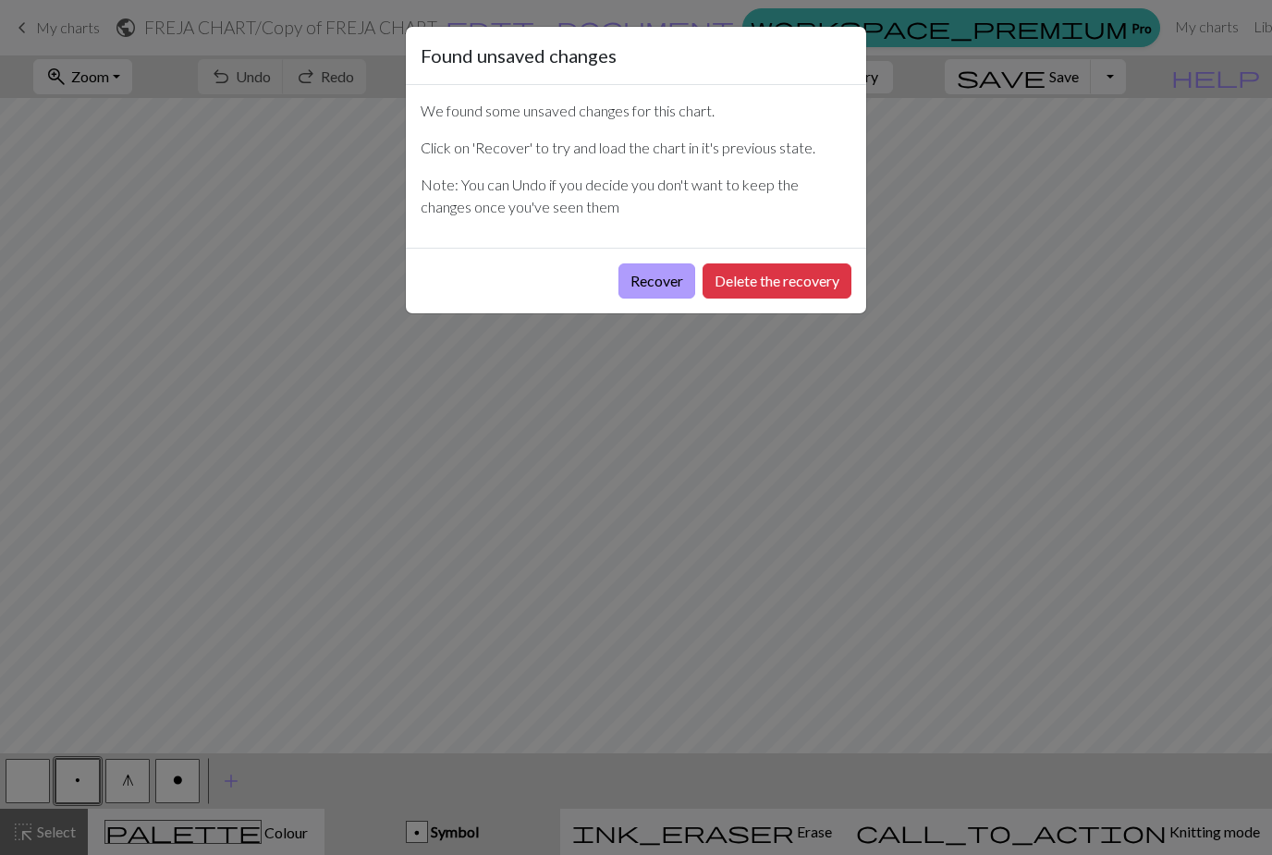
click at [651, 276] on button "Recover" at bounding box center [656, 280] width 77 height 35
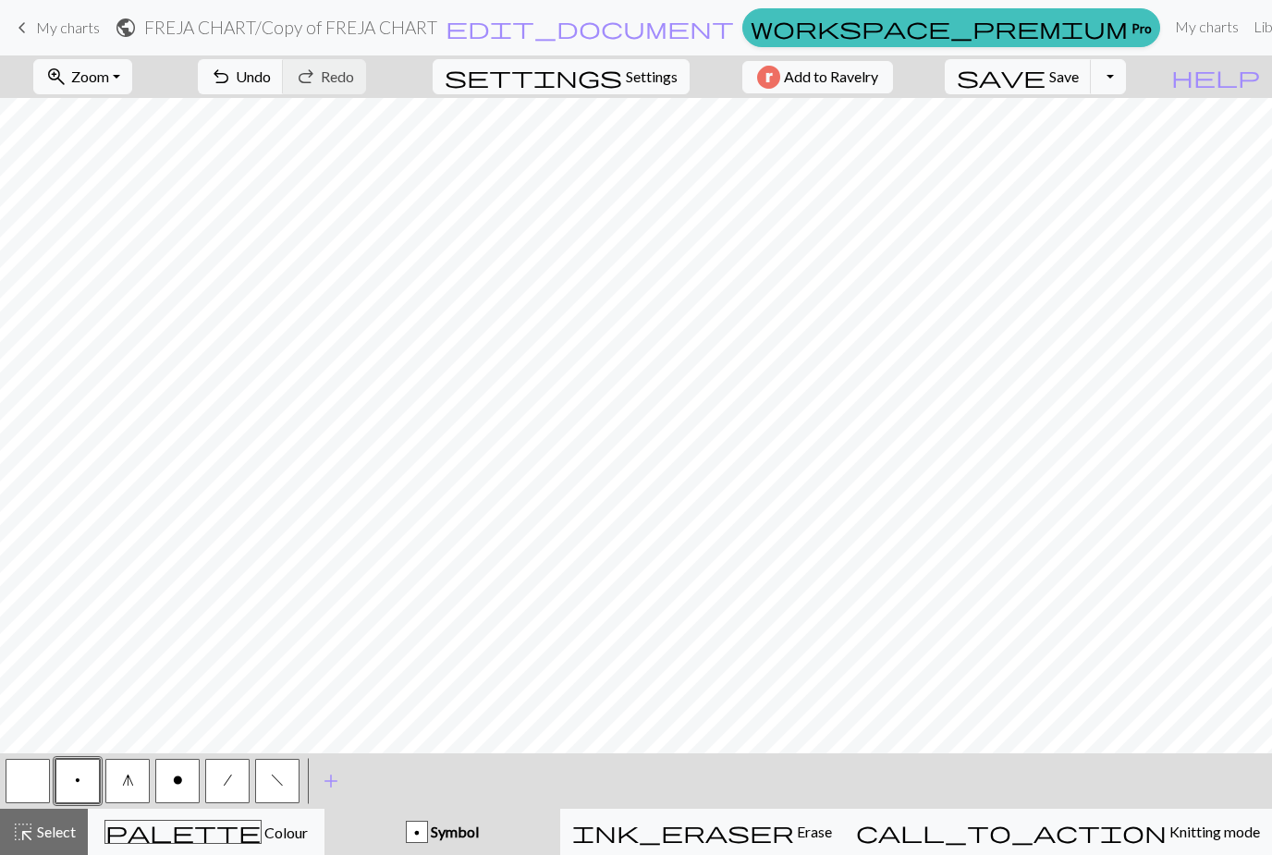
click at [1078, 79] on span "Save" at bounding box center [1064, 76] width 30 height 18
click at [62, 836] on span "Select" at bounding box center [55, 831] width 42 height 18
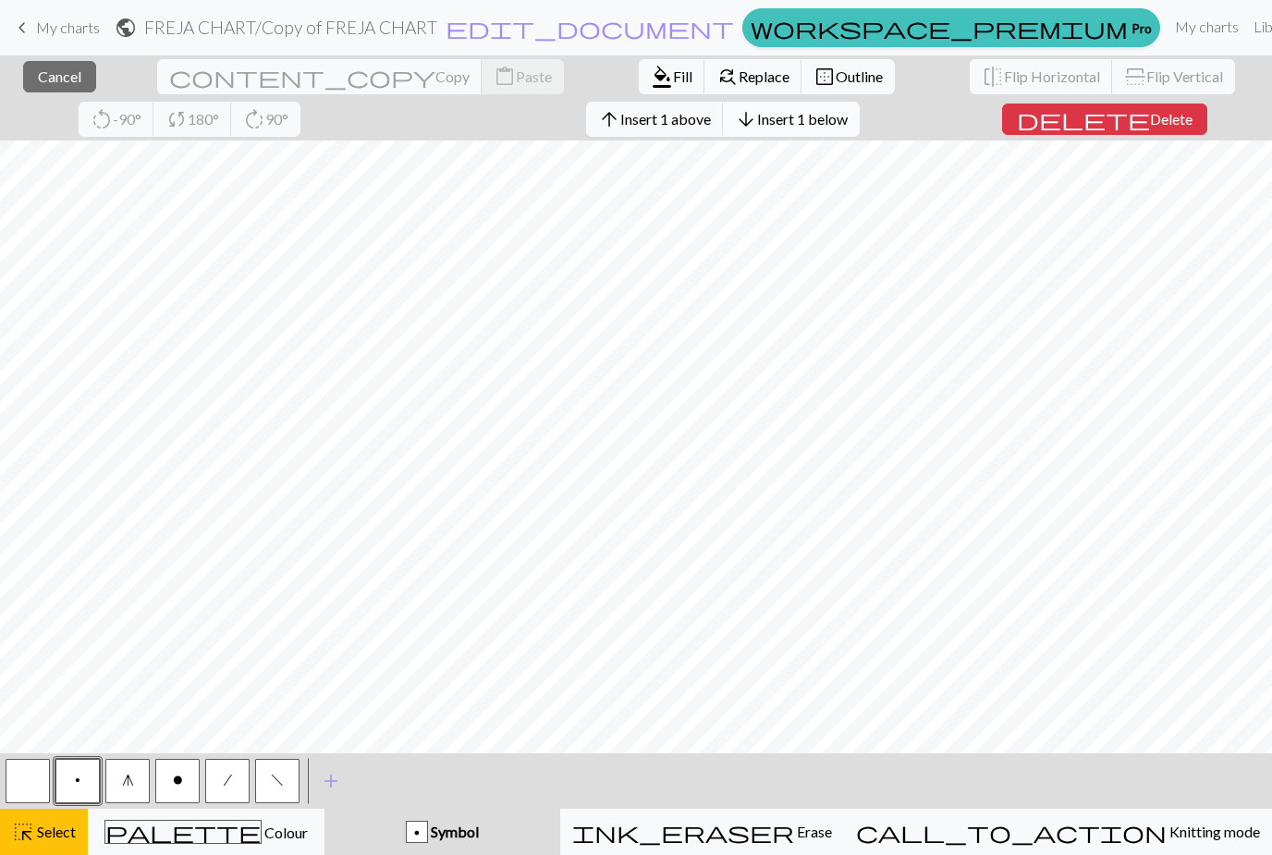
click at [723, 132] on button "arrow_downward Insert 1 below" at bounding box center [791, 119] width 137 height 35
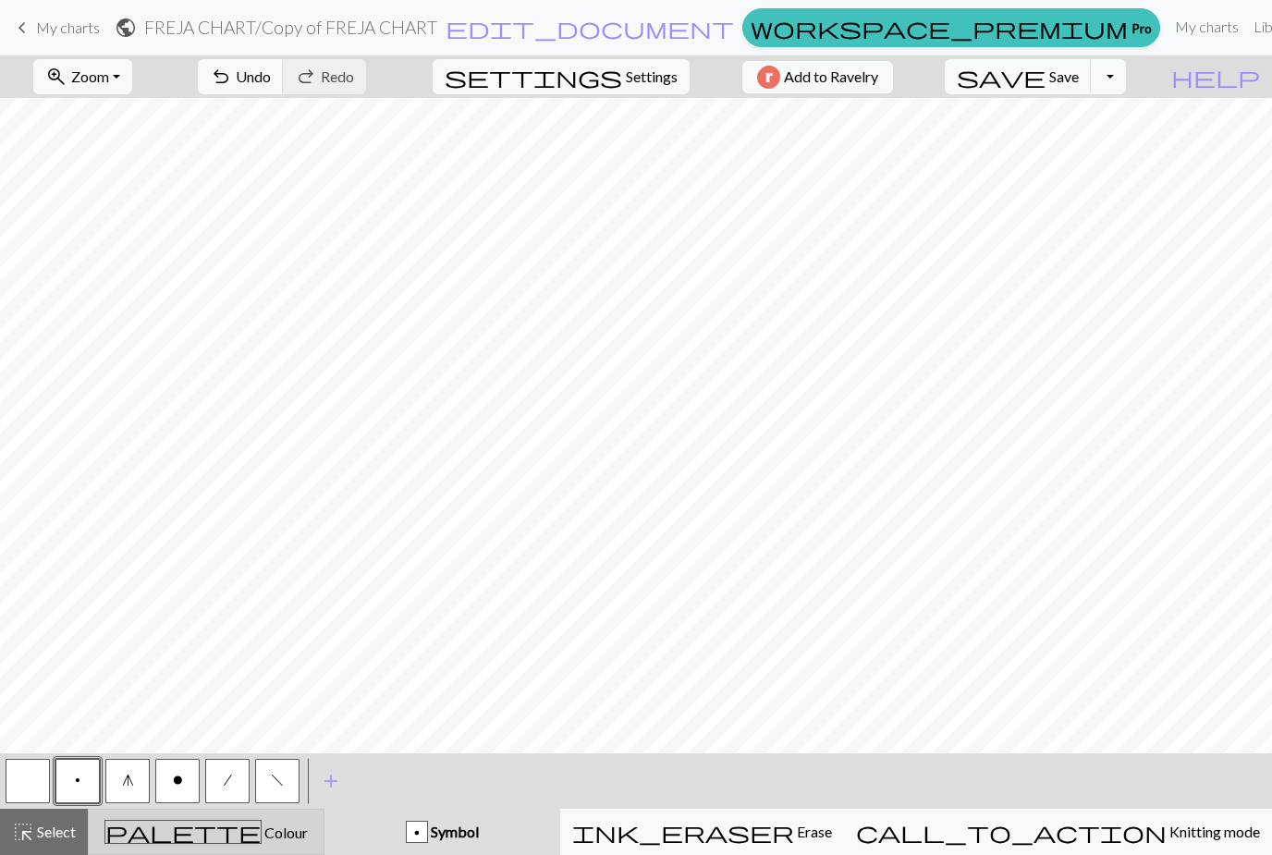
click at [204, 822] on span "palette" at bounding box center [182, 832] width 155 height 26
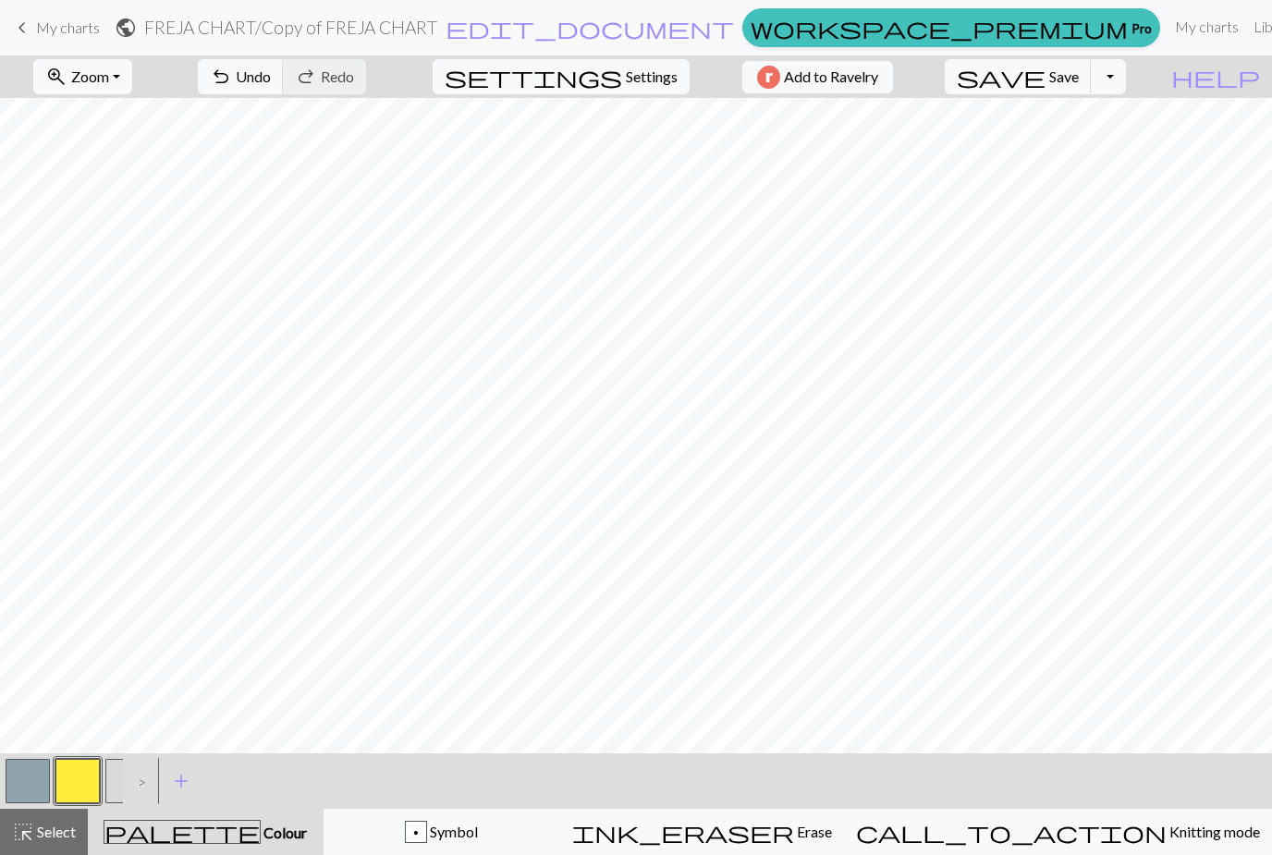
click at [32, 783] on button "button" at bounding box center [28, 781] width 44 height 44
click at [76, 788] on button "button" at bounding box center [77, 781] width 44 height 44
click at [36, 784] on button "button" at bounding box center [28, 781] width 44 height 44
click at [33, 787] on button "button" at bounding box center [28, 781] width 44 height 44
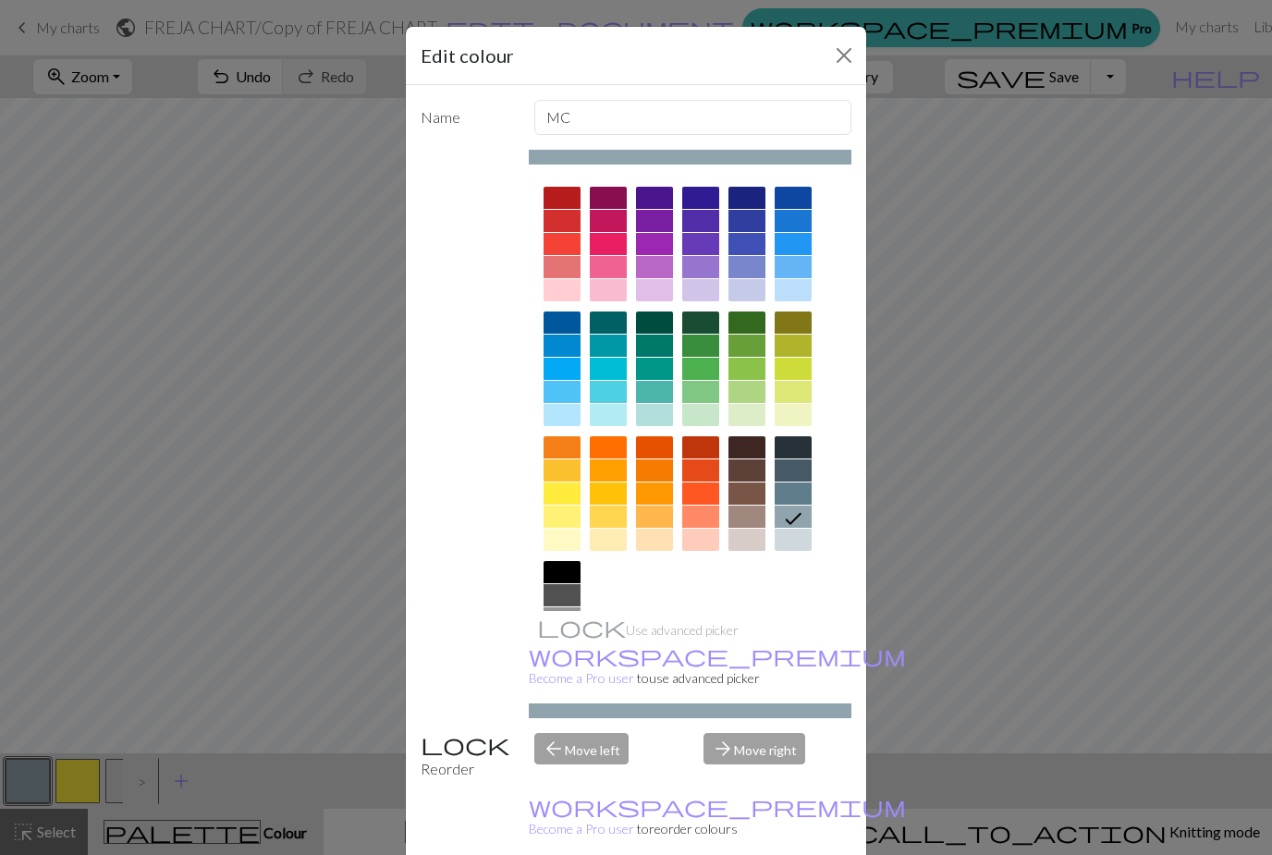
click at [843, 56] on button "Close" at bounding box center [844, 56] width 30 height 30
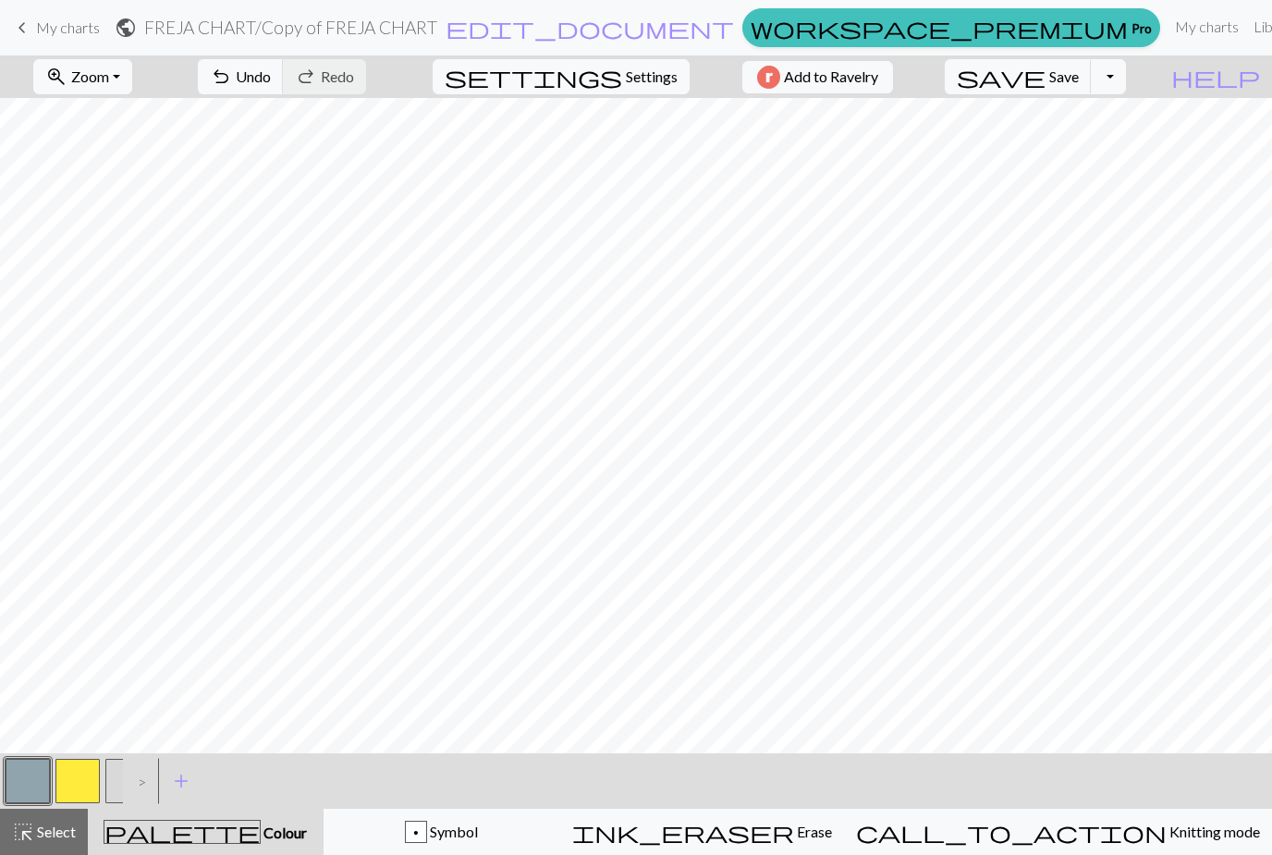
click at [30, 780] on button "button" at bounding box center [28, 781] width 44 height 44
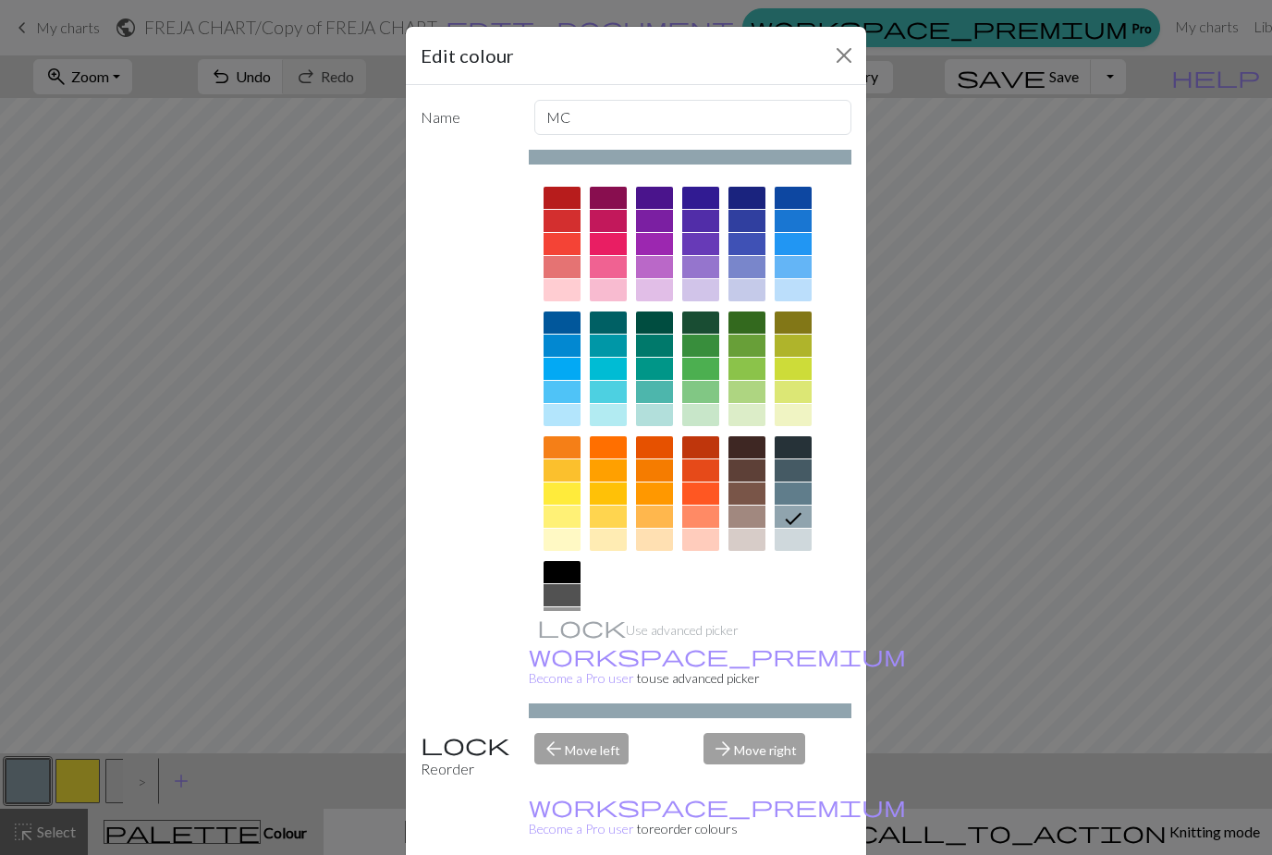
click at [611, 418] on div at bounding box center [608, 415] width 37 height 22
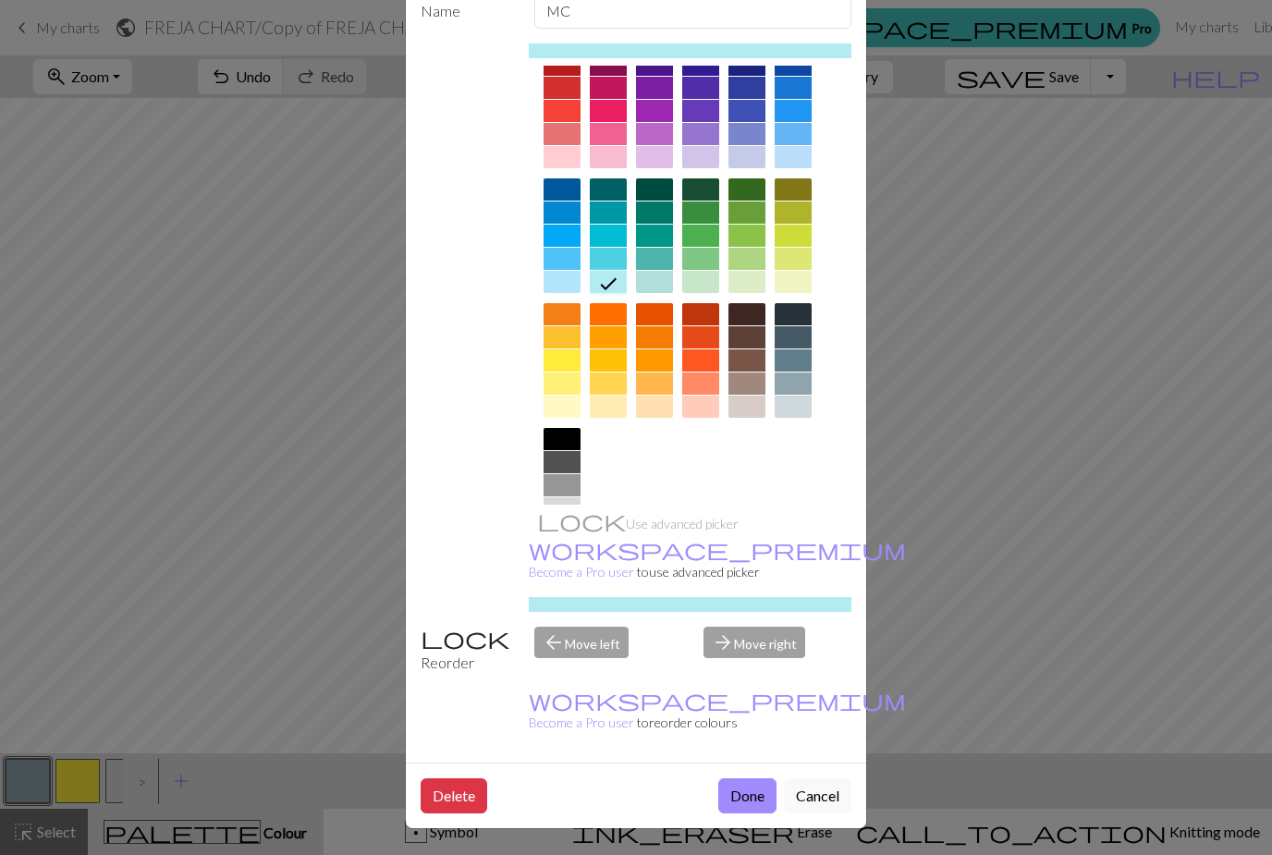
scroll to position [105, 0]
click at [751, 797] on button "Done" at bounding box center [747, 796] width 58 height 35
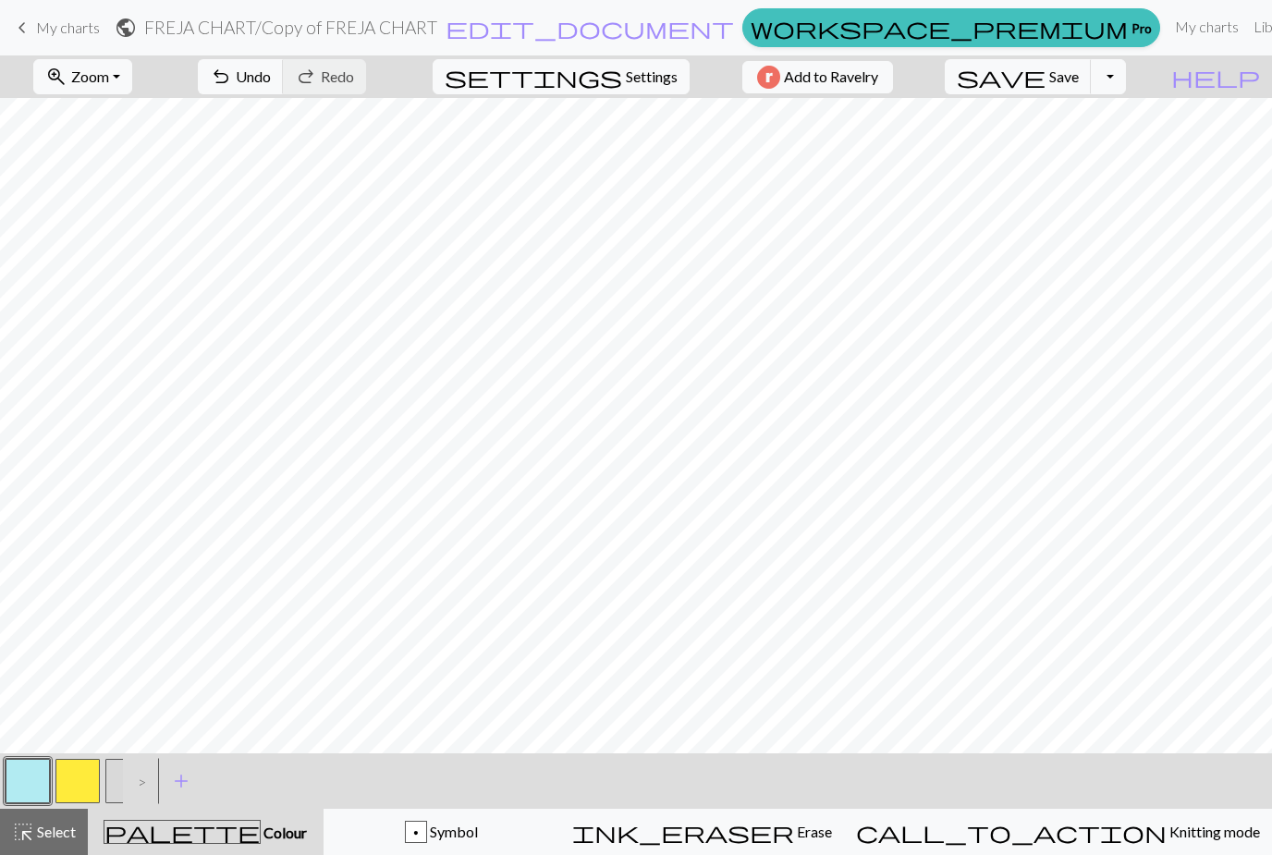
click at [34, 782] on button "button" at bounding box center [28, 781] width 44 height 44
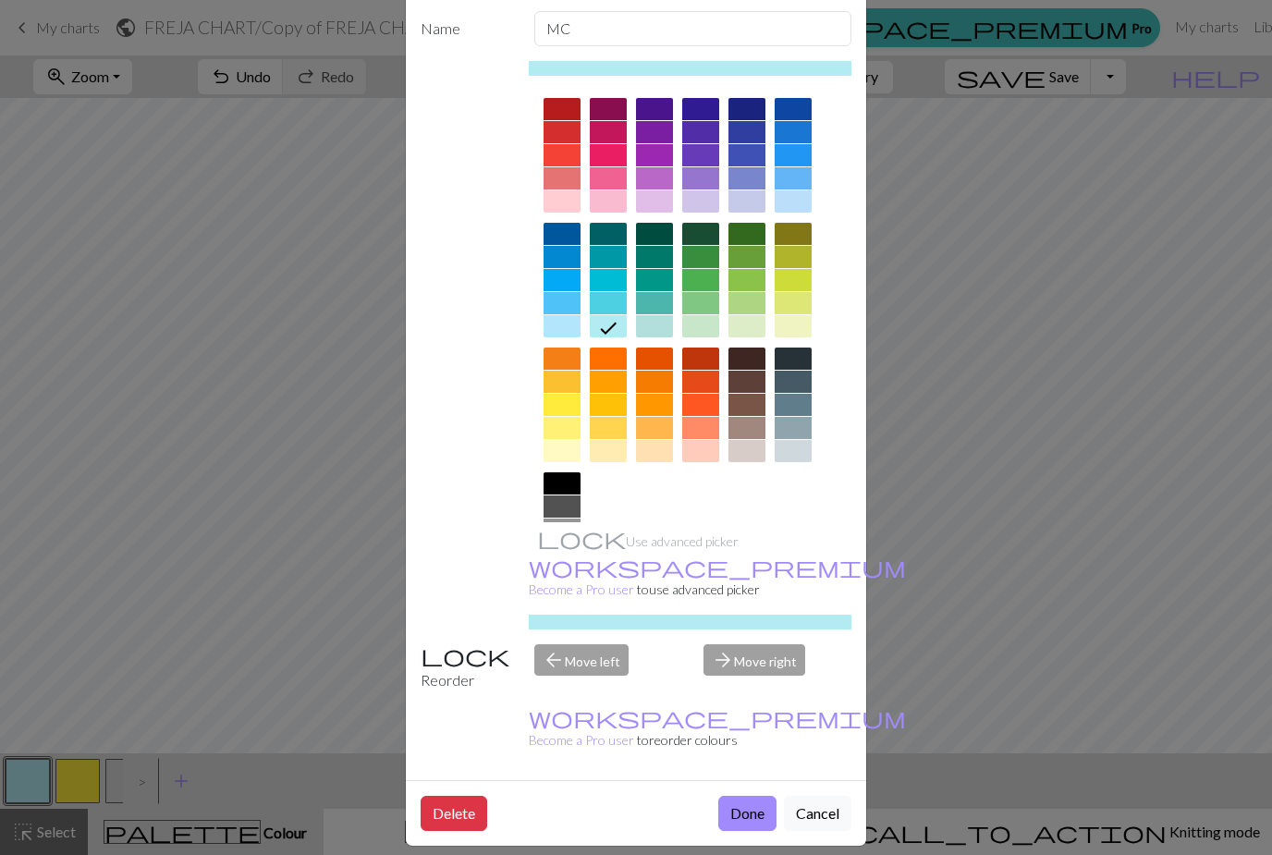
scroll to position [87, 0]
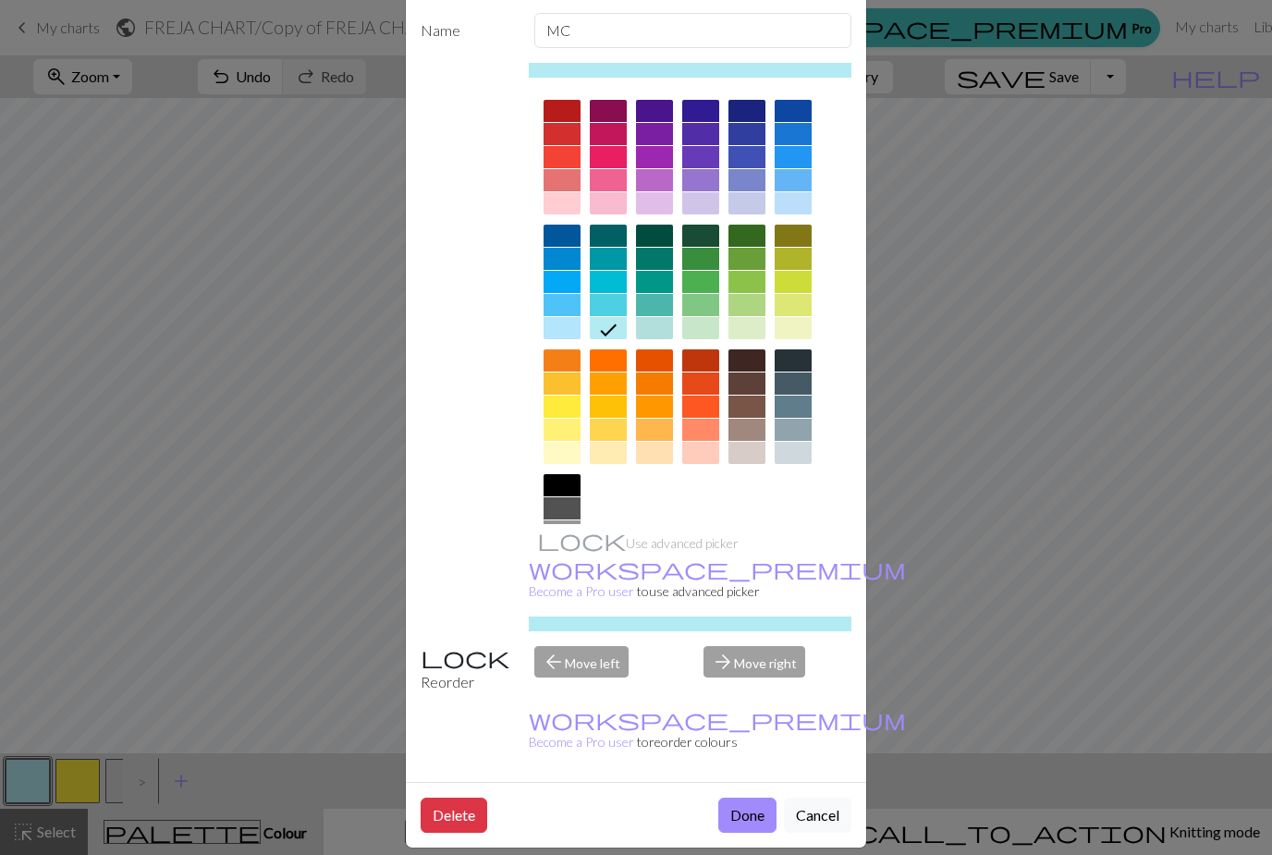
click at [663, 324] on div at bounding box center [654, 328] width 37 height 22
click at [754, 822] on button "Done" at bounding box center [747, 814] width 58 height 35
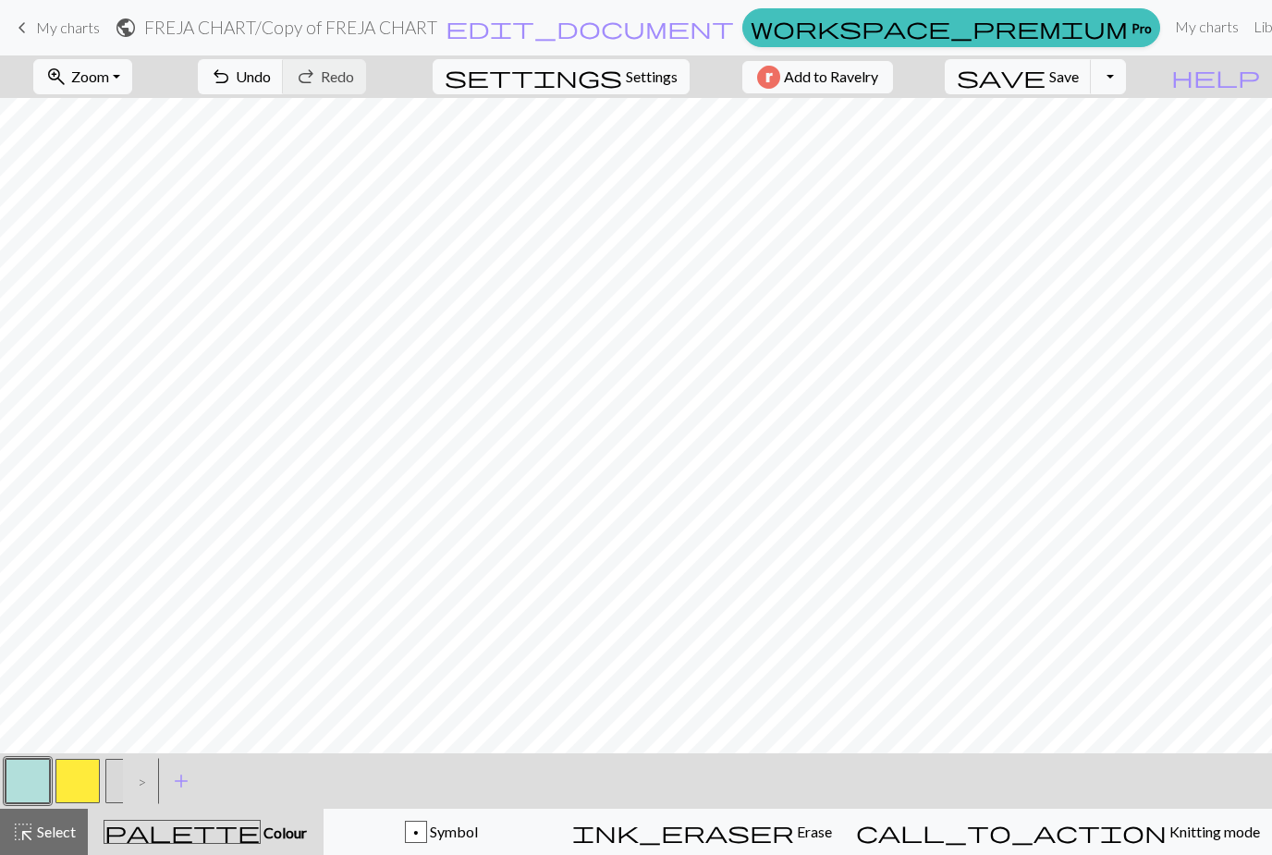
click at [81, 791] on button "button" at bounding box center [77, 781] width 44 height 44
click at [86, 785] on button "button" at bounding box center [77, 781] width 44 height 44
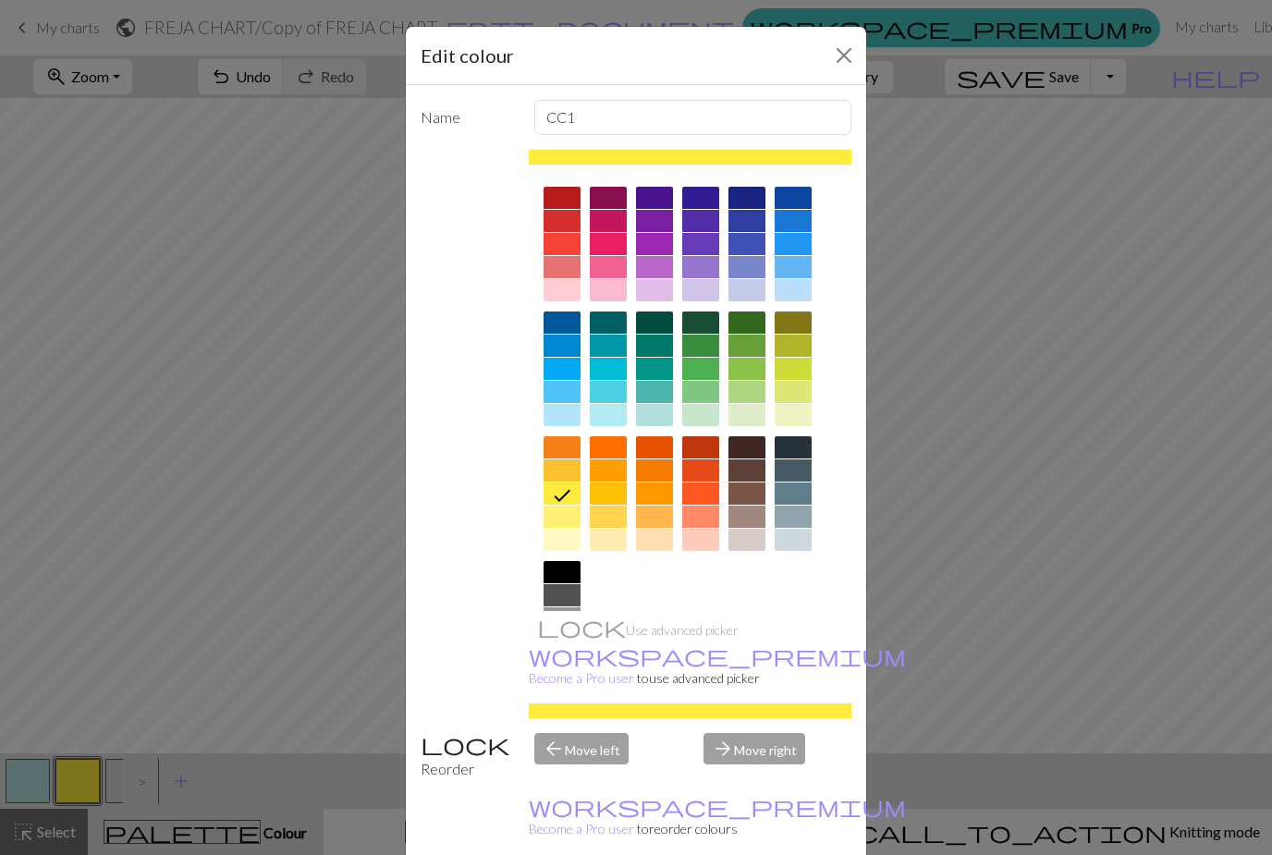
click at [71, 783] on div "Edit colour Name CC1 Use advanced picker workspace_premium Become a Pro user to…" at bounding box center [636, 427] width 1272 height 855
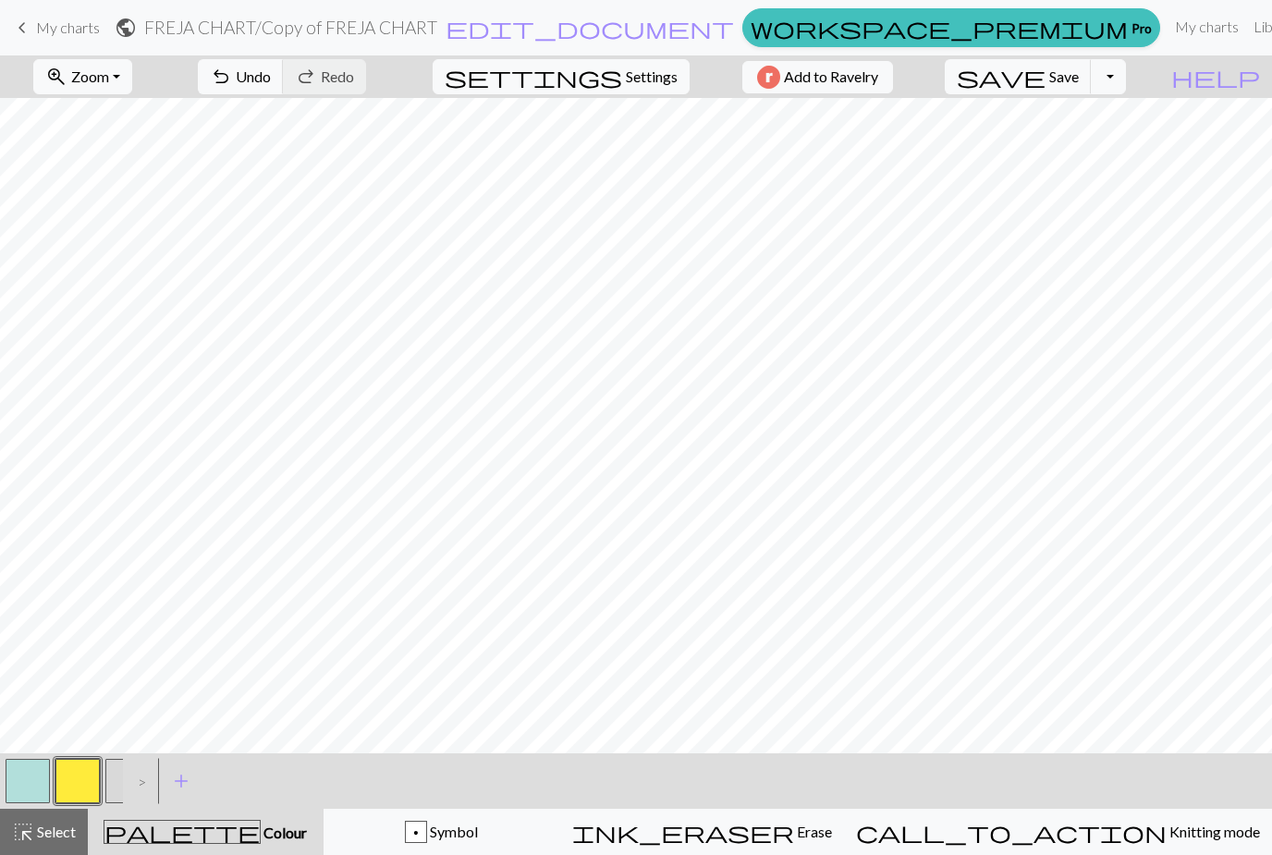
click at [77, 785] on button "button" at bounding box center [77, 781] width 44 height 44
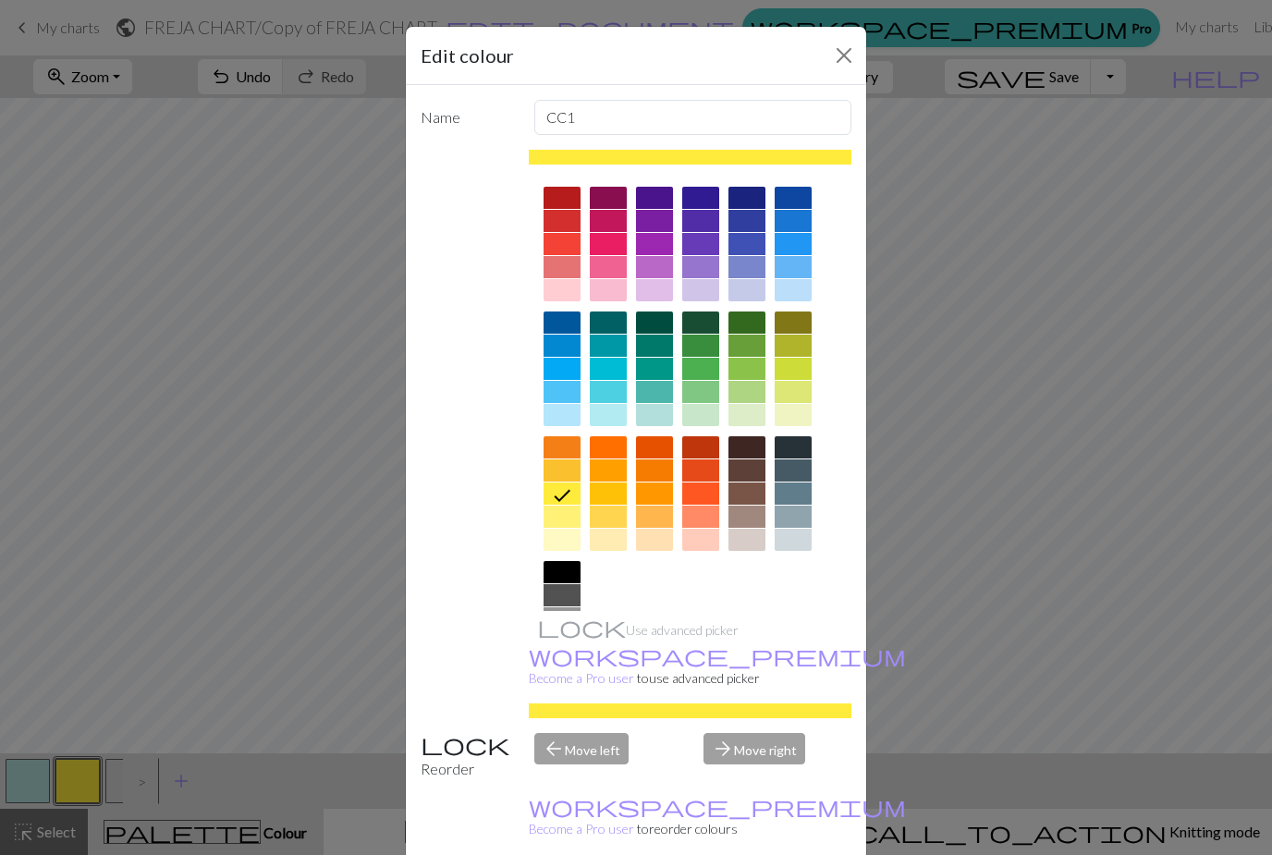
click at [566, 518] on div at bounding box center [561, 516] width 37 height 22
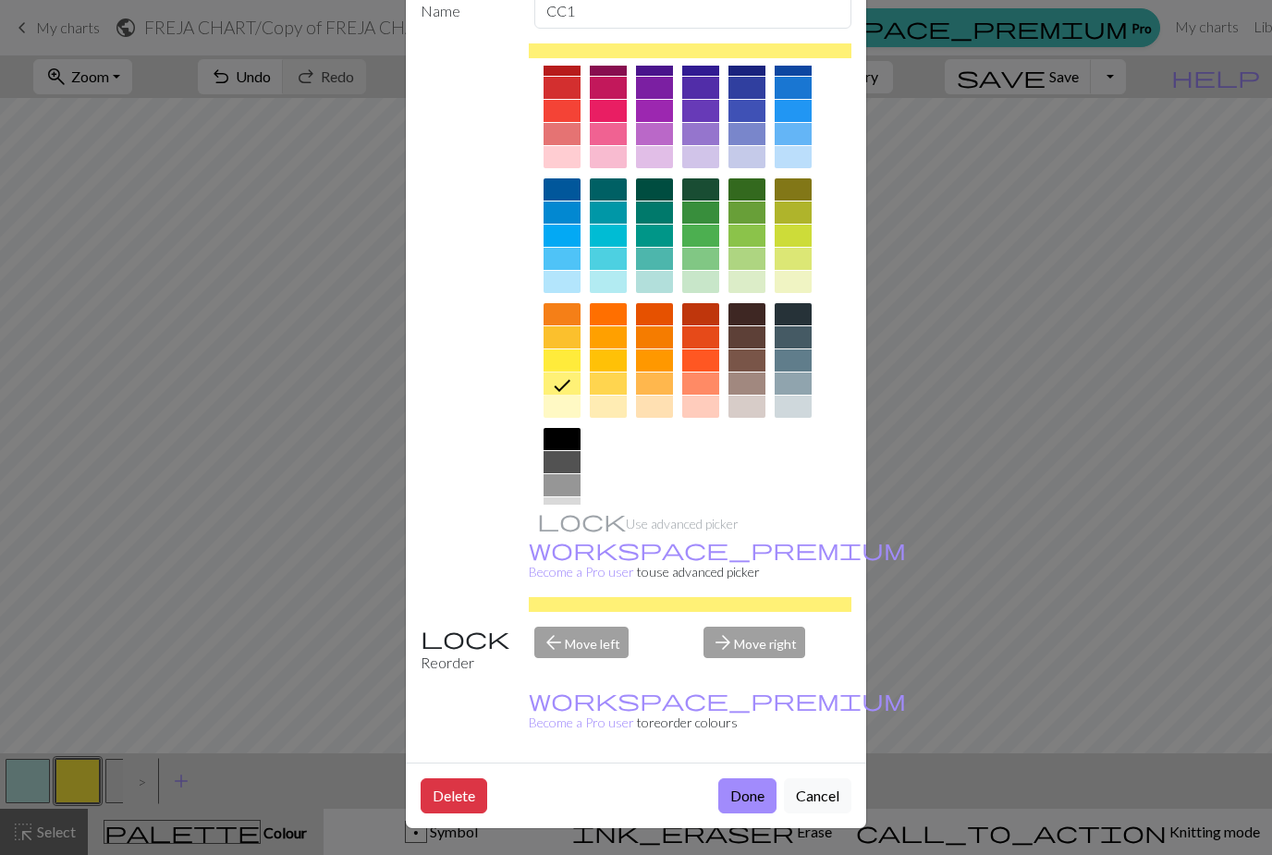
scroll to position [105, 0]
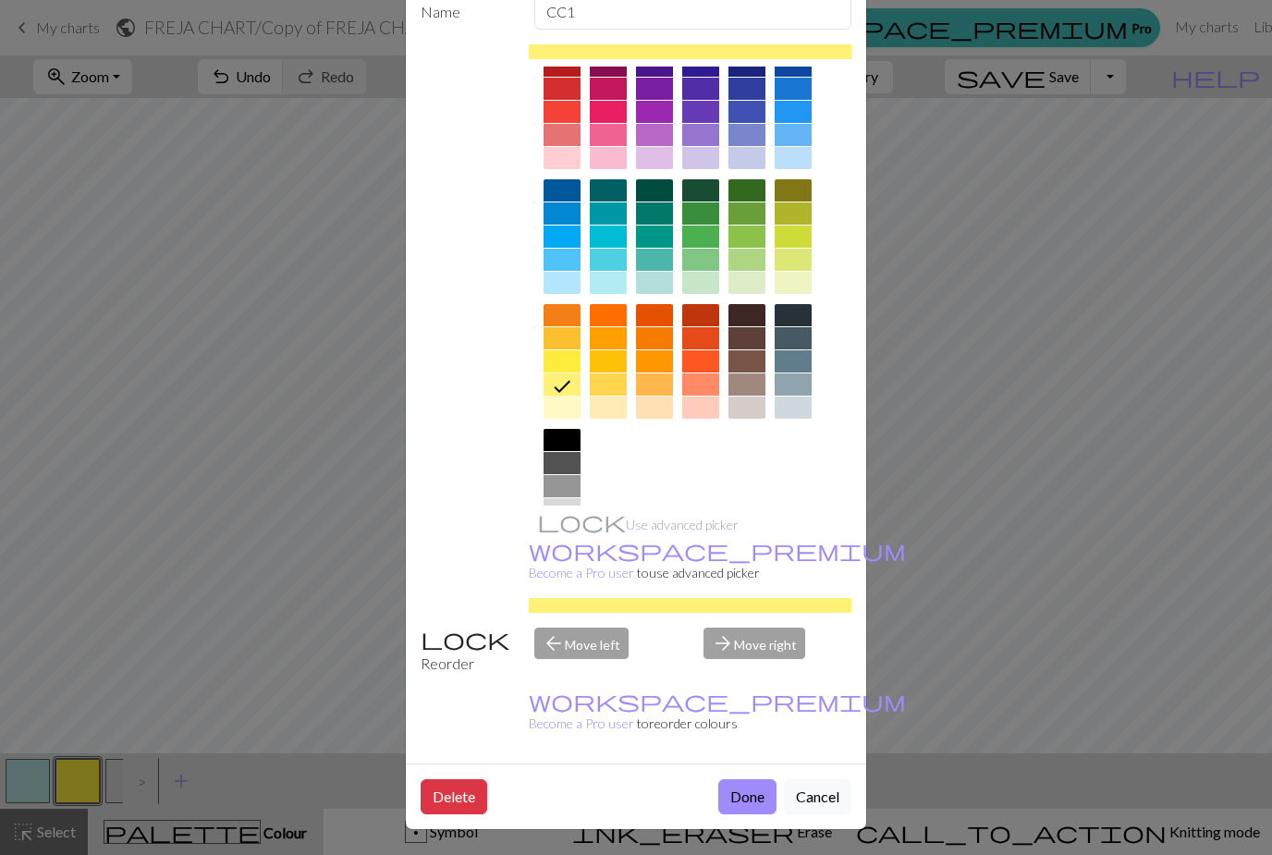
click at [742, 798] on button "Done" at bounding box center [747, 796] width 58 height 35
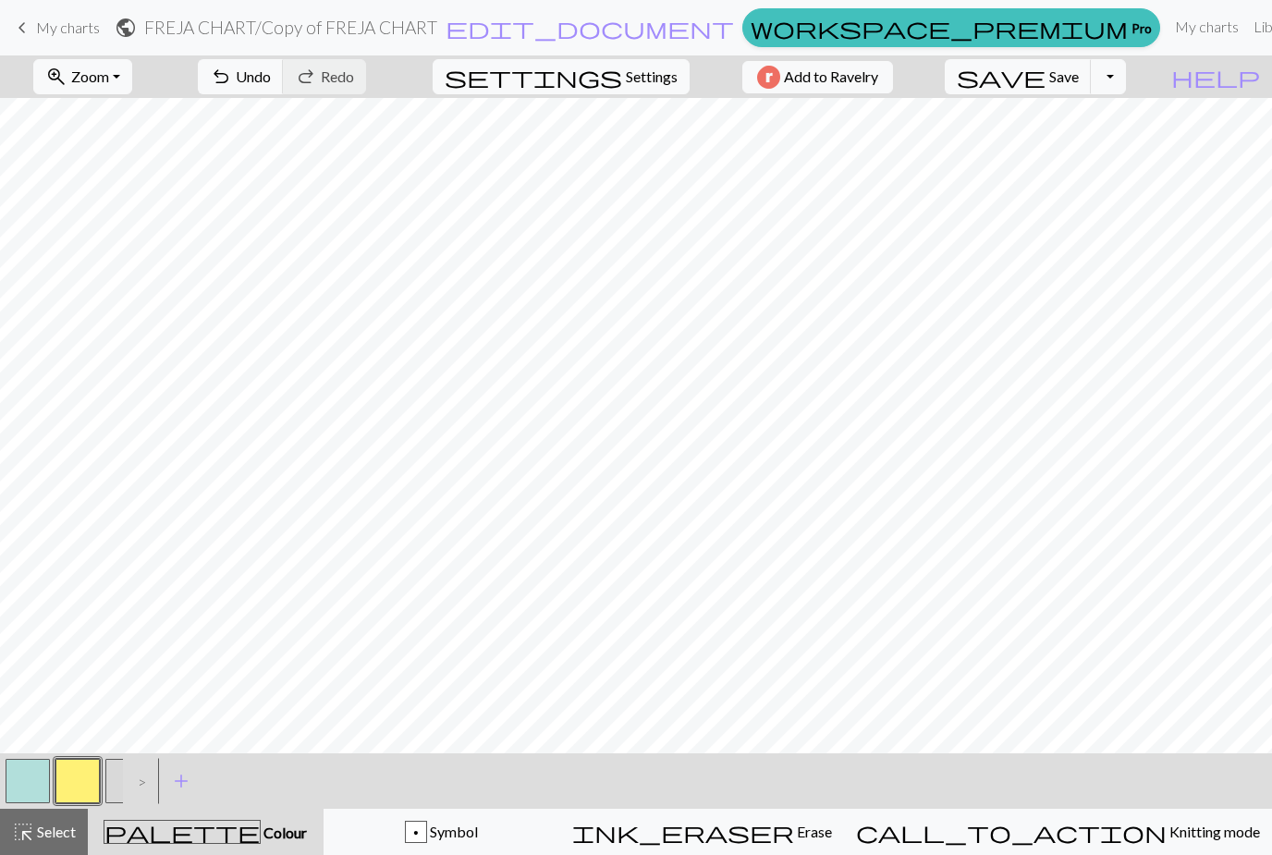
click at [30, 781] on button "button" at bounding box center [28, 781] width 44 height 44
click at [30, 785] on button "button" at bounding box center [28, 781] width 44 height 44
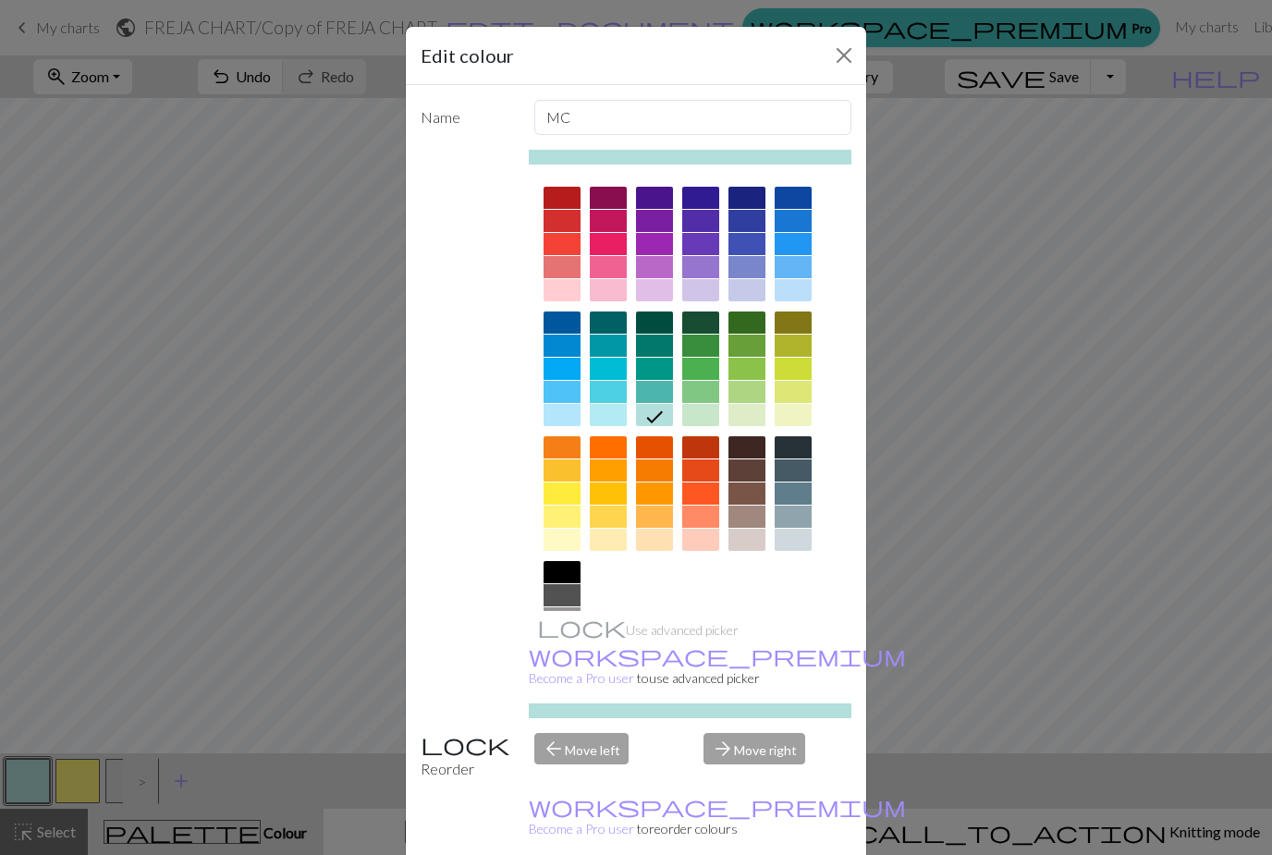
click at [610, 391] on div at bounding box center [608, 392] width 37 height 22
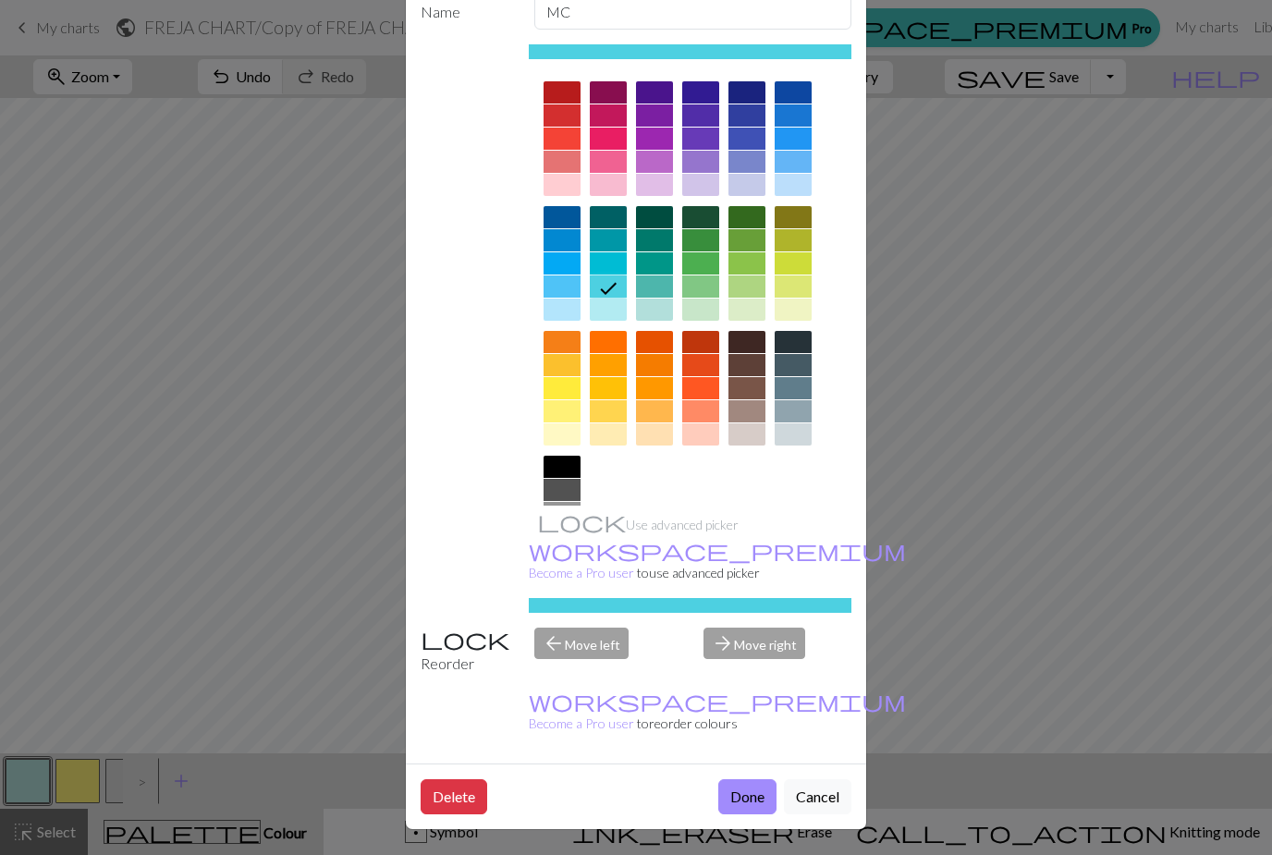
click at [755, 801] on button "Done" at bounding box center [747, 796] width 58 height 35
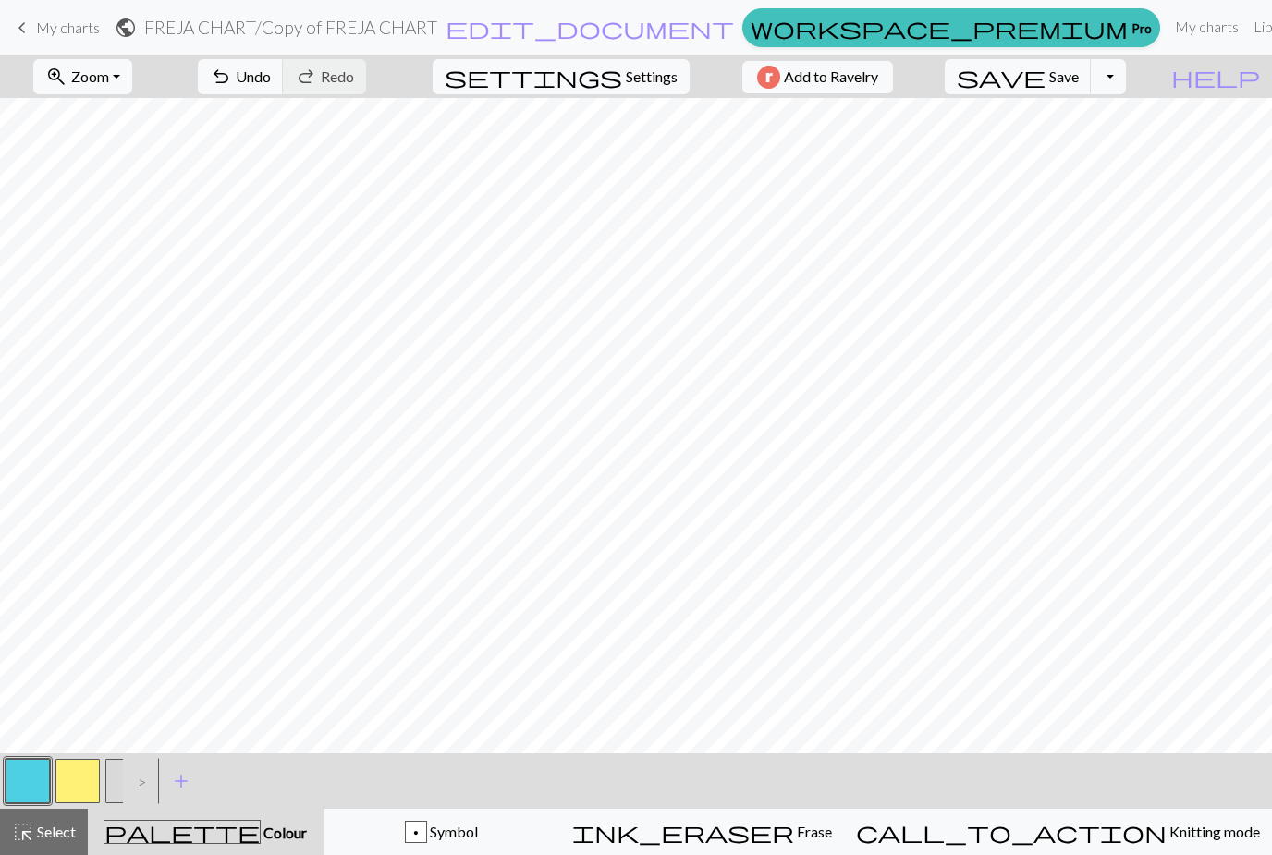
click at [31, 782] on button "button" at bounding box center [28, 781] width 44 height 44
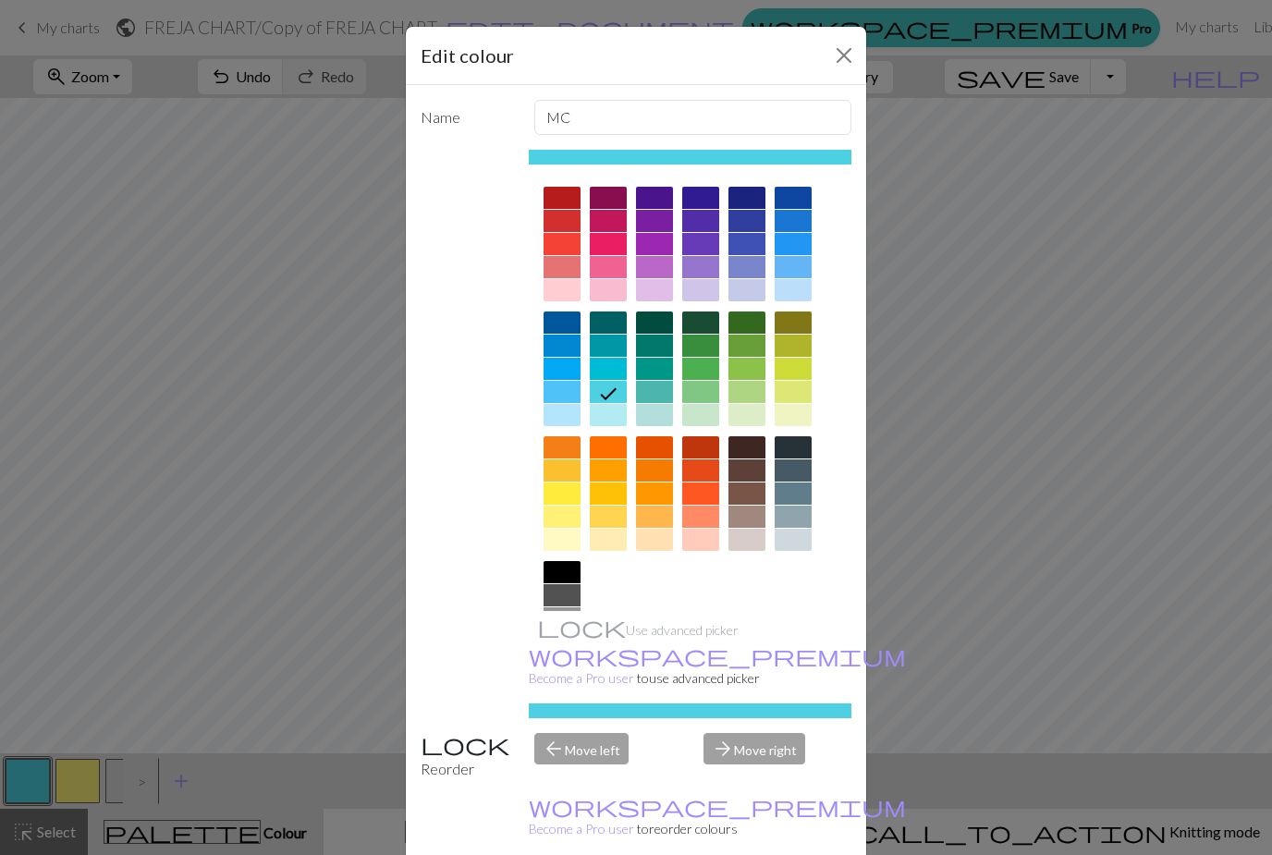
click at [566, 393] on div at bounding box center [561, 392] width 37 height 22
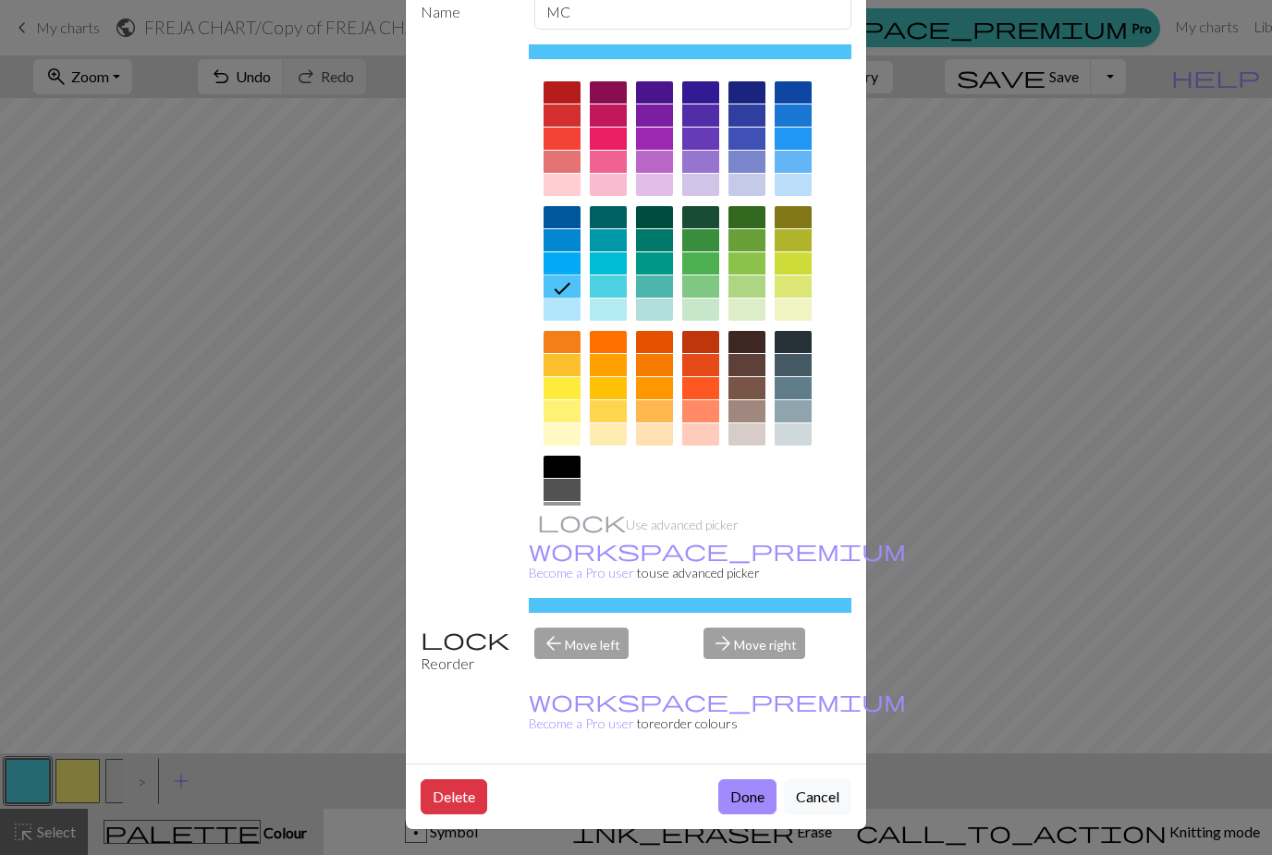
click at [750, 804] on button "Done" at bounding box center [747, 796] width 58 height 35
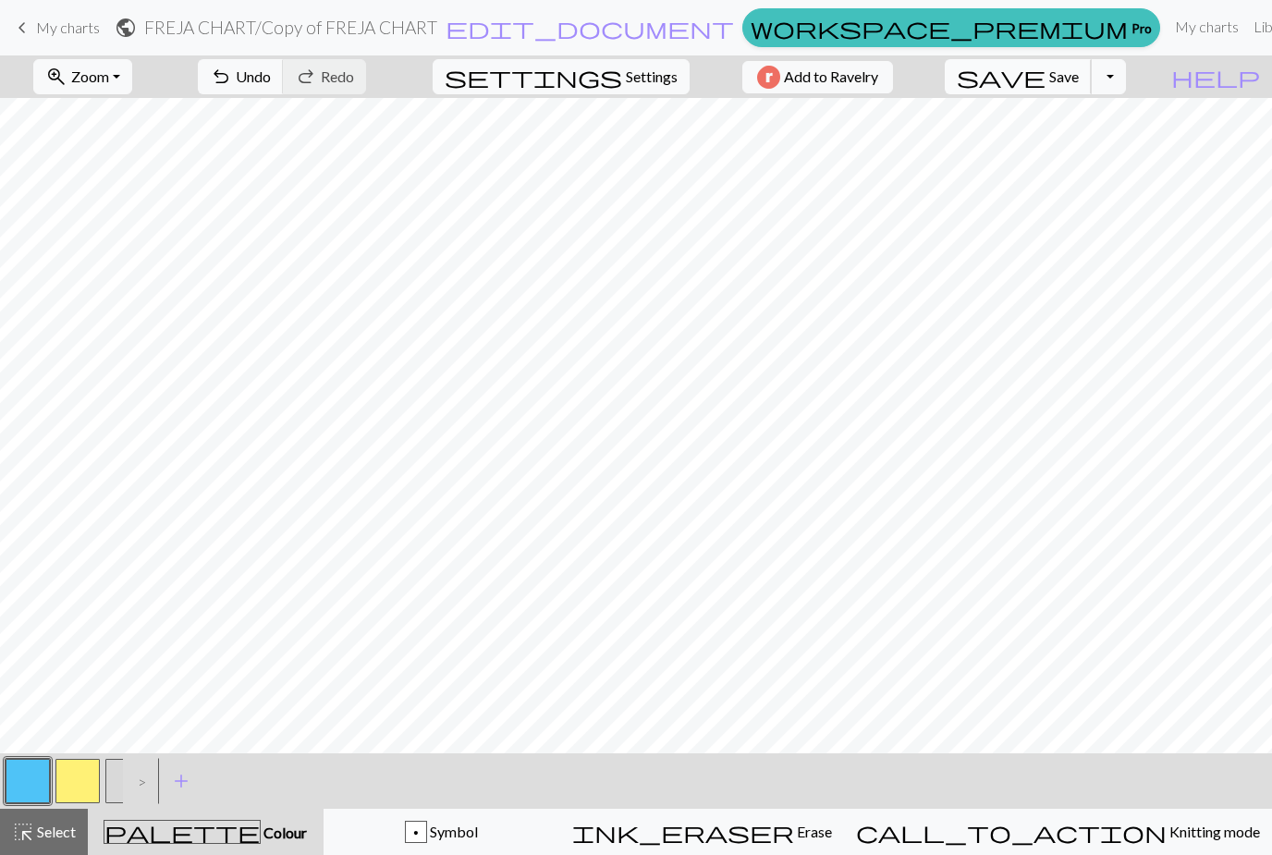
click at [1078, 78] on span "Save" at bounding box center [1064, 76] width 30 height 18
click at [1078, 84] on span "Save" at bounding box center [1064, 76] width 30 height 18
